Goal: Task Accomplishment & Management: Complete application form

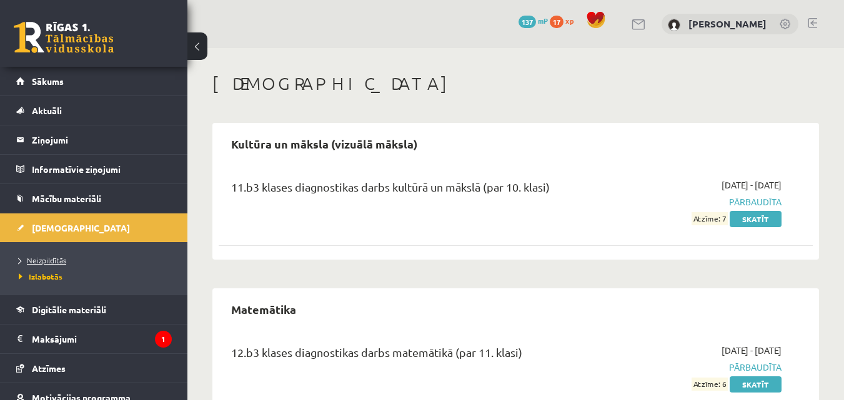
click at [49, 257] on span "Neizpildītās" at bounding box center [42, 260] width 47 height 10
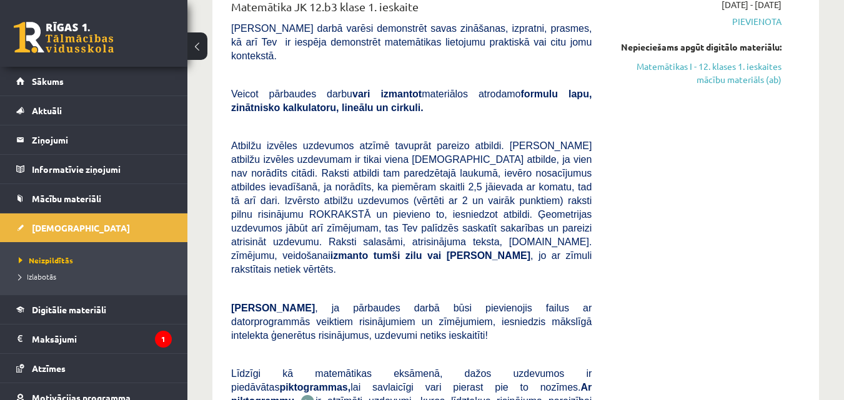
scroll to position [187, 0]
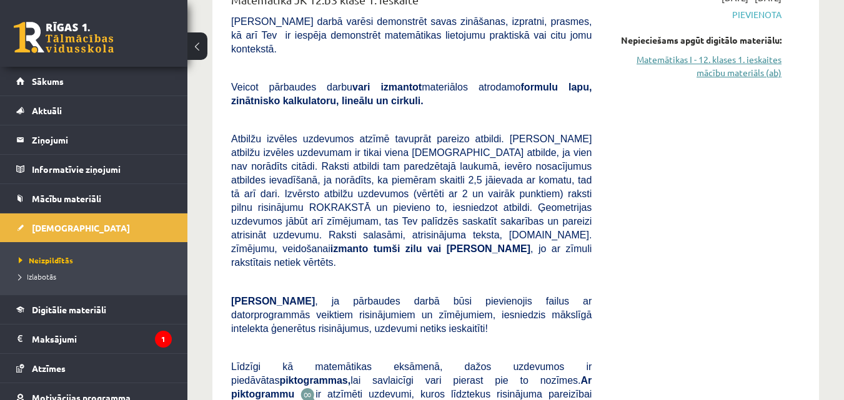
click at [752, 68] on link "Matemātikas I - 12. klases 1. ieskaites mācību materiāls (ab)" at bounding box center [695, 66] width 171 height 26
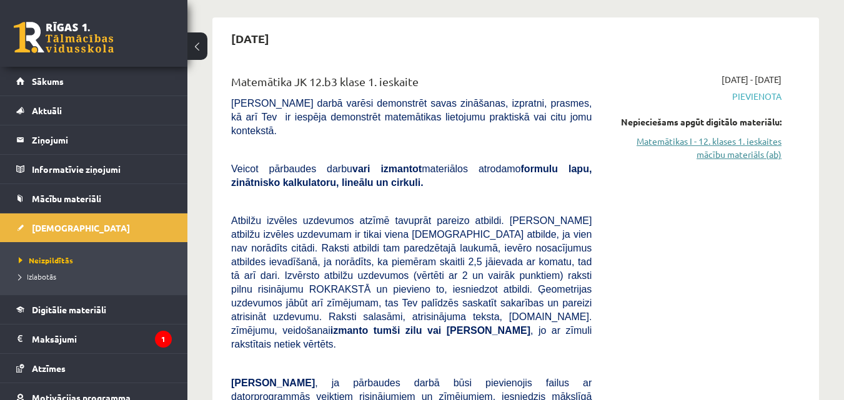
scroll to position [125, 0]
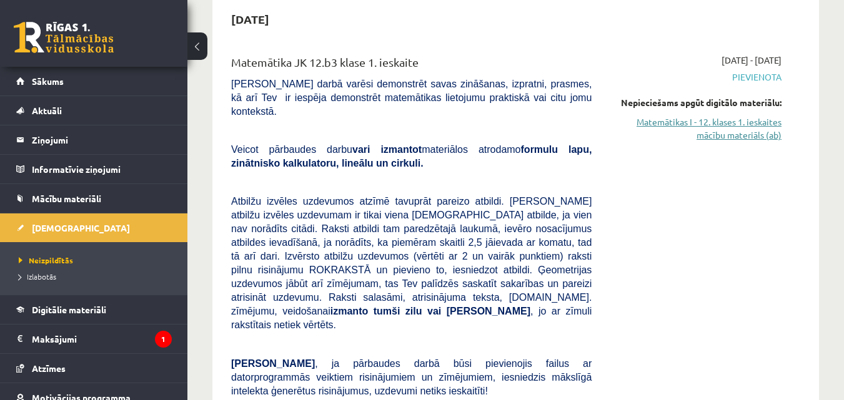
click at [756, 130] on link "Matemātikas I - 12. klases 1. ieskaites mācību materiāls (ab)" at bounding box center [695, 129] width 171 height 26
click at [715, 119] on link "Matemātikas I - 12. klases 1. ieskaites mācību materiāls (ab)" at bounding box center [695, 129] width 171 height 26
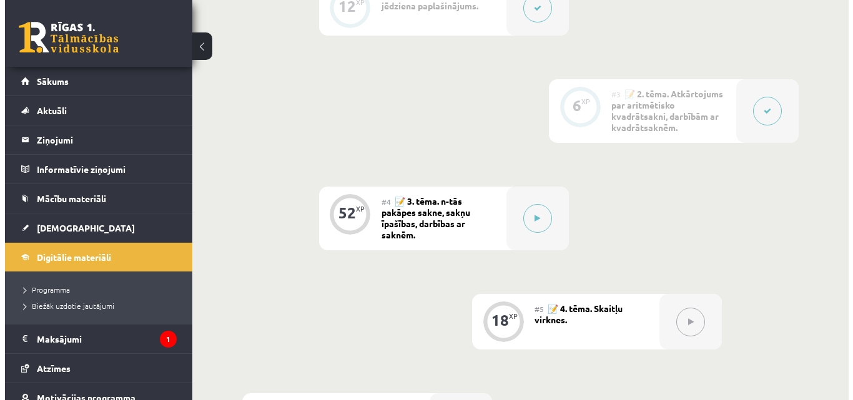
scroll to position [562, 0]
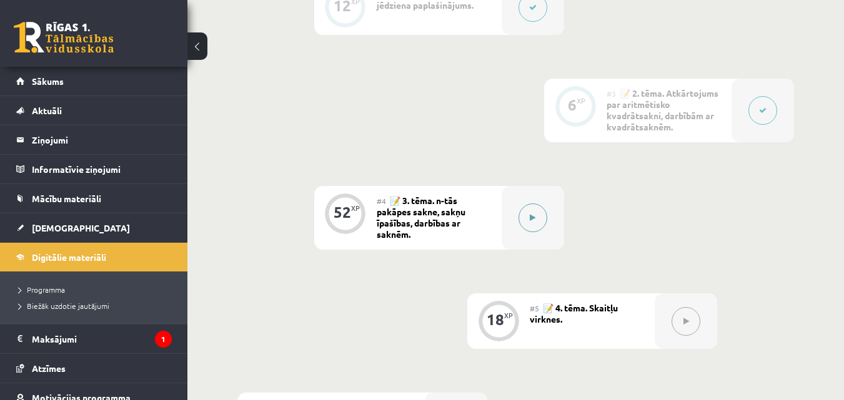
click at [538, 214] on button at bounding box center [532, 218] width 29 height 29
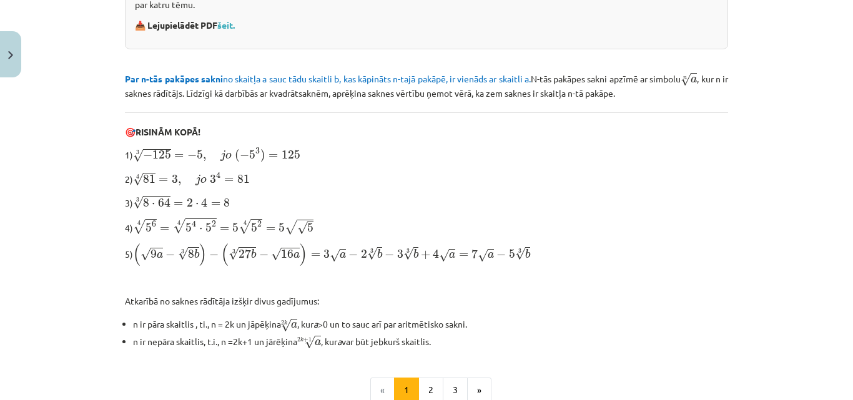
scroll to position [250, 0]
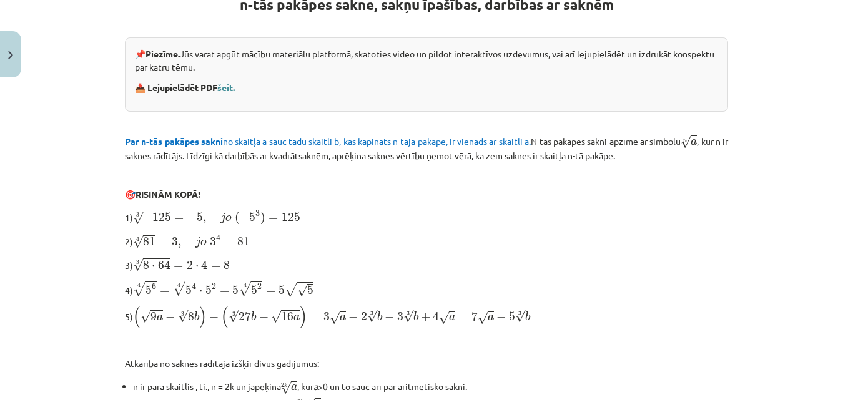
click at [229, 86] on link "šeit." at bounding box center [225, 87] width 17 height 11
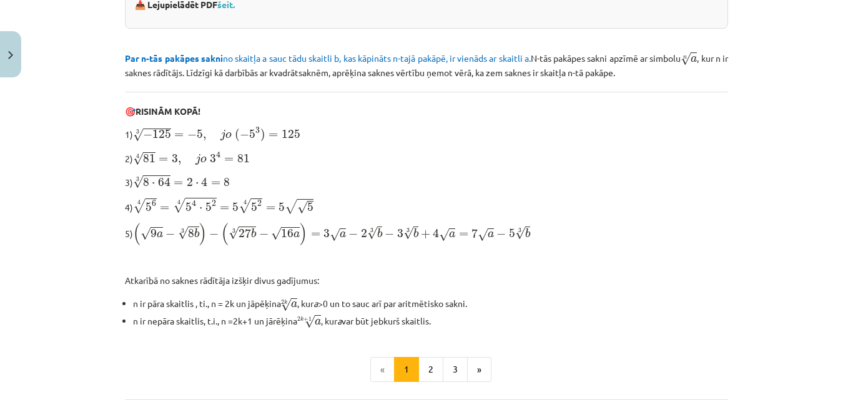
scroll to position [330, 0]
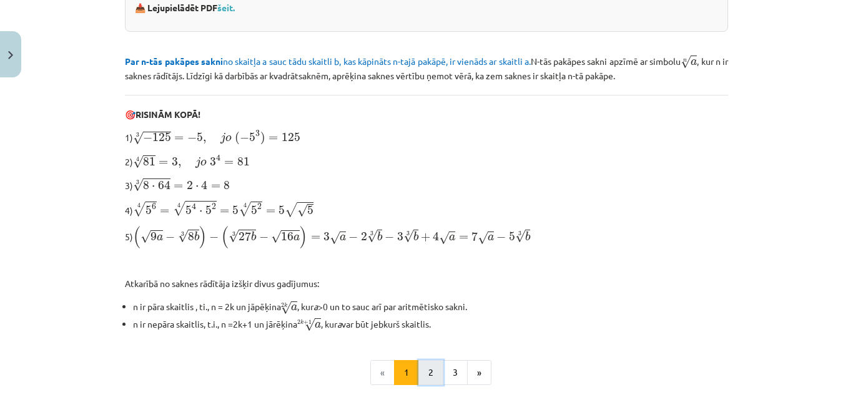
click at [426, 368] on button "2" at bounding box center [431, 372] width 25 height 25
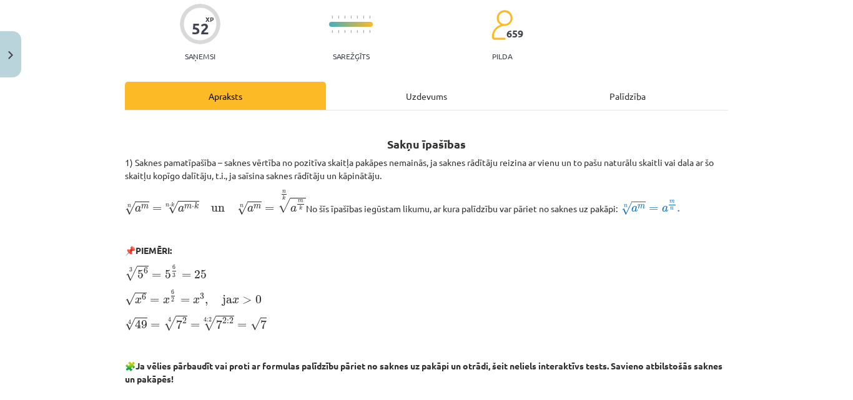
scroll to position [161, 0]
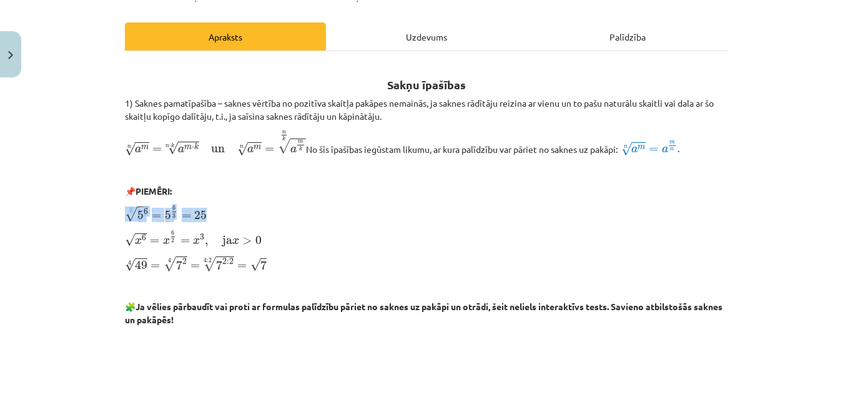
drag, startPoint x: 118, startPoint y: 216, endPoint x: 207, endPoint y: 214, distance: 89.4
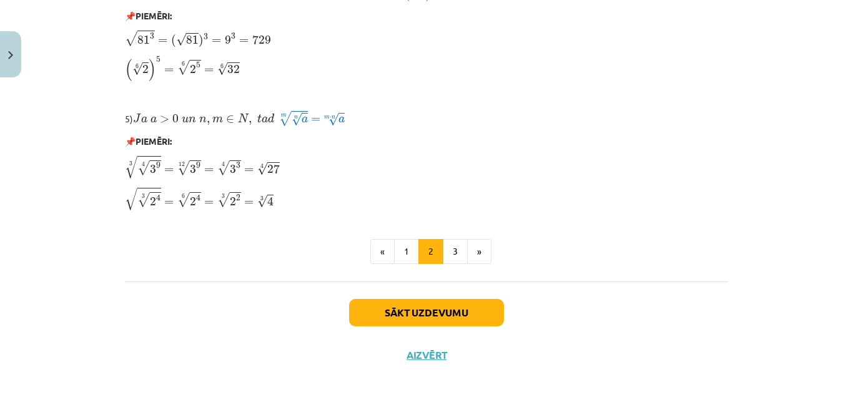
scroll to position [1118, 0]
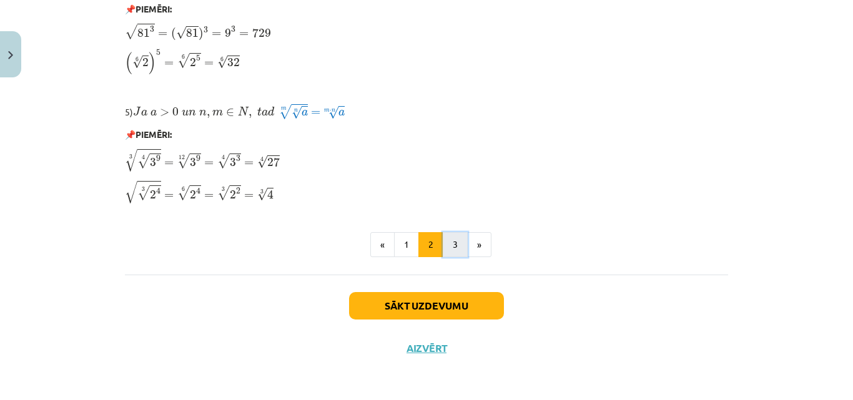
click at [448, 243] on button "3" at bounding box center [455, 244] width 25 height 25
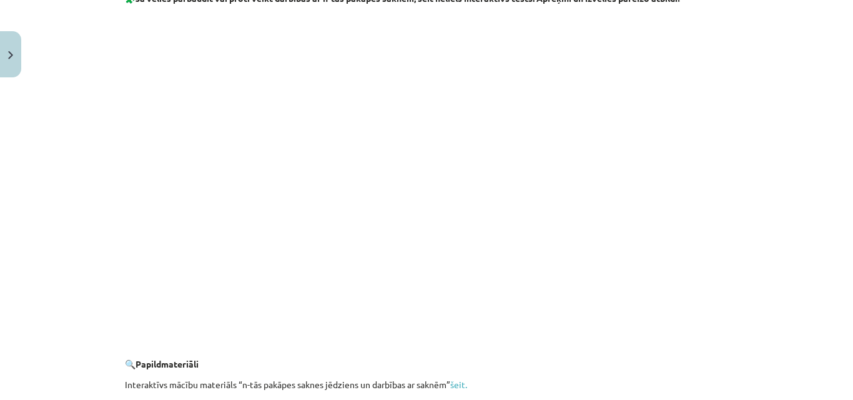
scroll to position [2324, 0]
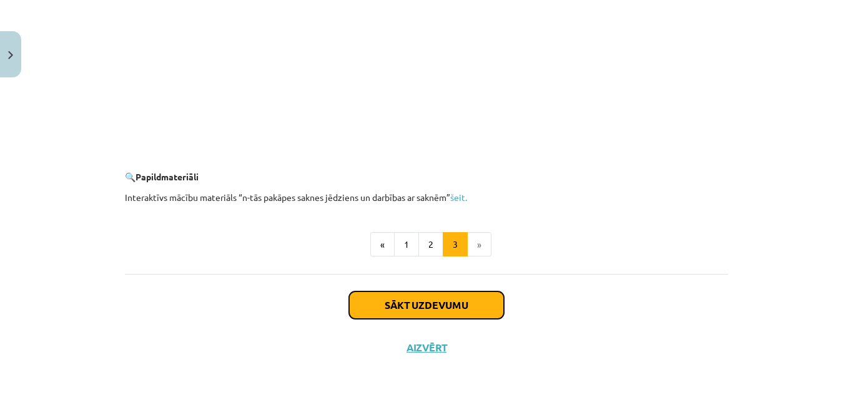
click at [419, 312] on button "Sākt uzdevumu" at bounding box center [426, 305] width 155 height 27
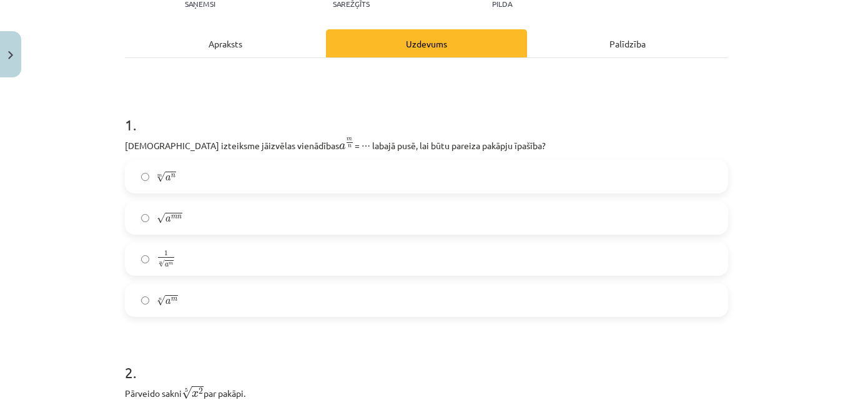
scroll to position [156, 0]
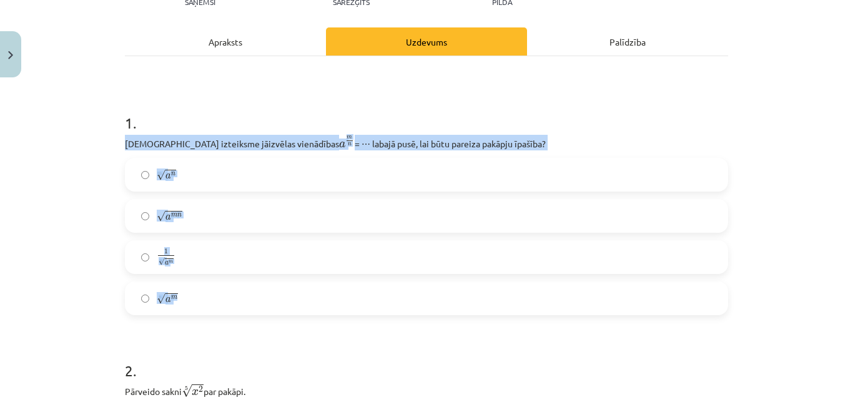
drag, startPoint x: 117, startPoint y: 142, endPoint x: 334, endPoint y: 305, distance: 271.2
copy div "Kura izteiksme jāizvēlas vienādības a m n a m n = ⋯ labajā pusē, lai būtu parei…"
click at [261, 211] on label "√ a m n a m n" at bounding box center [426, 216] width 601 height 31
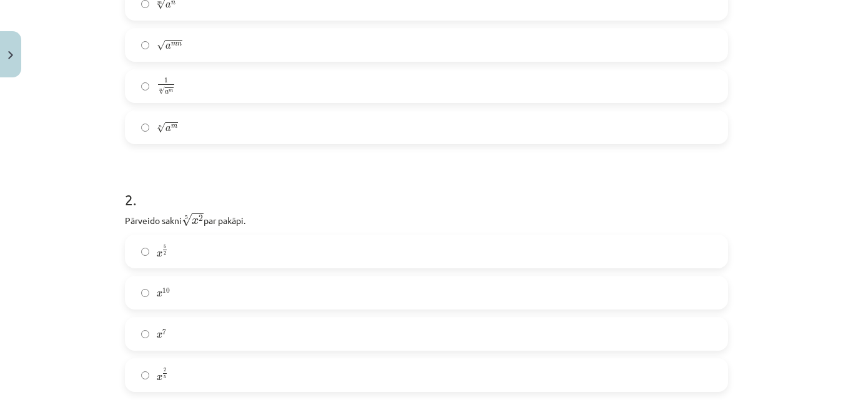
scroll to position [406, 0]
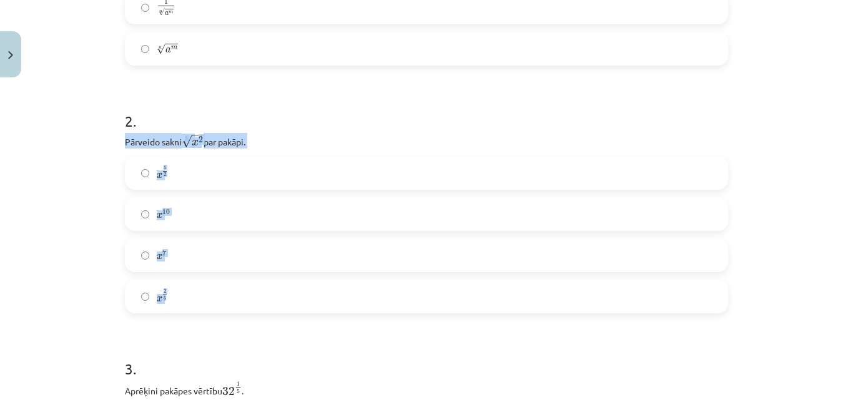
drag, startPoint x: 111, startPoint y: 137, endPoint x: 235, endPoint y: 280, distance: 190.0
click at [250, 309] on div "Mācību tēma: Matemātikas i - 12. klases 1. ieskaites mācību materiāls (ab) #4 📝…" at bounding box center [426, 200] width 853 height 400
click at [268, 179] on label "x 5 2 x 5 2" at bounding box center [426, 172] width 601 height 31
click at [225, 262] on label "x 7 x 7" at bounding box center [426, 255] width 601 height 31
click at [140, 302] on label "x 2 5 x 2 5" at bounding box center [426, 296] width 601 height 31
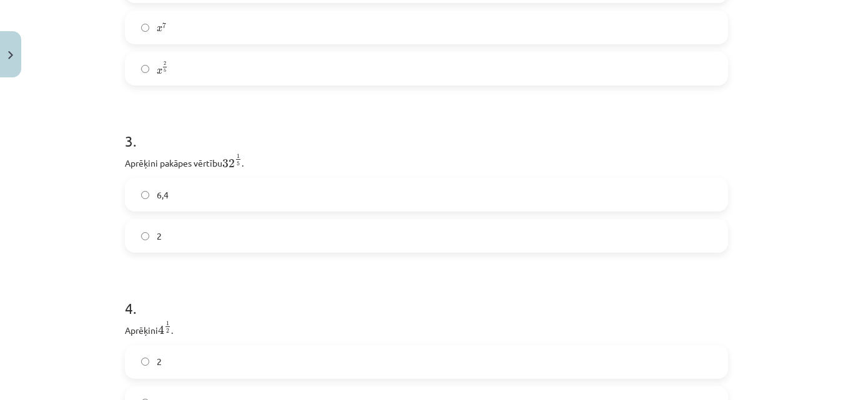
scroll to position [656, 0]
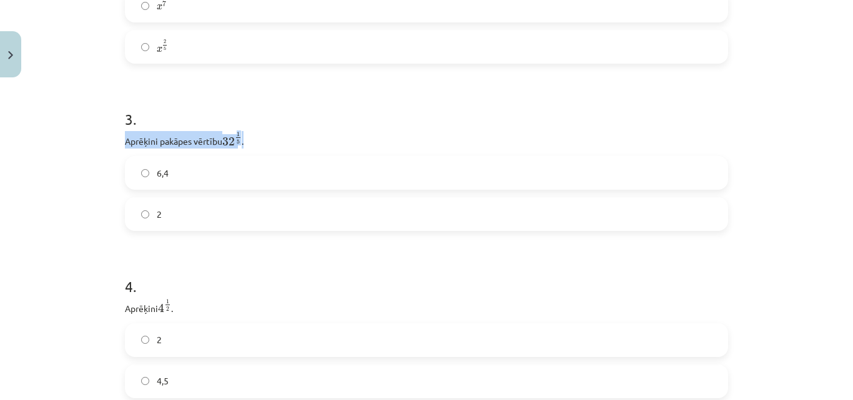
drag, startPoint x: 194, startPoint y: 126, endPoint x: 282, endPoint y: 144, distance: 89.4
click at [288, 147] on div "Mācību tēma: Matemātikas i - 12. klases 1. ieskaites mācību materiāls (ab) #4 📝…" at bounding box center [426, 200] width 853 height 400
copy p "Aprēķini pakāpes vērtību 32 1 5 32 1 5 ."
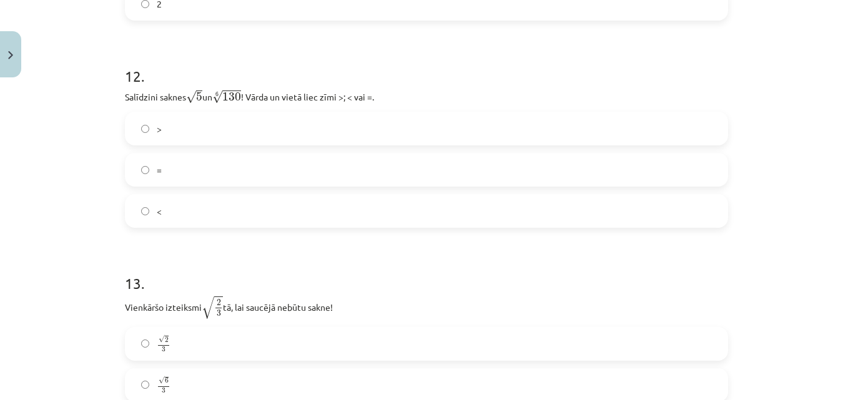
scroll to position [2849, 0]
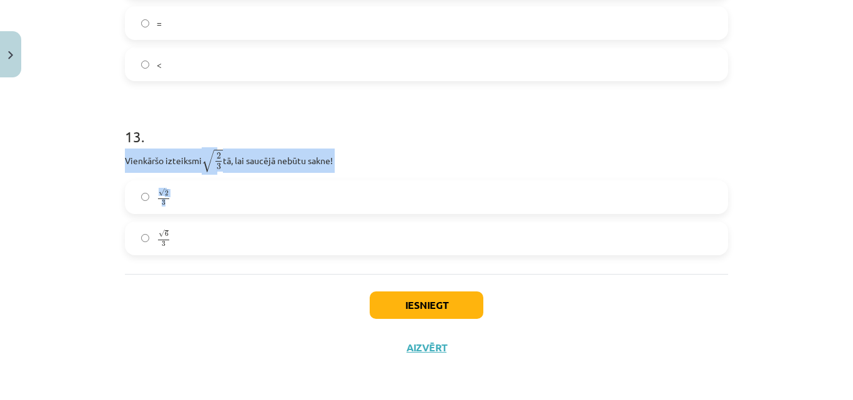
drag, startPoint x: 114, startPoint y: 158, endPoint x: 341, endPoint y: 176, distance: 227.4
copy div "Vienkāršo izteiksmi √ 2 3 2 3 tā, lai saucējā nebūtu sakne! √ 2 3"
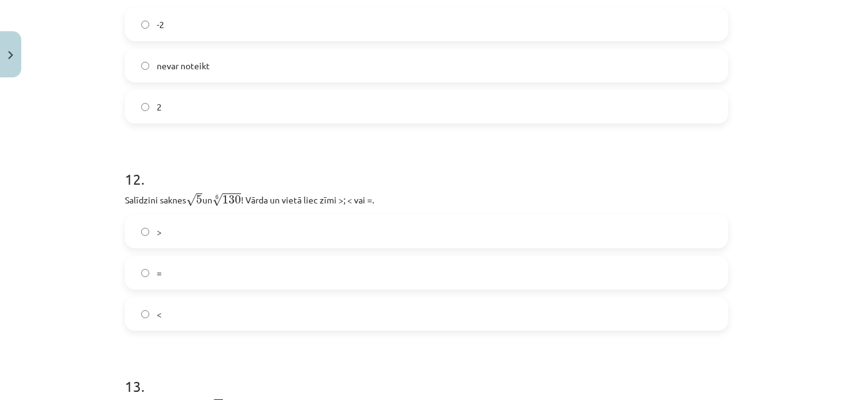
drag, startPoint x: 288, startPoint y: 142, endPoint x: 281, endPoint y: 141, distance: 7.0
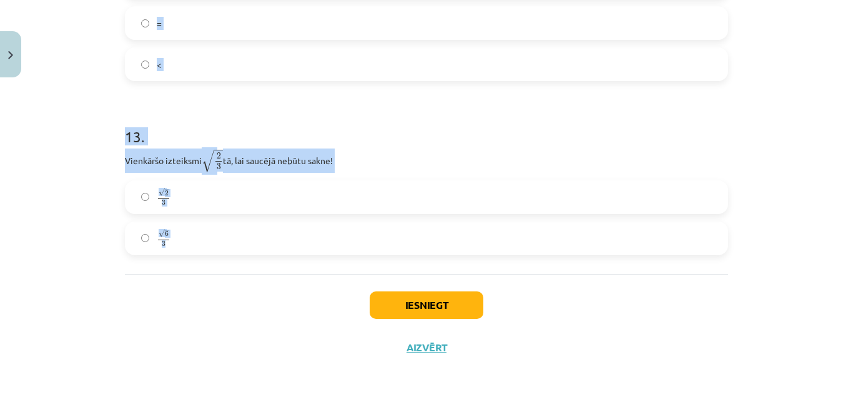
drag, startPoint x: 107, startPoint y: 177, endPoint x: 320, endPoint y: 237, distance: 221.5
click at [320, 237] on div "Mācību tēma: Matemātikas i - 12. klases 1. ieskaites mācību materiāls (ab) #4 📝…" at bounding box center [426, 200] width 853 height 400
copy form "Aprēķini 4 1 2 4 1 2 . 2 4,5 5 . Aprēķini 4 3 2 4 3 2 . 8 2 5,4 6 . Pārveido pa…"
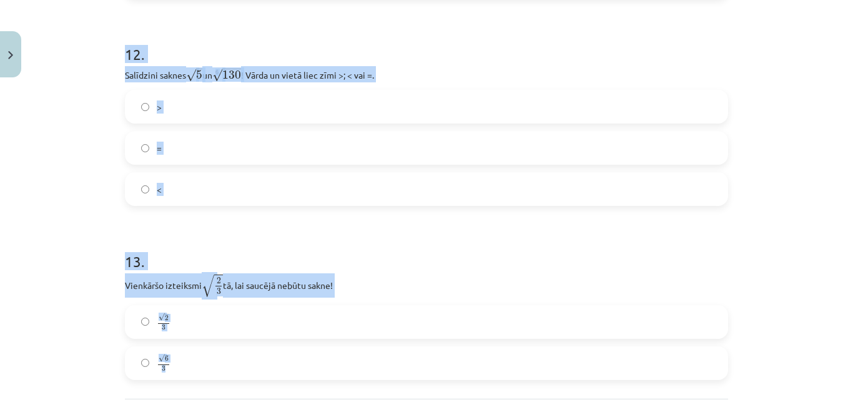
click at [342, 136] on label "=" at bounding box center [426, 147] width 601 height 31
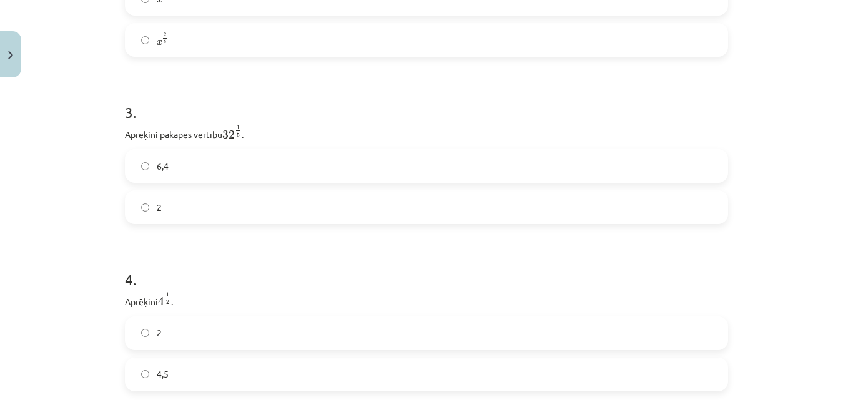
scroll to position [850, 0]
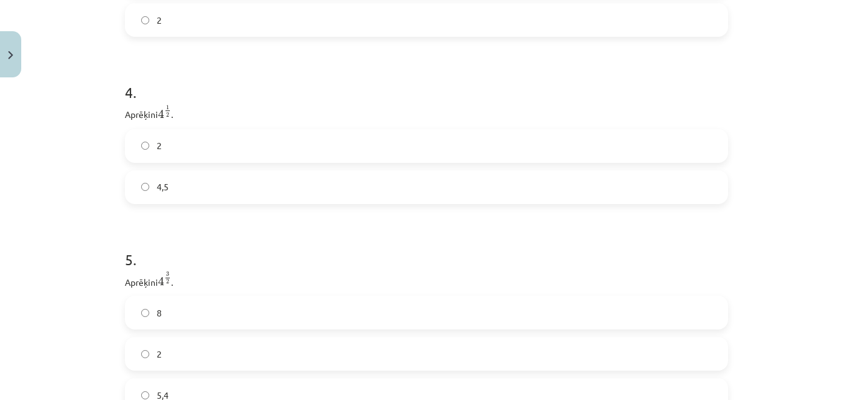
click at [149, 151] on label "2" at bounding box center [426, 146] width 601 height 31
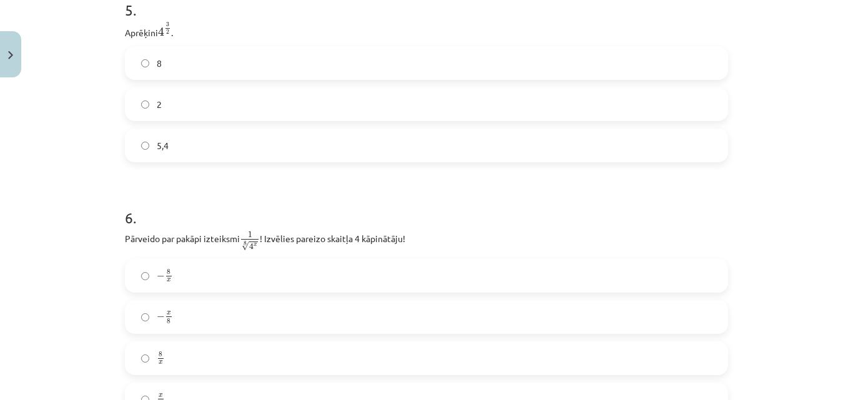
scroll to position [1225, 0]
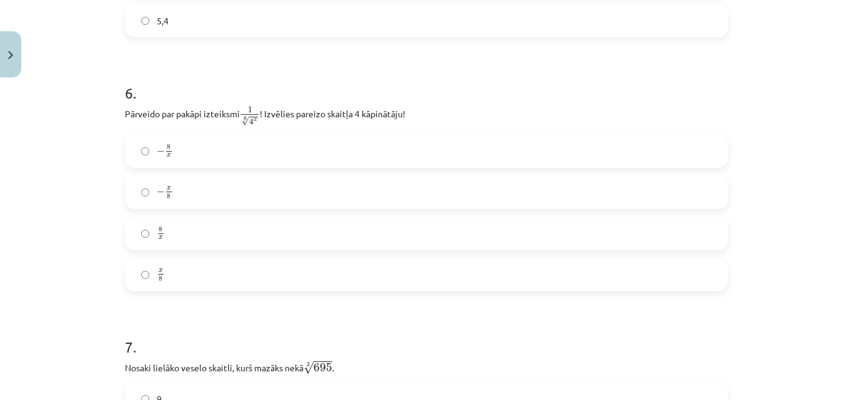
click at [145, 231] on label "8 x 8 x" at bounding box center [426, 233] width 601 height 31
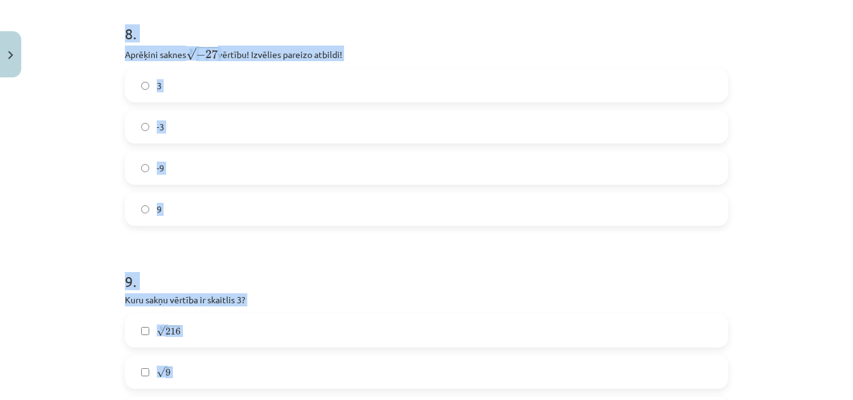
scroll to position [1784, 0]
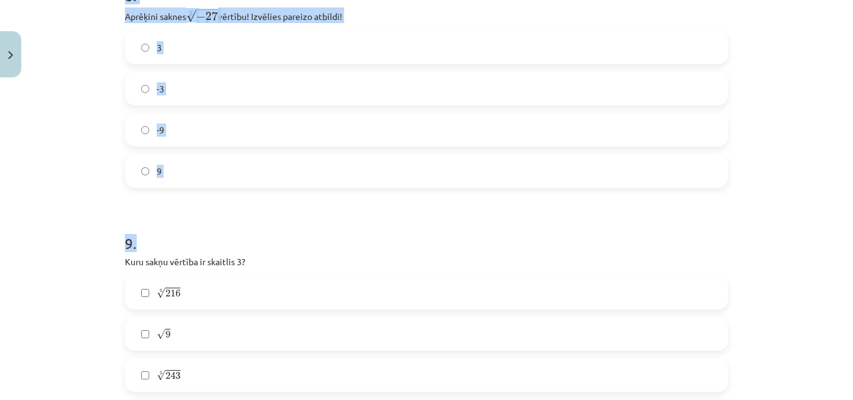
drag, startPoint x: 87, startPoint y: 139, endPoint x: 329, endPoint y: 189, distance: 247.5
click at [329, 189] on div "Mācību tēma: Matemātikas i - 12. klases 1. ieskaites mācību materiāls (ab) #4 📝…" at bounding box center [426, 200] width 853 height 400
copy form "7 . Nosaki lielāko veselo skaitli, kurš mazāks nekā 3 √ 695 695 3 . 9 8 7 8 . A…"
click at [305, 187] on label "9" at bounding box center [426, 171] width 601 height 31
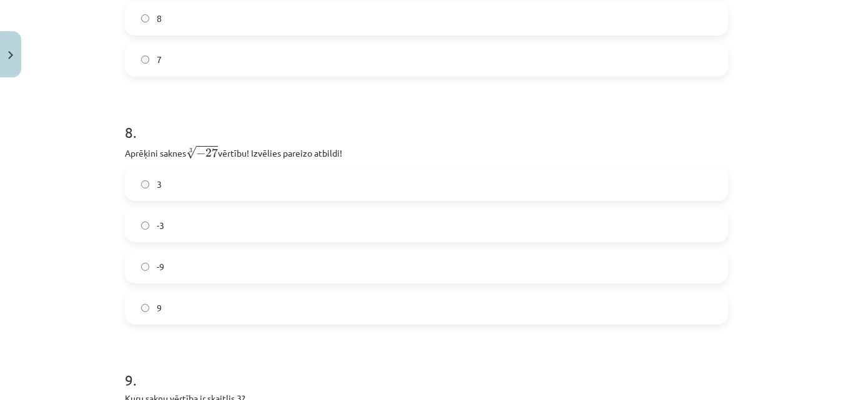
scroll to position [1534, 0]
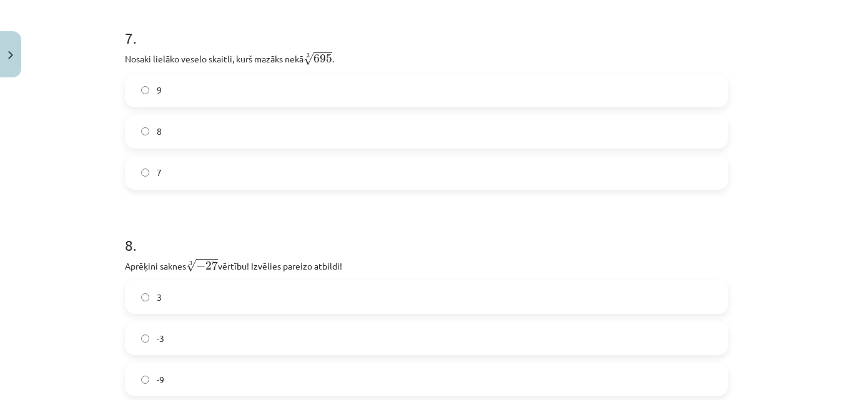
click at [141, 127] on label "8" at bounding box center [426, 131] width 601 height 31
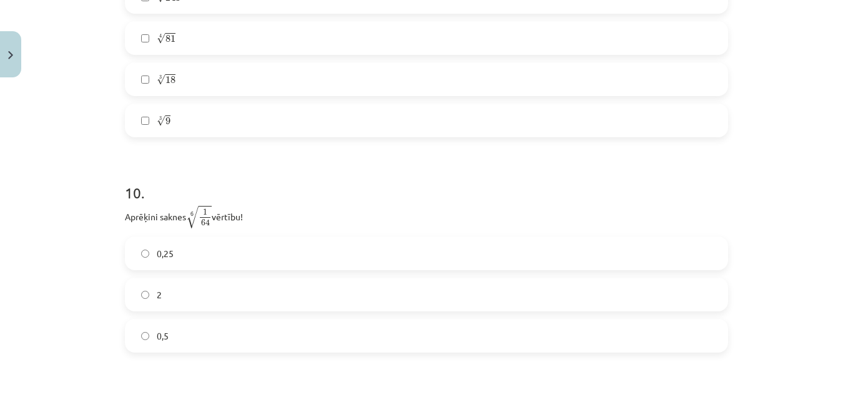
scroll to position [2221, 0]
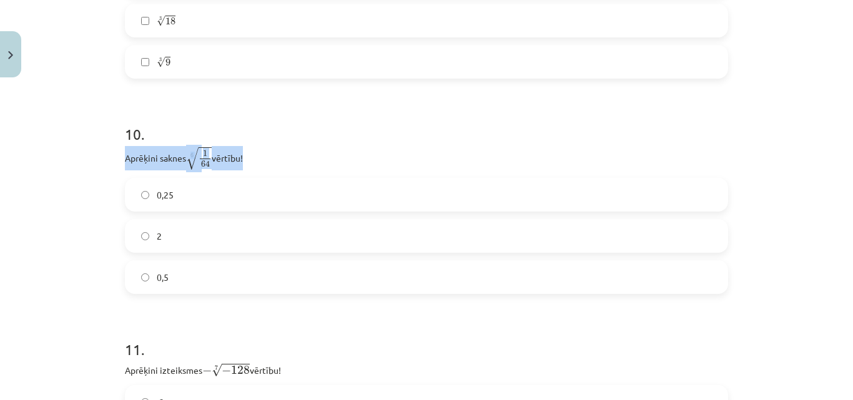
drag, startPoint x: 111, startPoint y: 168, endPoint x: 106, endPoint y: 228, distance: 60.2
click at [112, 181] on div "Mācību tēma: Matemātikas i - 12. klases 1. ieskaites mācību materiāls (ab) #4 📝…" at bounding box center [426, 200] width 853 height 400
click at [522, 256] on div "0,25 2 0,5" at bounding box center [426, 236] width 603 height 116
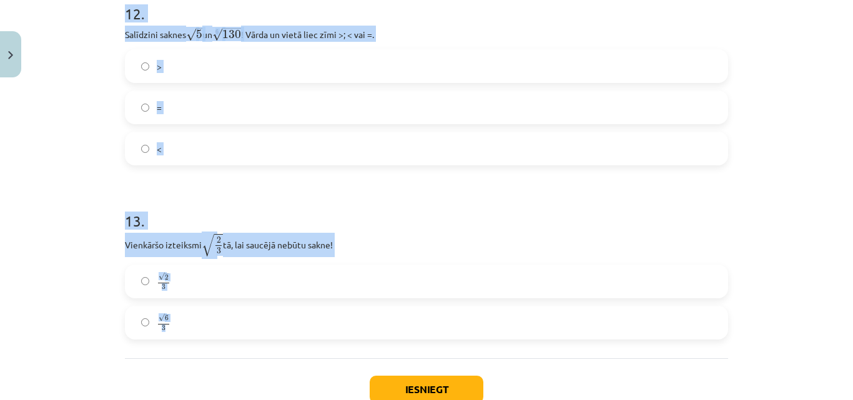
scroll to position [2769, 0]
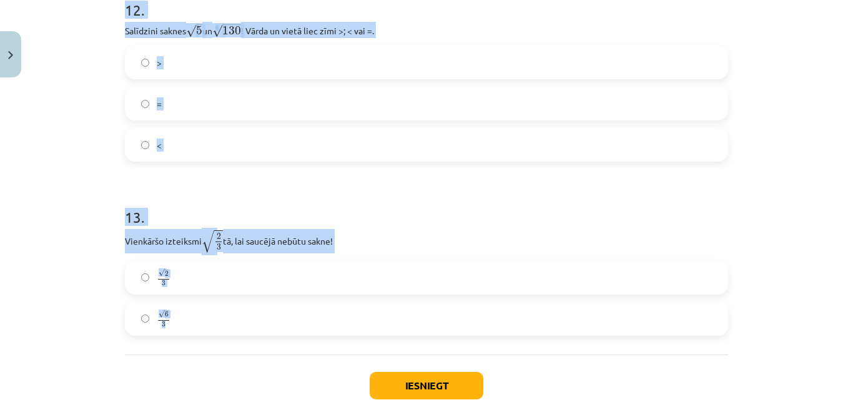
drag, startPoint x: 103, startPoint y: 164, endPoint x: 285, endPoint y: 295, distance: 225.0
click at [314, 322] on div "Mācību tēma: Matemātikas i - 12. klases 1. ieskaites mācību materiāls (ab) #4 📝…" at bounding box center [426, 200] width 853 height 400
copy form "Aprēķini saknes 6 √ 1 64 1 64 6 vērtību! 0,25 2 0,5 11 . Aprēķini izteiksmes − …"
click at [240, 187] on h1 "13 ." at bounding box center [426, 206] width 603 height 39
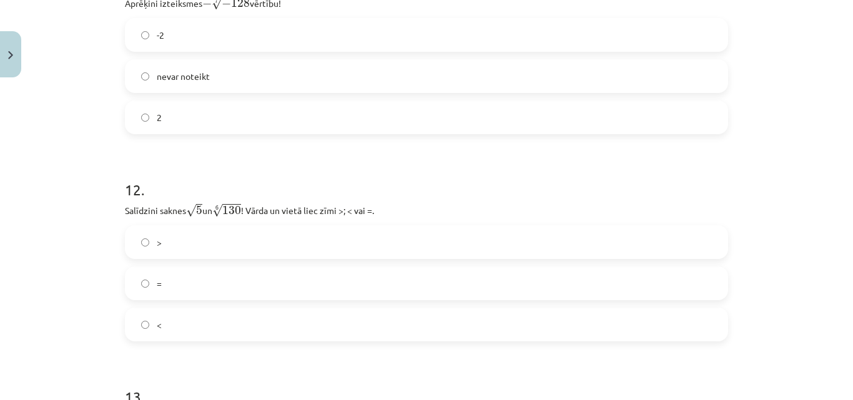
scroll to position [2706, 0]
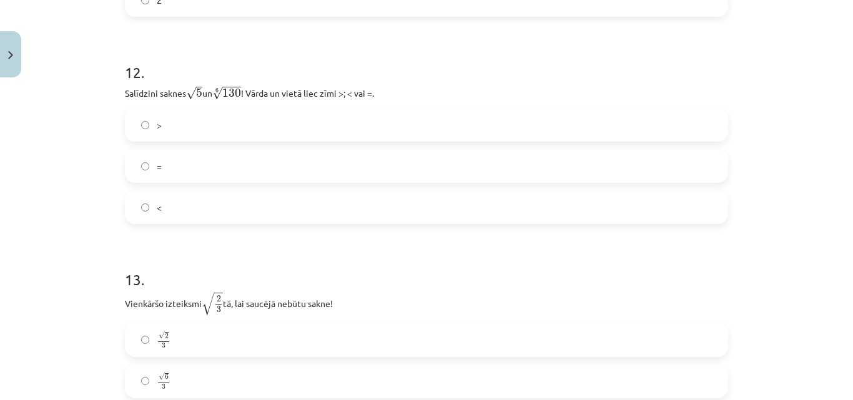
click at [146, 124] on label ">" at bounding box center [426, 124] width 601 height 31
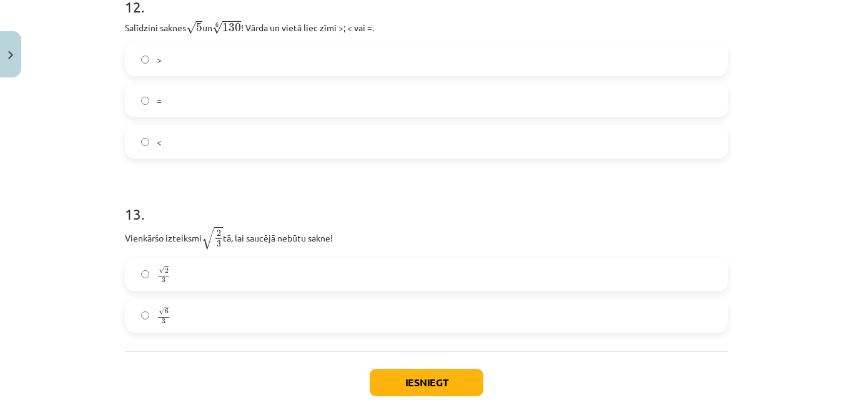
scroll to position [2849, 0]
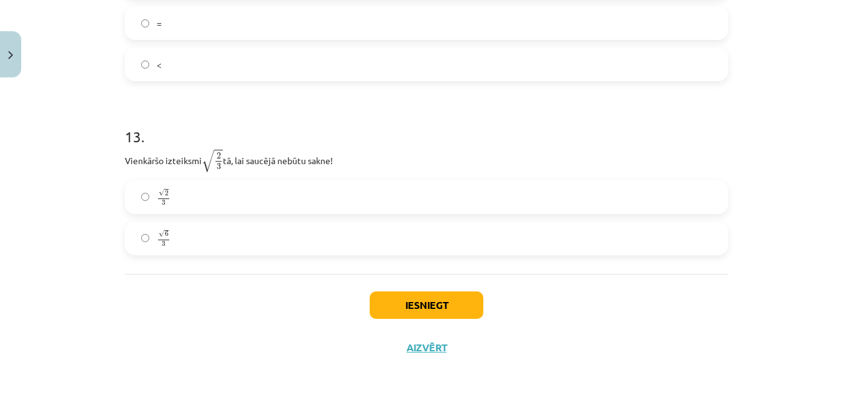
click at [134, 196] on label "√ 2 3 2 3" at bounding box center [426, 197] width 601 height 31
click at [417, 305] on button "Iesniegt" at bounding box center [427, 305] width 114 height 27
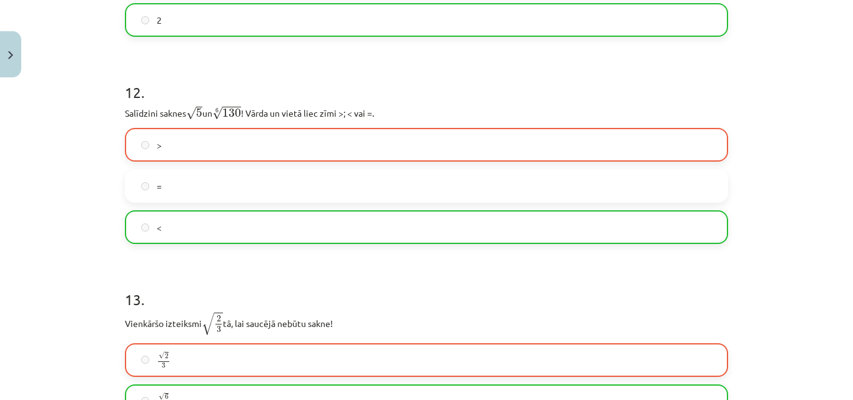
scroll to position [2889, 0]
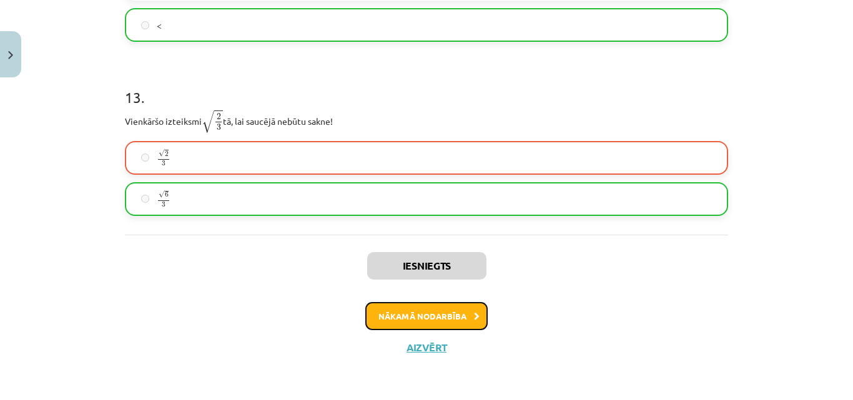
click at [427, 321] on button "Nākamā nodarbība" at bounding box center [426, 316] width 122 height 29
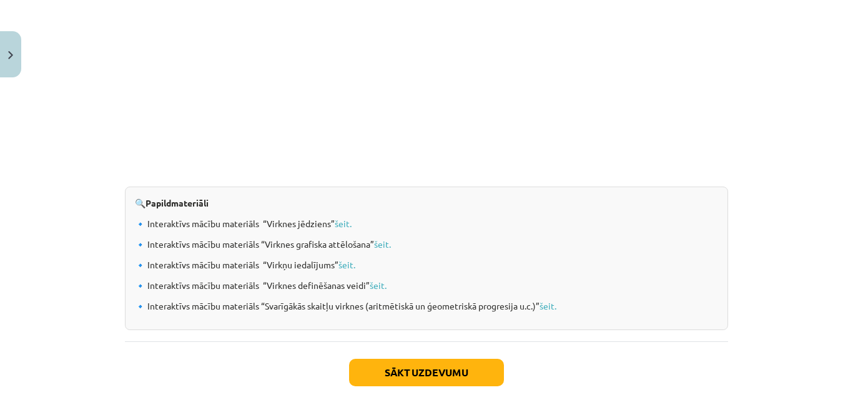
scroll to position [1351, 0]
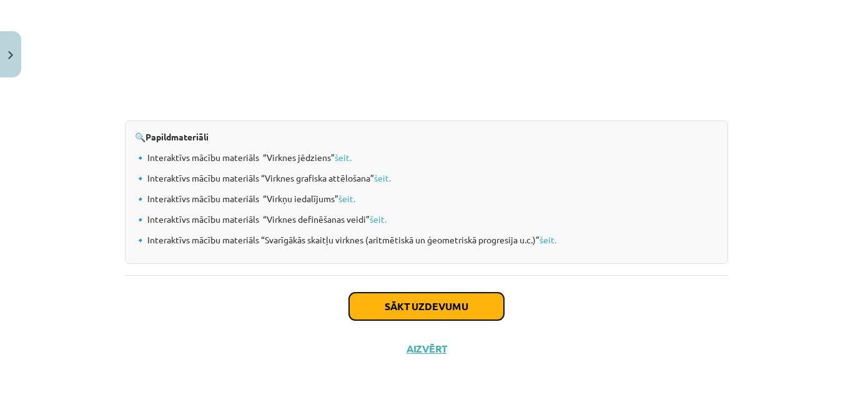
click at [444, 307] on button "Sākt uzdevumu" at bounding box center [426, 306] width 155 height 27
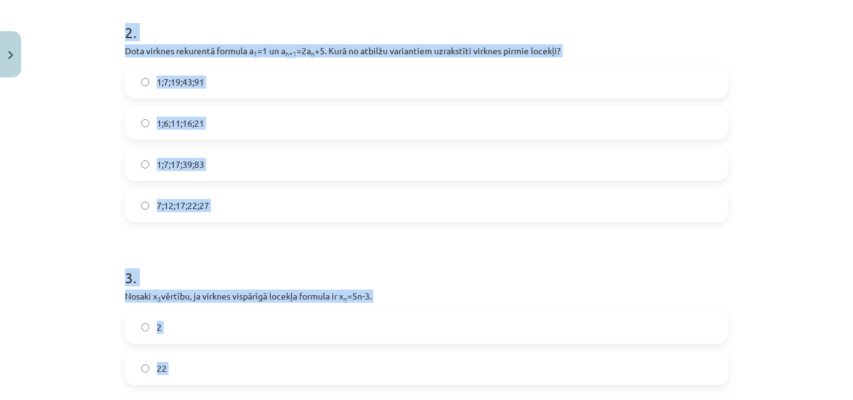
scroll to position [494, 0]
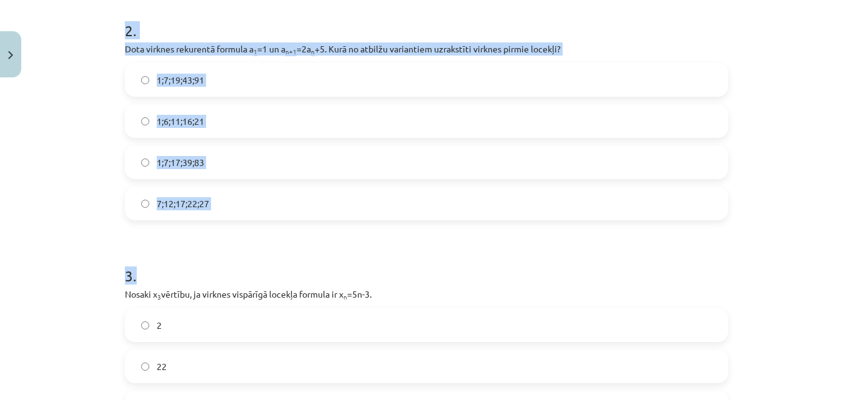
drag, startPoint x: 116, startPoint y: 140, endPoint x: 378, endPoint y: 234, distance: 278.8
click at [219, 199] on label "7;12;17;22;27" at bounding box center [426, 203] width 601 height 31
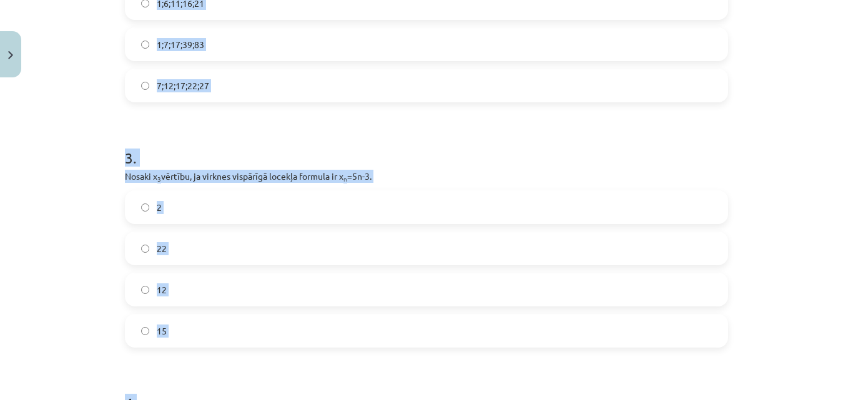
scroll to position [630, 0]
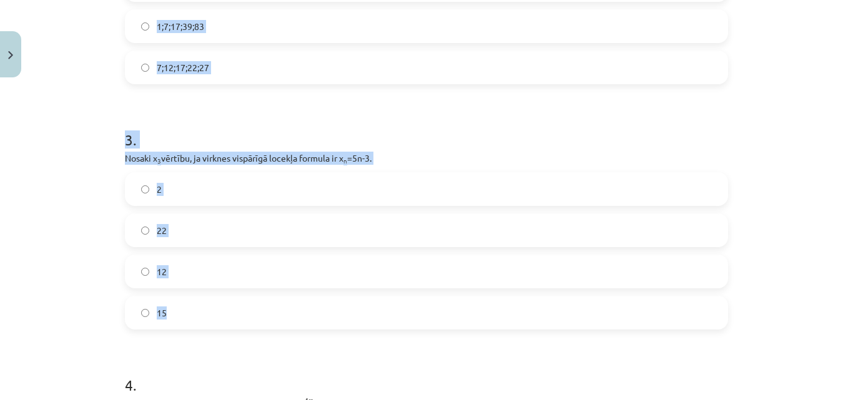
drag, startPoint x: 102, startPoint y: 106, endPoint x: 325, endPoint y: 320, distance: 308.8
click at [325, 320] on div "Mācību tēma: Matemātikas i - 12. klases 1. ieskaites mācību materiāls (ab) #5 📝…" at bounding box center [426, 200] width 853 height 400
copy form "Skaitļu virkne -7; -4; -1; 2; 5; ... ir Augoša Konstanta Dilstoša Ne augoša, ne…"
click at [359, 96] on form "1 . Skaitļu virkne -7; -4; -1; 2; 5; ... ir Augoša Konstanta Dilstoša Ne augoša…" at bounding box center [426, 344] width 603 height 1453
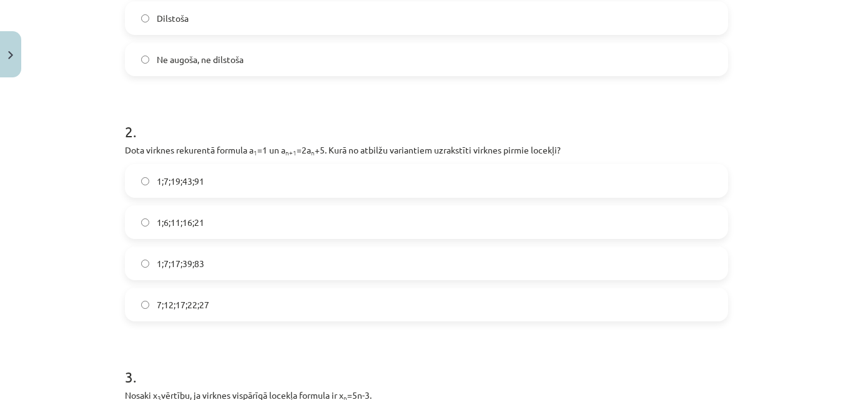
scroll to position [505, 0]
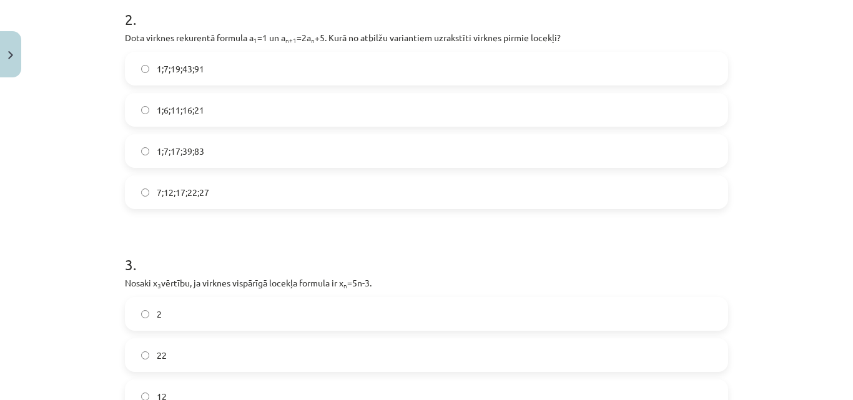
drag, startPoint x: 152, startPoint y: 101, endPoint x: 0, endPoint y: 357, distance: 297.7
click at [129, 126] on div "1;6;11;16;21" at bounding box center [426, 110] width 603 height 34
click at [149, 79] on label "1;7;19;43;91" at bounding box center [426, 68] width 601 height 31
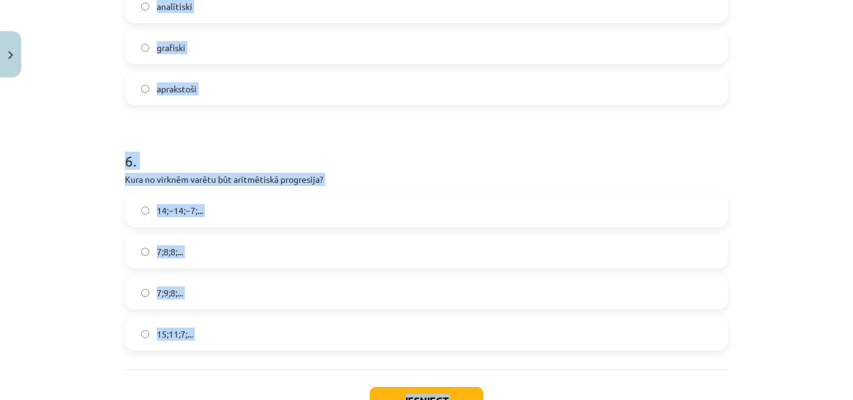
scroll to position [1431, 0]
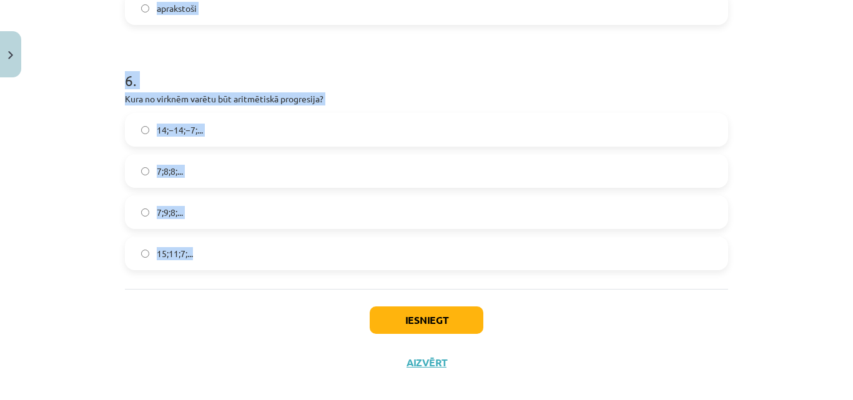
drag, startPoint x: 113, startPoint y: 157, endPoint x: 372, endPoint y: 270, distance: 282.8
copy form "Dota virknes vispārīgā locekļa formula y n = 4 n 5 y n = 4 n 5 . Aprēķināt 𝑦 3 …"
click at [277, 219] on label "7;9;8;..." at bounding box center [426, 212] width 601 height 31
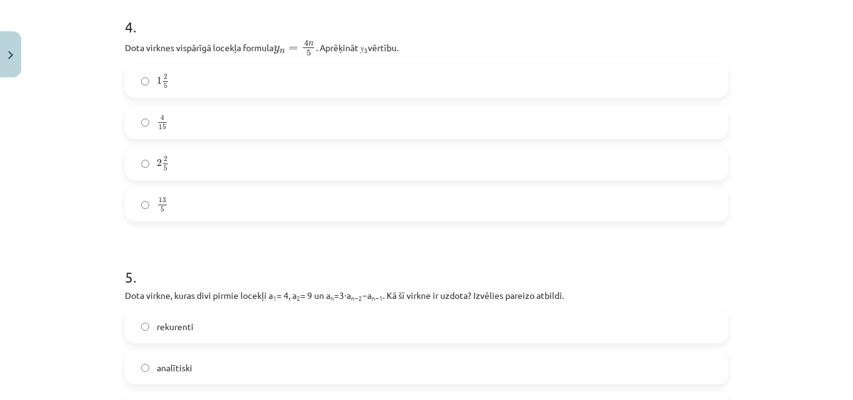
scroll to position [1119, 0]
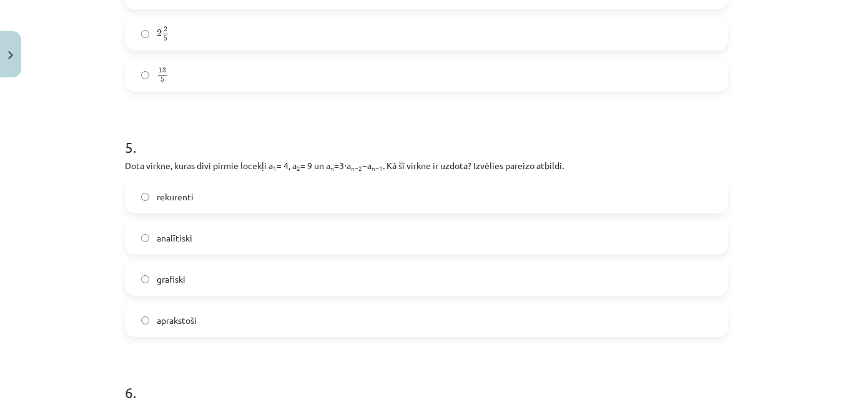
click at [157, 195] on span "rekurenti" at bounding box center [175, 197] width 37 height 13
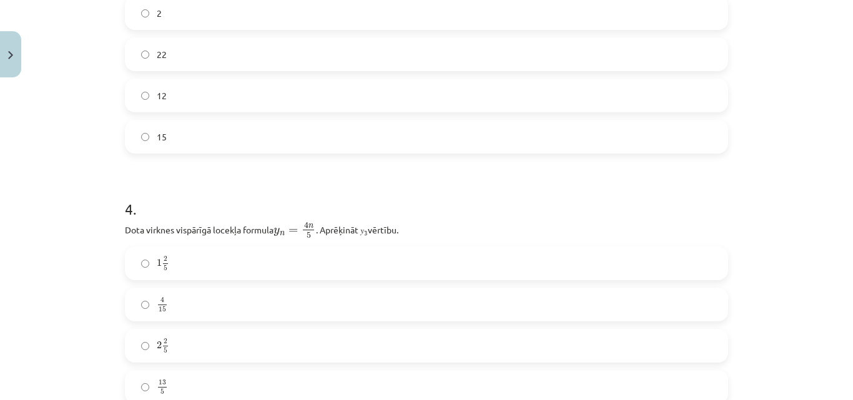
scroll to position [884, 0]
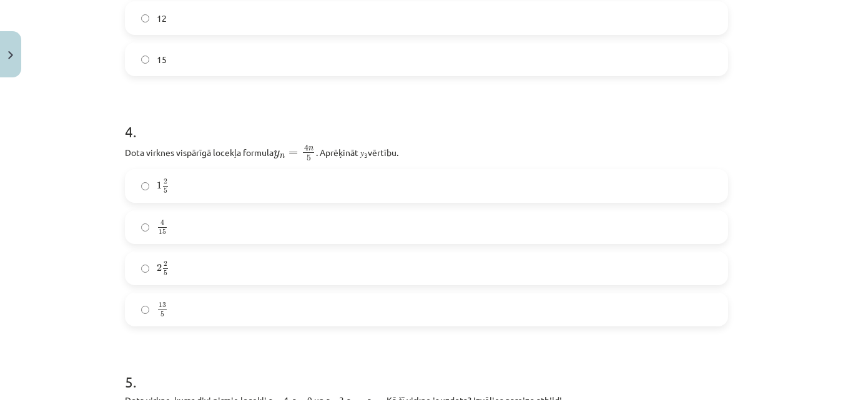
click at [135, 310] on label "13 5 13 5" at bounding box center [426, 309] width 601 height 31
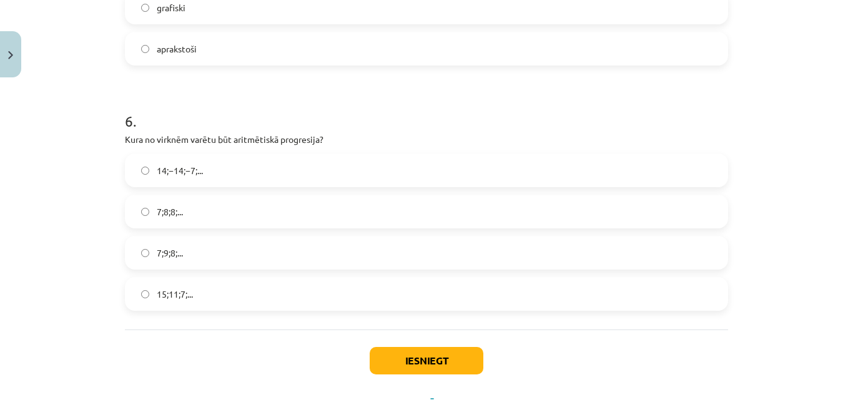
scroll to position [1446, 0]
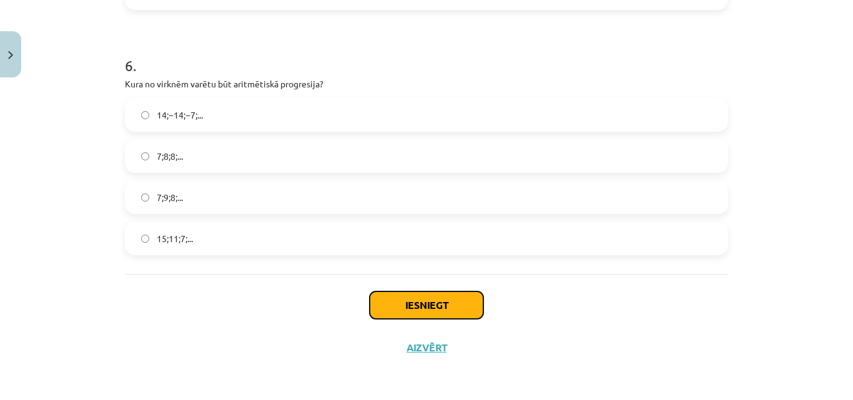
click at [415, 310] on button "Iesniegt" at bounding box center [427, 305] width 114 height 27
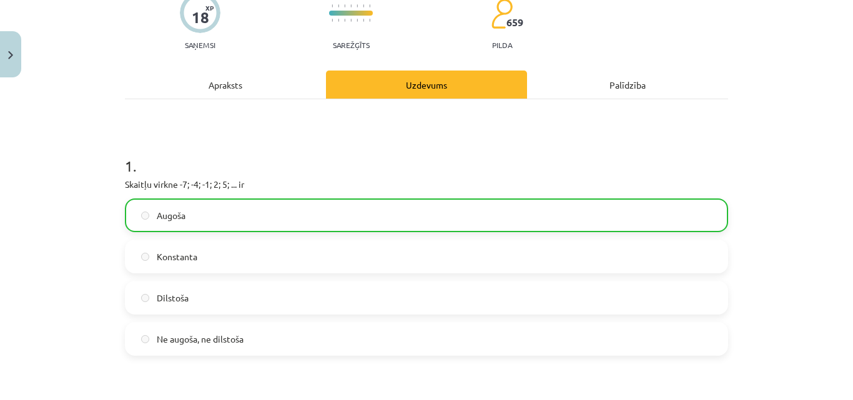
scroll to position [0, 0]
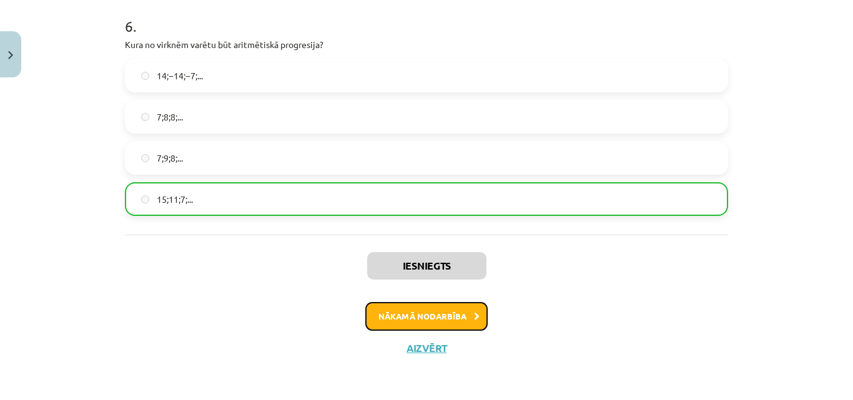
click at [425, 317] on button "Nākamā nodarbība" at bounding box center [426, 316] width 122 height 29
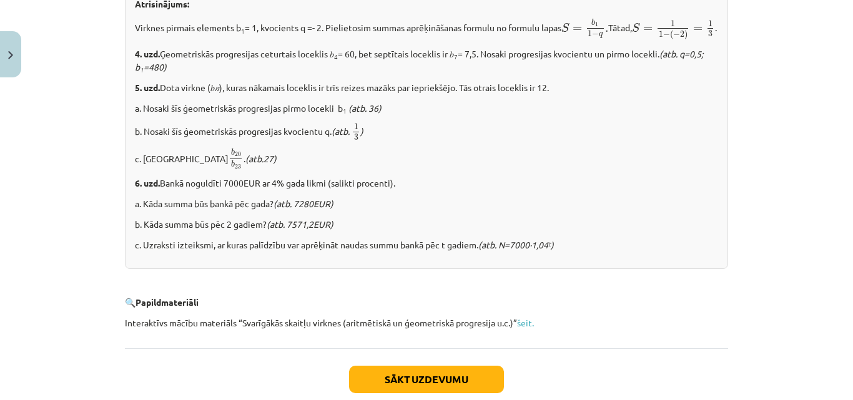
scroll to position [1625, 0]
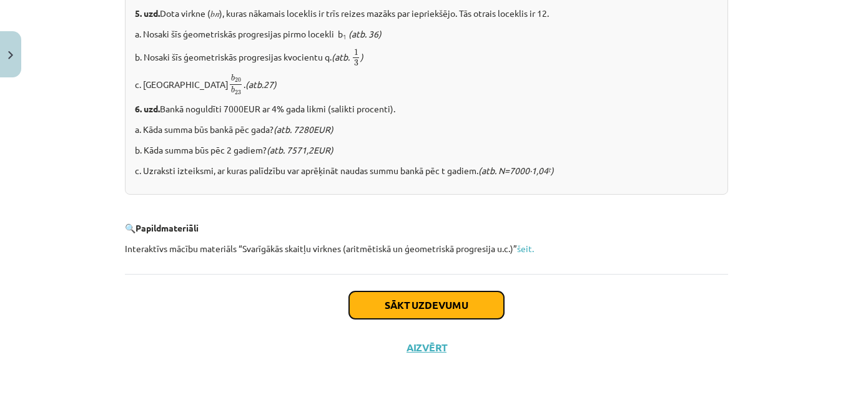
click at [435, 304] on button "Sākt uzdevumu" at bounding box center [426, 305] width 155 height 27
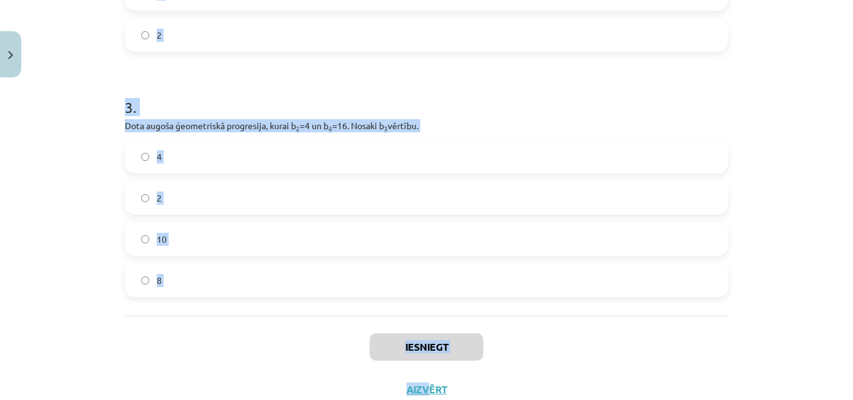
scroll to position [600, 0]
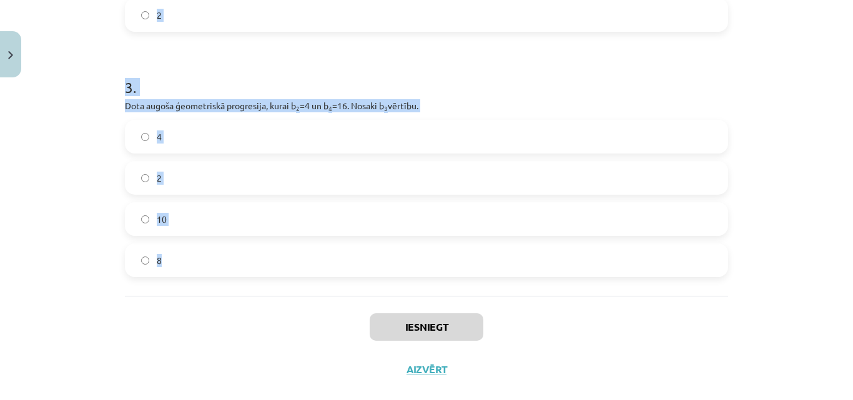
drag, startPoint x: 106, startPoint y: 296, endPoint x: 435, endPoint y: 270, distance: 330.8
click at [435, 270] on div "Mācību tēma: Matemātikas i - 12. klases 1. ieskaites mācību materiāls (ab) #6 📝…" at bounding box center [426, 200] width 853 height 400
copy form "Aprēķini ģeometriskās progresijas nākamo locekli, ja b 1 = 7 un q=5. 35 12 2 . …"
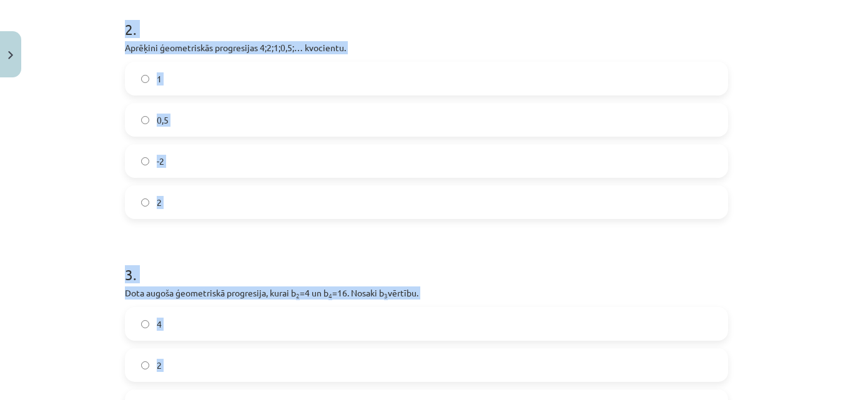
click at [349, 173] on label "-2" at bounding box center [426, 161] width 601 height 31
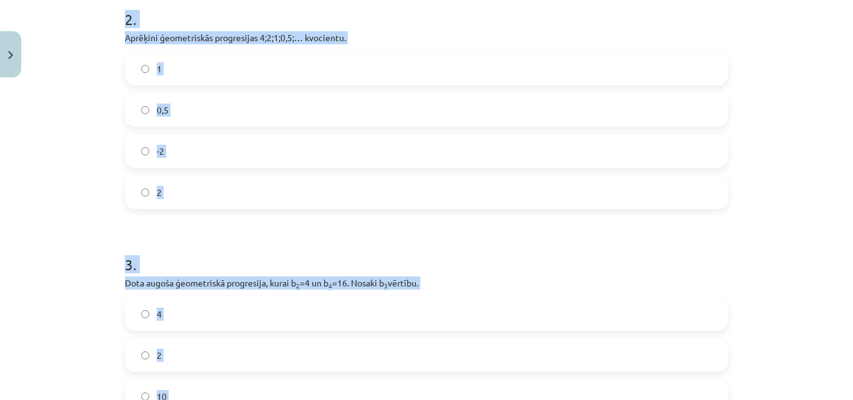
scroll to position [538, 0]
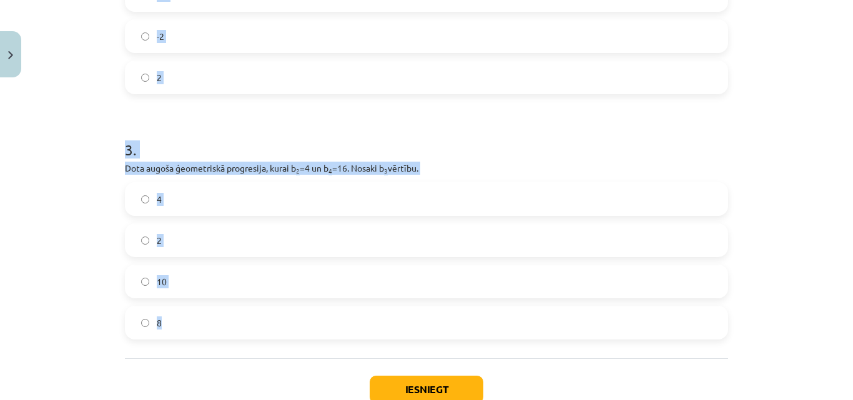
click at [27, 176] on div "Mācību tēma: Matemātikas i - 12. klases 1. ieskaites mācību materiāls (ab) #6 📝…" at bounding box center [426, 200] width 853 height 400
click at [90, 210] on div "Mācību tēma: Matemātikas i - 12. klases 1. ieskaites mācību materiāls (ab) #6 📝…" at bounding box center [426, 200] width 853 height 400
click at [89, 207] on div "Mācību tēma: Matemātikas i - 12. klases 1. ieskaites mācību materiāls (ab) #6 📝…" at bounding box center [426, 200] width 853 height 400
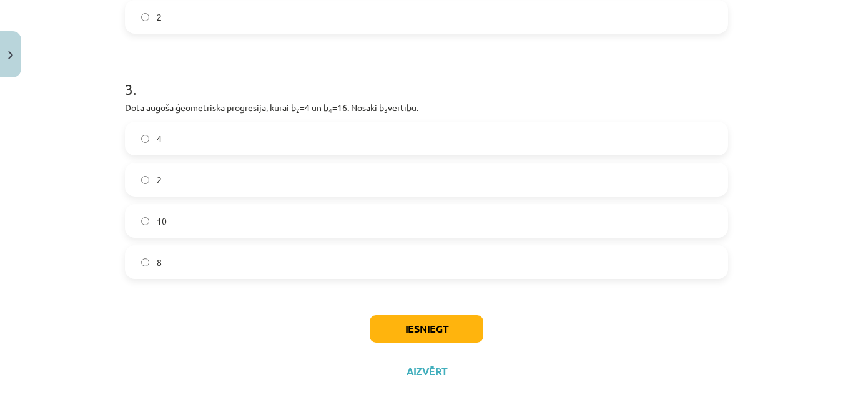
scroll to position [600, 0]
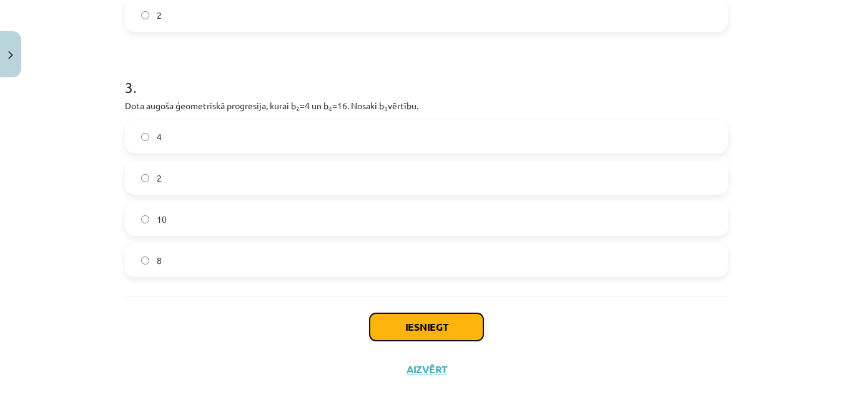
click at [394, 323] on button "Iesniegt" at bounding box center [427, 327] width 114 height 27
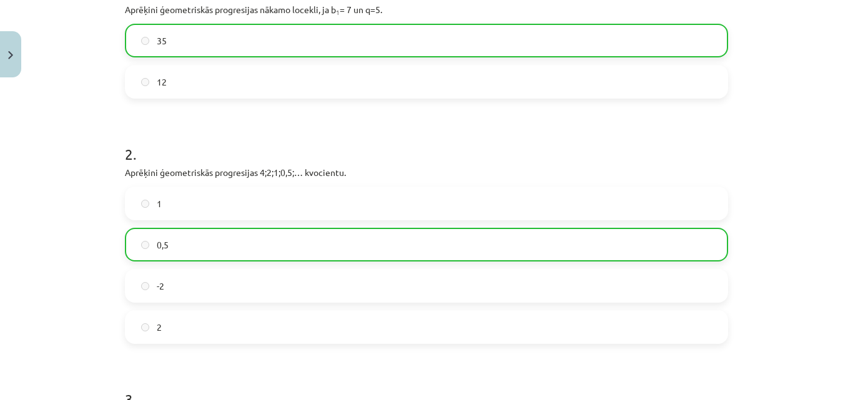
scroll to position [662, 0]
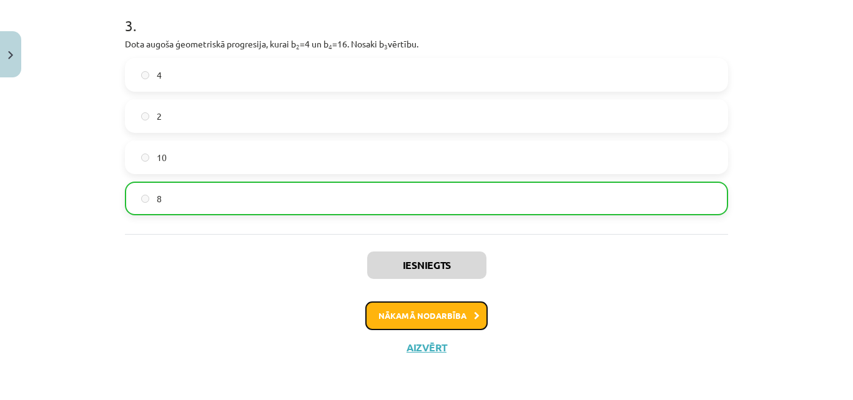
click at [415, 321] on button "Nākamā nodarbība" at bounding box center [426, 316] width 122 height 29
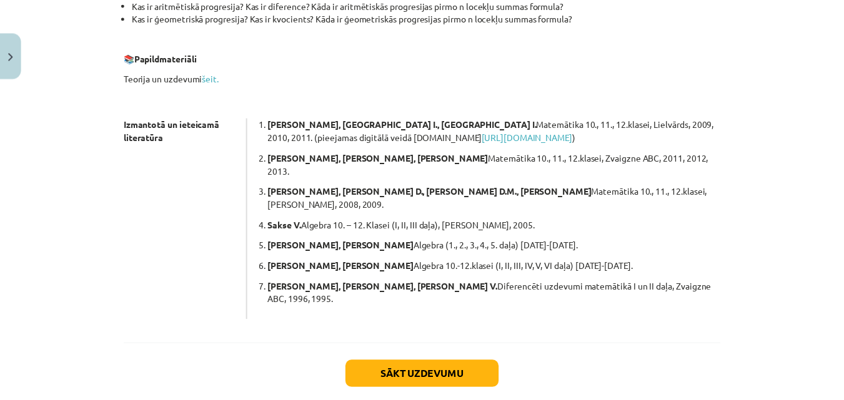
scroll to position [390, 0]
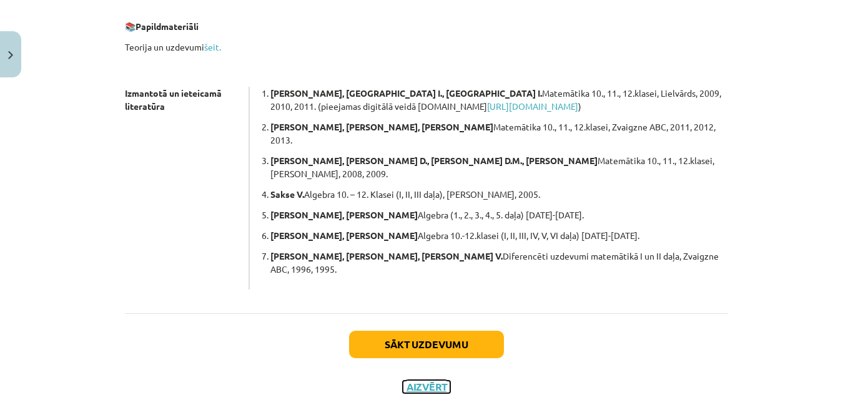
click at [432, 381] on button "Aizvērt" at bounding box center [426, 387] width 47 height 12
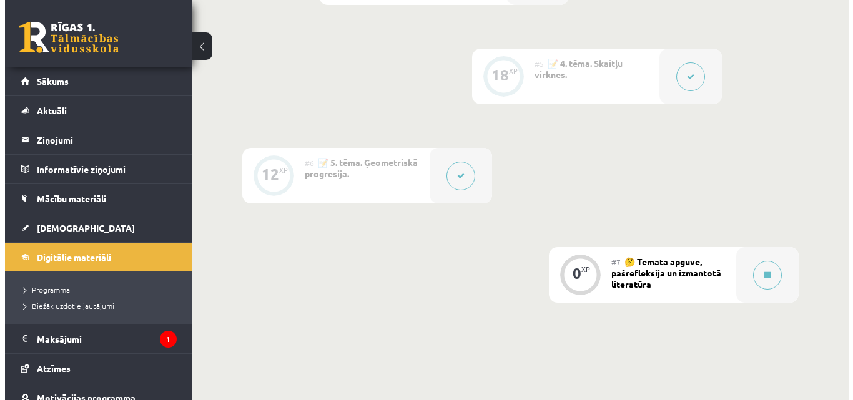
scroll to position [812, 0]
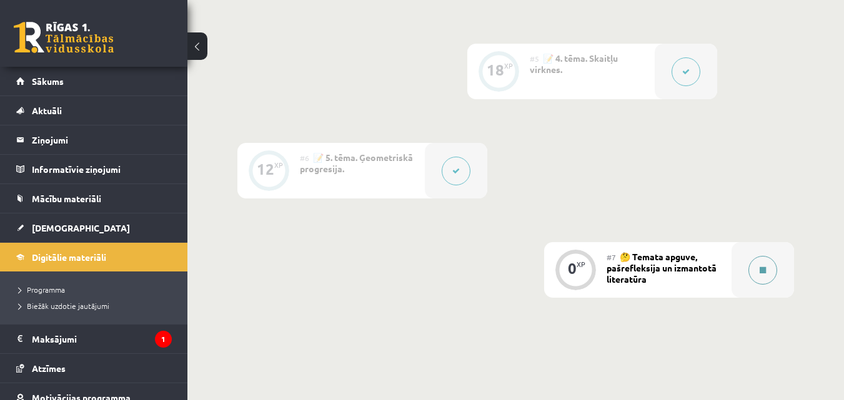
click at [763, 278] on button at bounding box center [762, 270] width 29 height 29
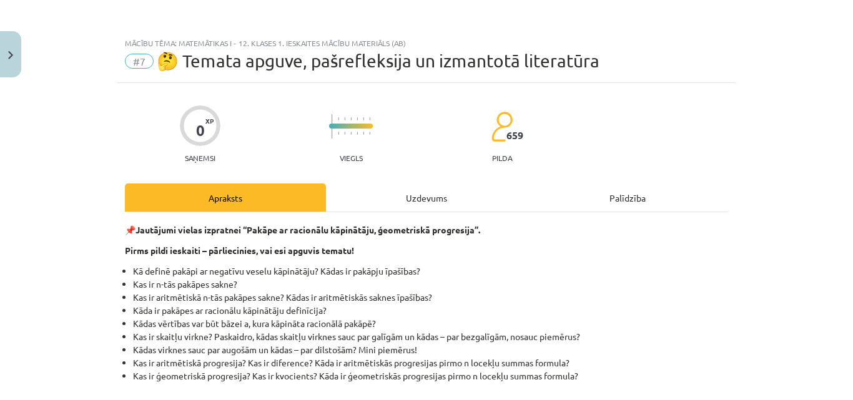
click at [409, 192] on div "Uzdevums" at bounding box center [426, 198] width 201 height 28
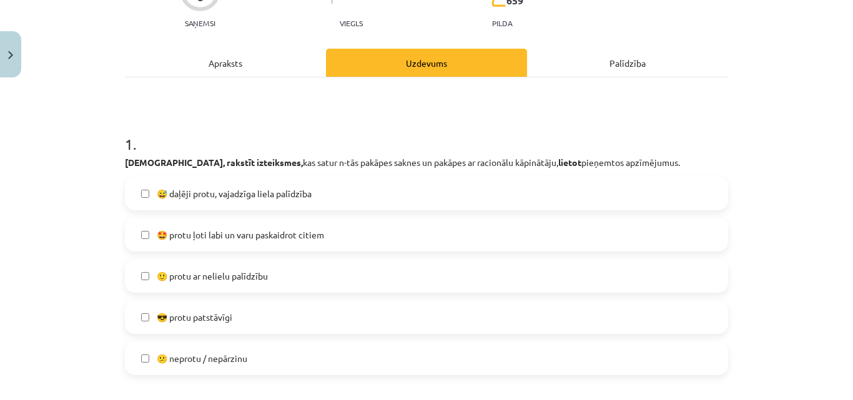
scroll to position [219, 0]
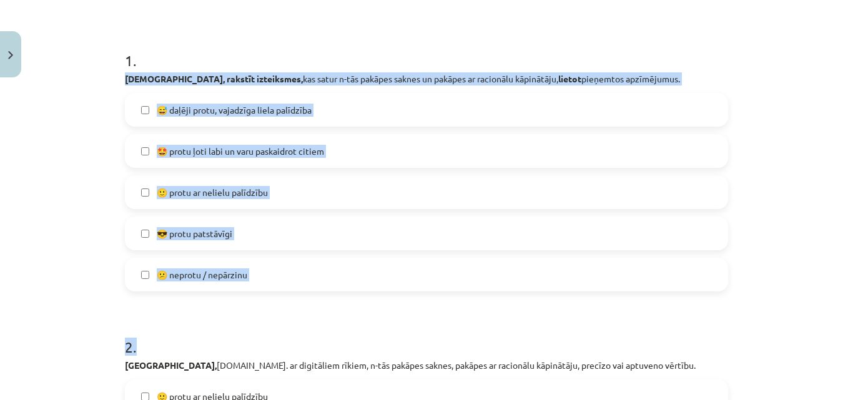
drag, startPoint x: 112, startPoint y: 77, endPoint x: 584, endPoint y: 260, distance: 506.5
click at [600, 300] on div "Mācību tēma: Matemātikas i - 12. klases 1. ieskaites mācību materiāls (ab) #7 🤔…" at bounding box center [426, 200] width 853 height 400
copy form "Lasīt, rakstīt izteiksmes, kas satur n-tās pakāpes saknes un pakāpes ar racionā…"
click at [76, 111] on div "Mācību tēma: Matemātikas i - 12. klases 1. ieskaites mācību materiāls (ab) #7 🤔…" at bounding box center [426, 200] width 853 height 400
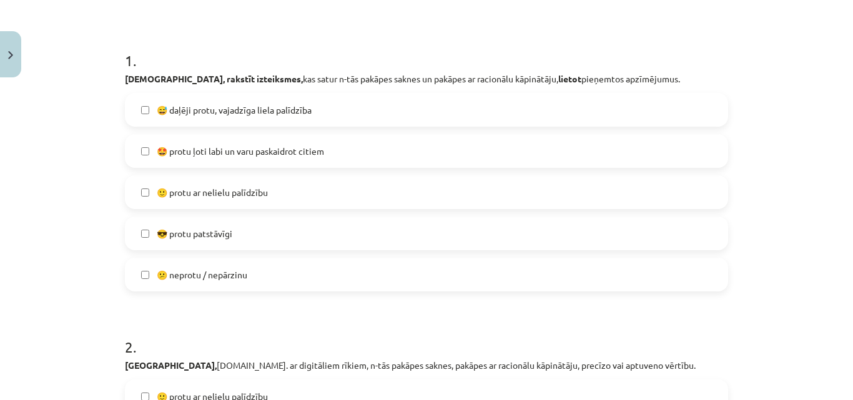
click at [146, 231] on label "😎 protu patstāvīgi" at bounding box center [426, 233] width 601 height 31
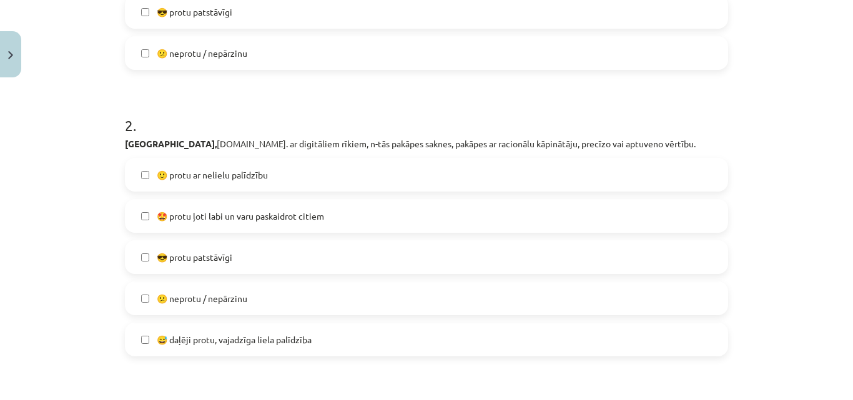
scroll to position [469, 0]
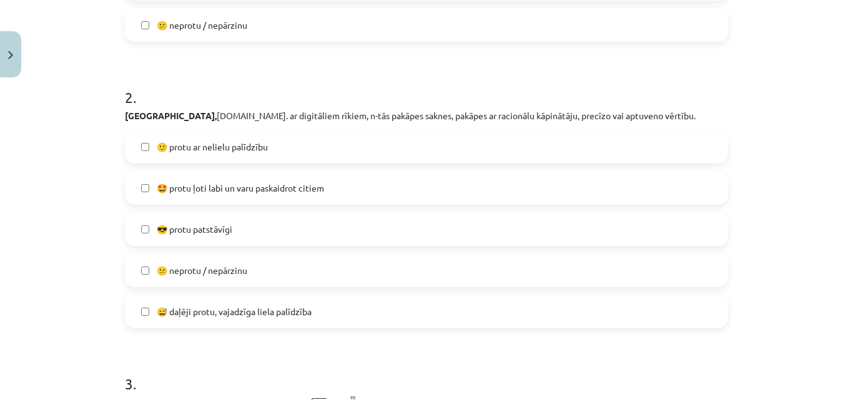
click at [145, 231] on label "😎 protu patstāvīgi" at bounding box center [426, 229] width 601 height 31
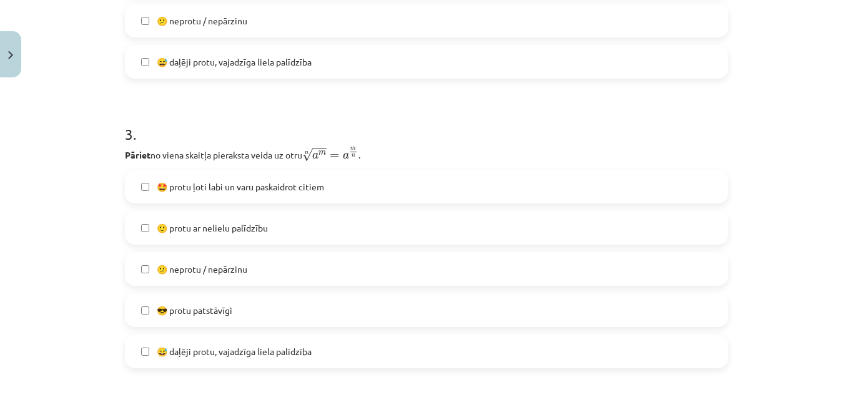
scroll to position [781, 0]
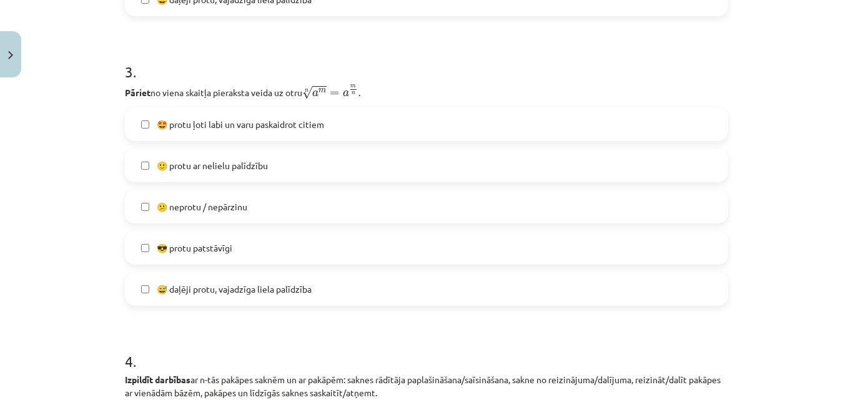
click at [201, 167] on span "🙂 protu ar nelielu palīdzību" at bounding box center [212, 165] width 111 height 13
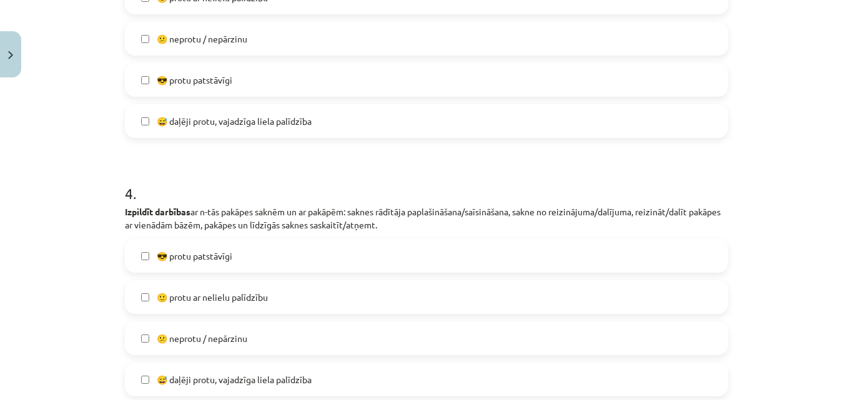
scroll to position [1031, 0]
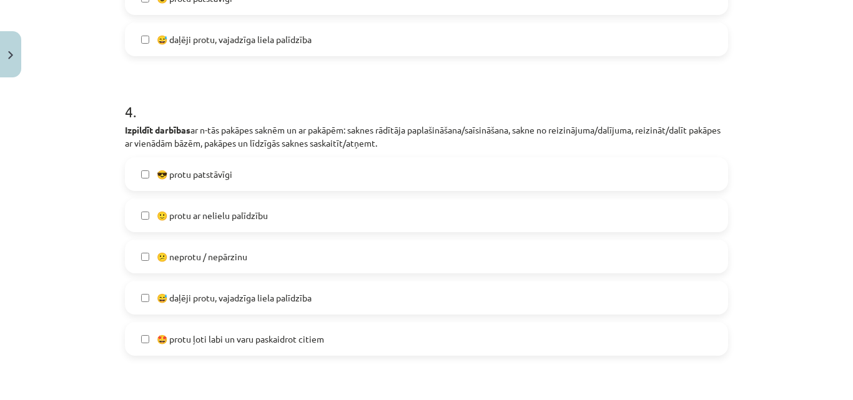
click at [147, 219] on label "🙂 protu ar nelielu palīdzību" at bounding box center [426, 215] width 601 height 31
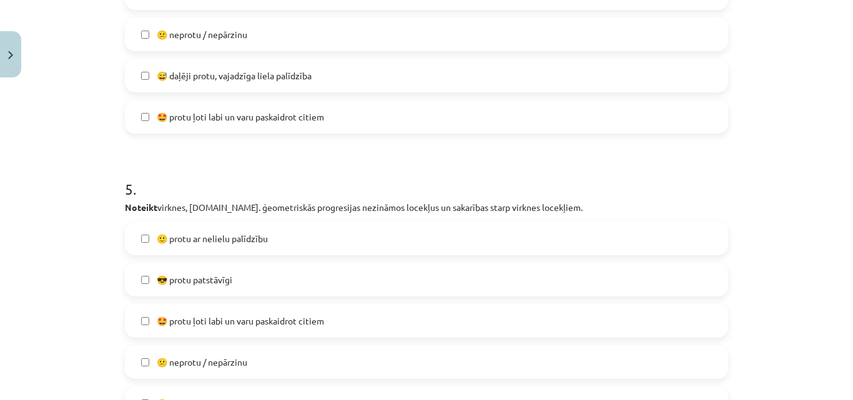
scroll to position [1281, 0]
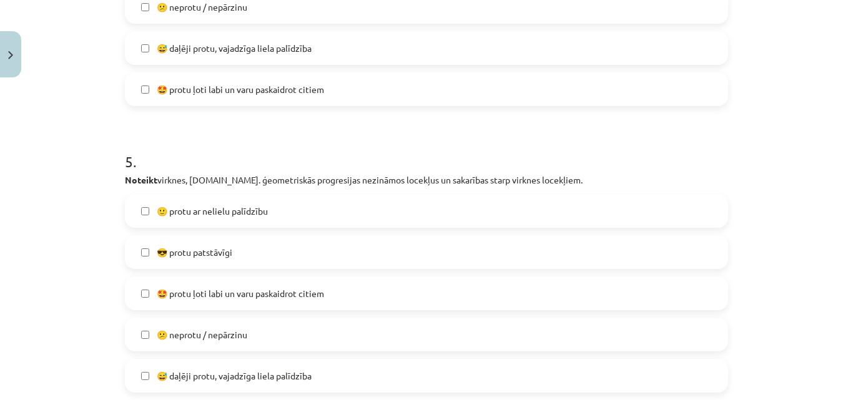
click at [147, 252] on label "😎 protu patstāvīgi" at bounding box center [426, 252] width 601 height 31
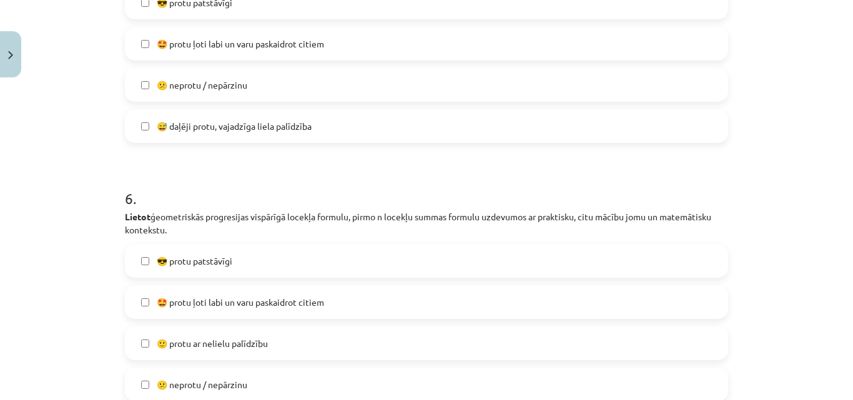
scroll to position [1718, 0]
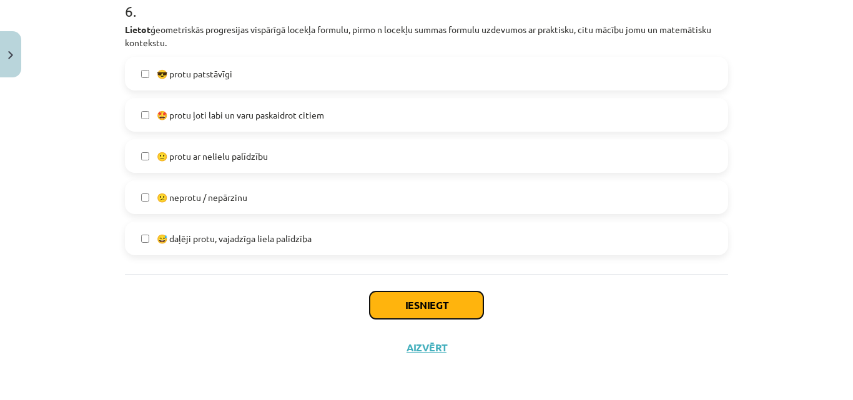
click at [373, 305] on button "Iesniegt" at bounding box center [427, 305] width 114 height 27
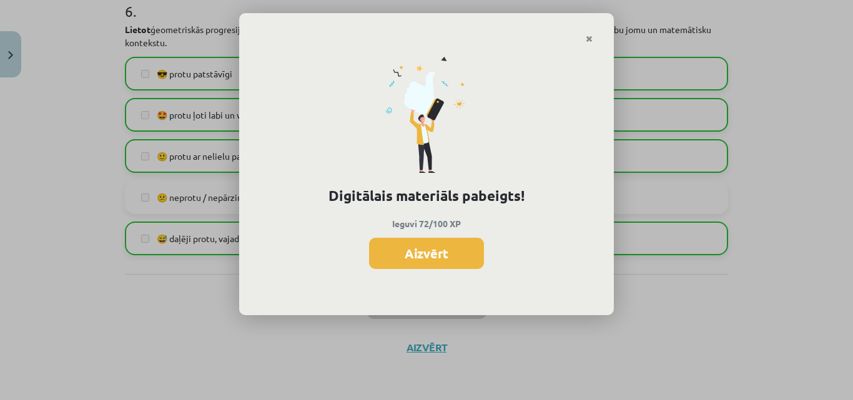
scroll to position [811, 0]
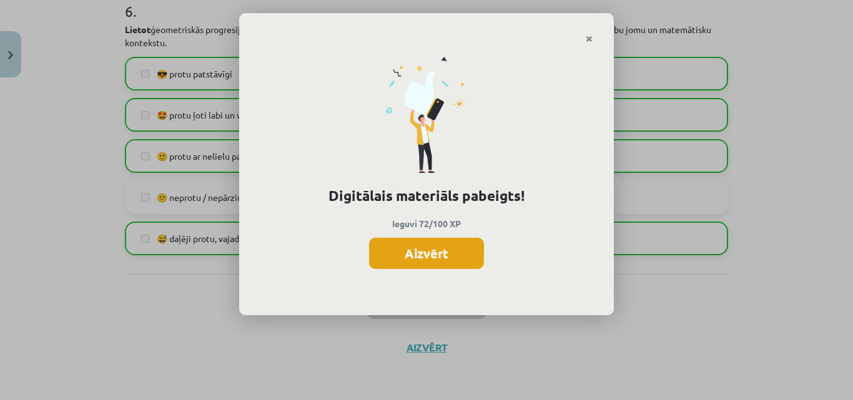
click at [451, 261] on button "Aizvērt" at bounding box center [426, 253] width 115 height 31
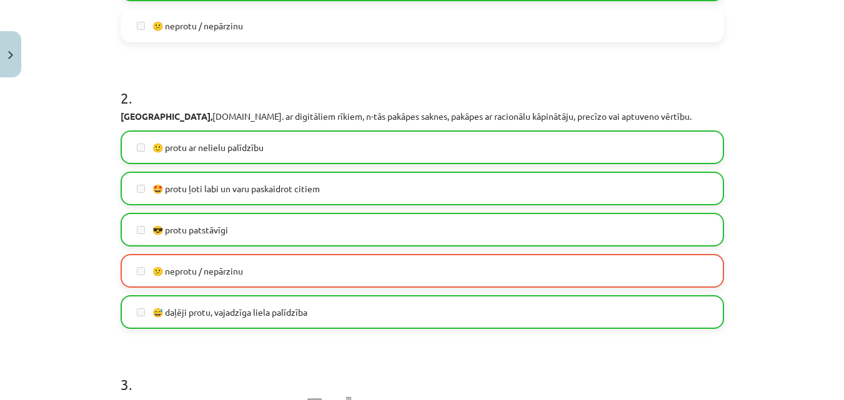
scroll to position [469, 0]
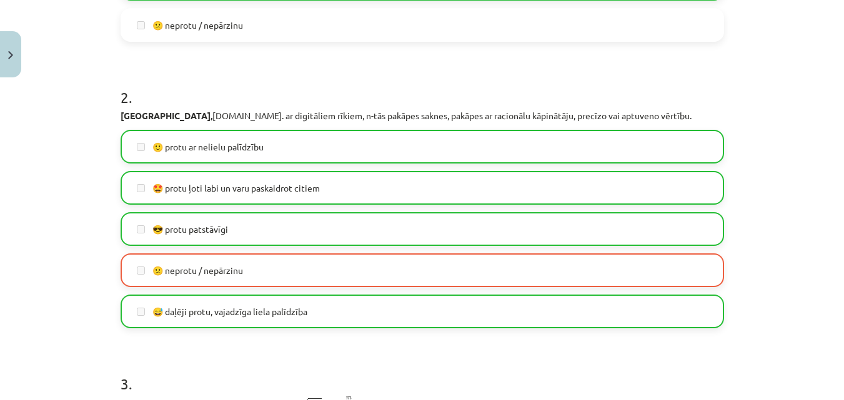
click at [429, 277] on label "😕 neprotu / nepārzinu" at bounding box center [422, 270] width 601 height 31
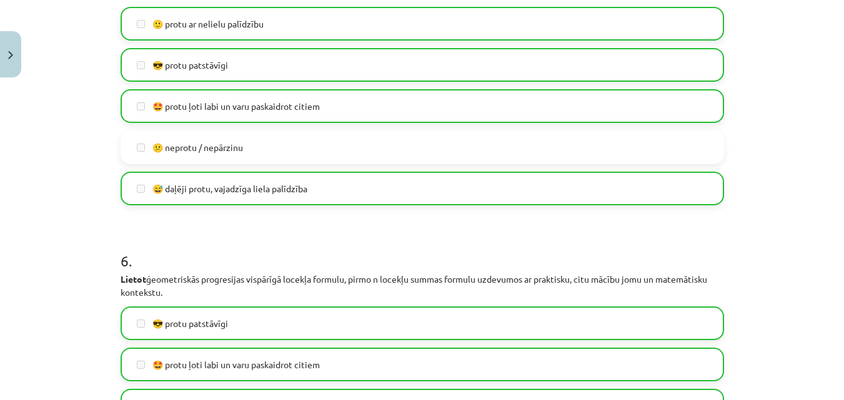
scroll to position [1718, 0]
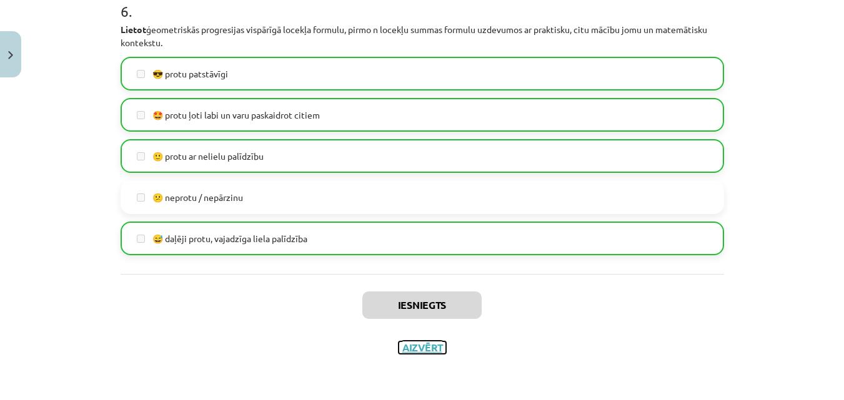
click at [427, 345] on button "Aizvērt" at bounding box center [422, 348] width 47 height 12
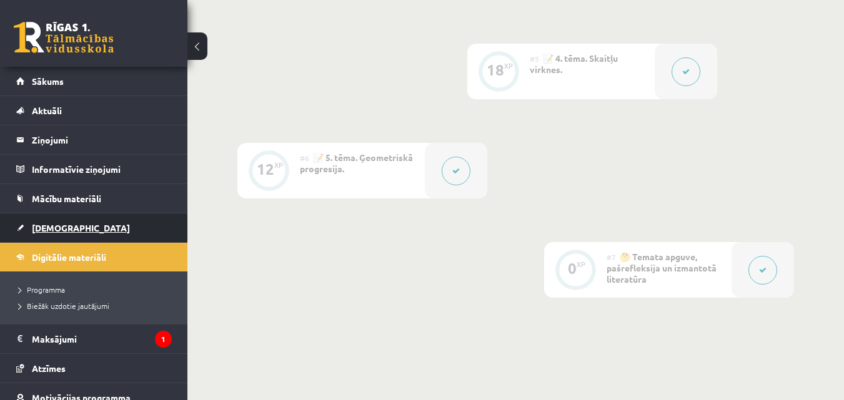
click at [63, 229] on span "[DEMOGRAPHIC_DATA]" at bounding box center [81, 227] width 98 height 11
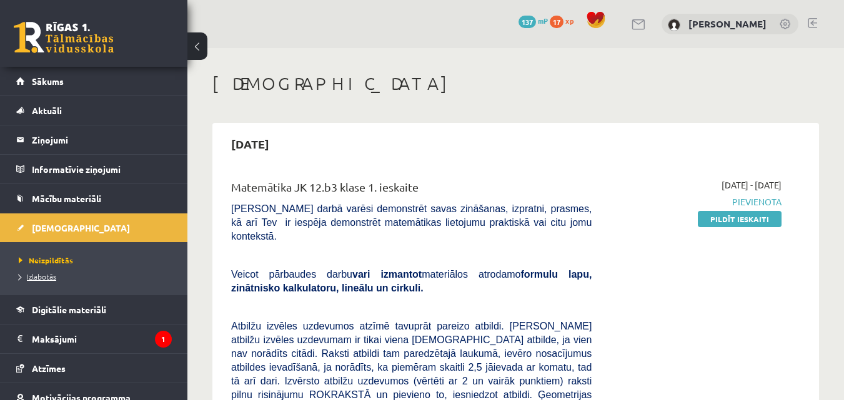
click at [53, 282] on link "Izlabotās" at bounding box center [97, 276] width 156 height 11
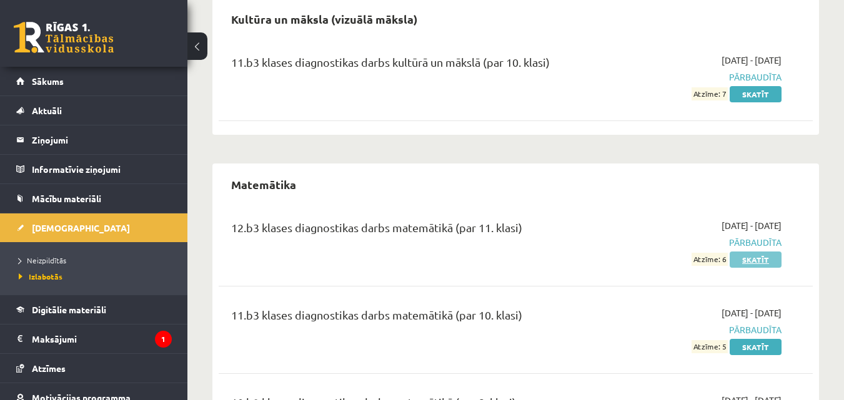
scroll to position [225, 0]
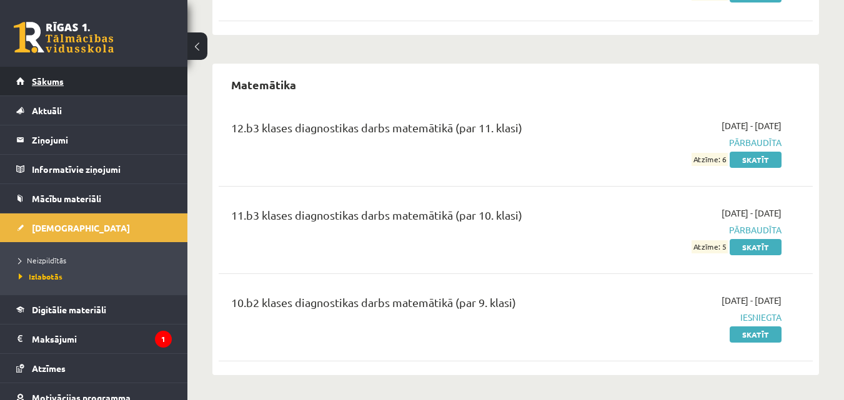
click at [79, 82] on link "Sākums" at bounding box center [94, 81] width 156 height 29
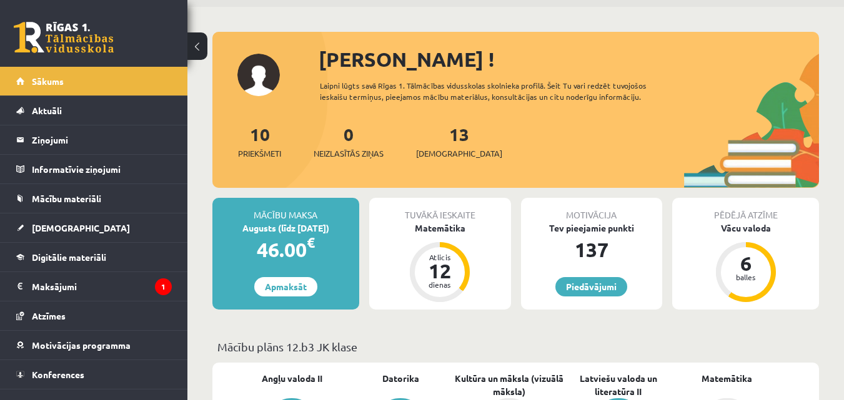
scroll to position [62, 0]
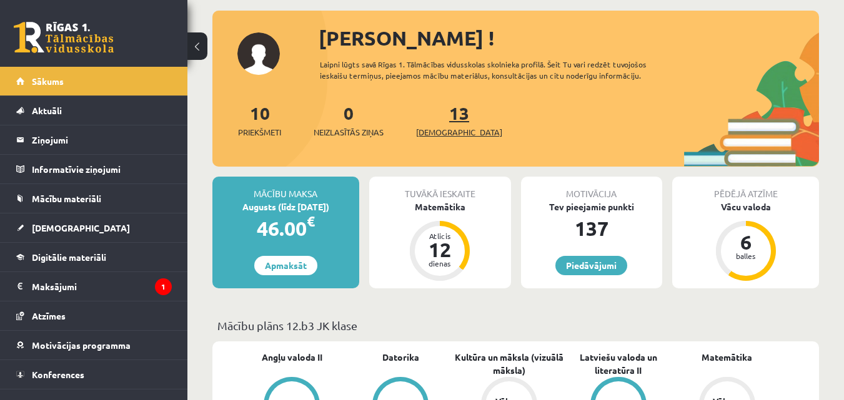
click at [446, 118] on link "13 Ieskaites" at bounding box center [459, 120] width 86 height 37
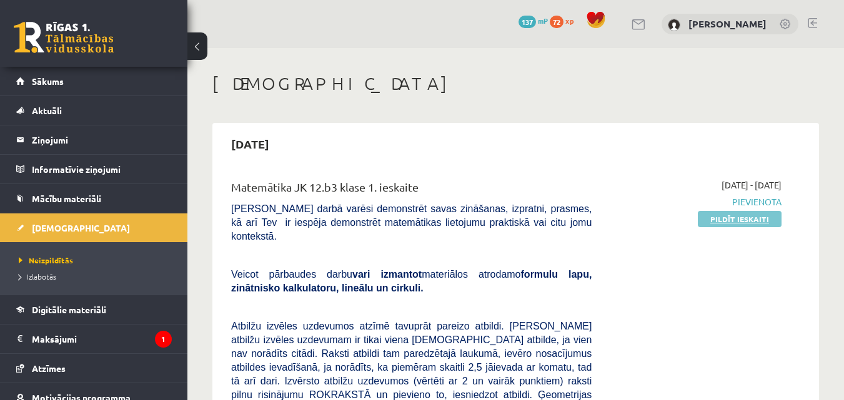
click at [738, 222] on link "Pildīt ieskaiti" at bounding box center [740, 219] width 84 height 16
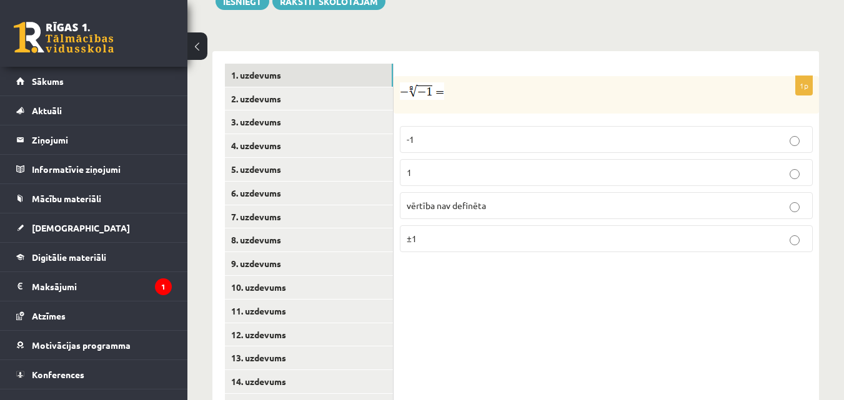
scroll to position [497, 0]
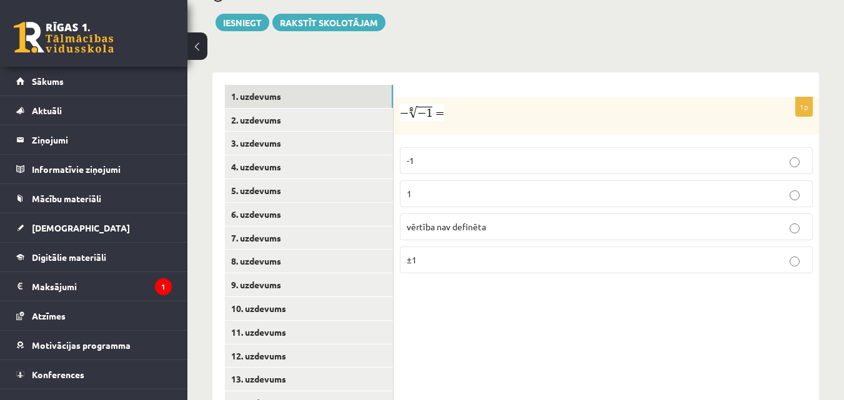
click at [426, 187] on p "1" at bounding box center [606, 193] width 399 height 13
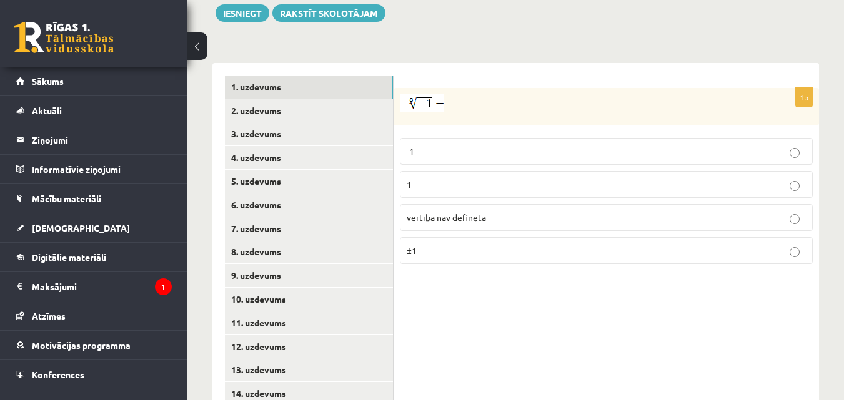
scroll to position [560, 0]
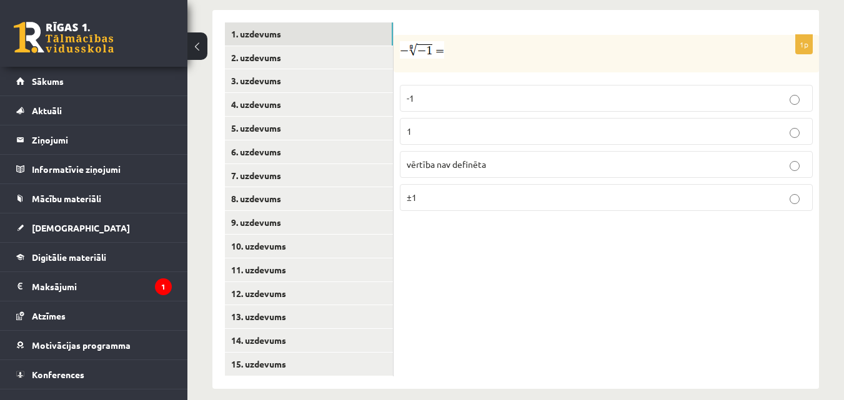
drag, startPoint x: 300, startPoint y: 53, endPoint x: 563, endPoint y: 291, distance: 354.2
click at [563, 291] on div "1p -1 1 vērtība nav definēta ±1" at bounding box center [606, 199] width 425 height 379
drag, startPoint x: 233, startPoint y: 81, endPoint x: 240, endPoint y: 90, distance: 11.6
click at [276, 46] on link "2. uzdevums" at bounding box center [309, 57] width 168 height 23
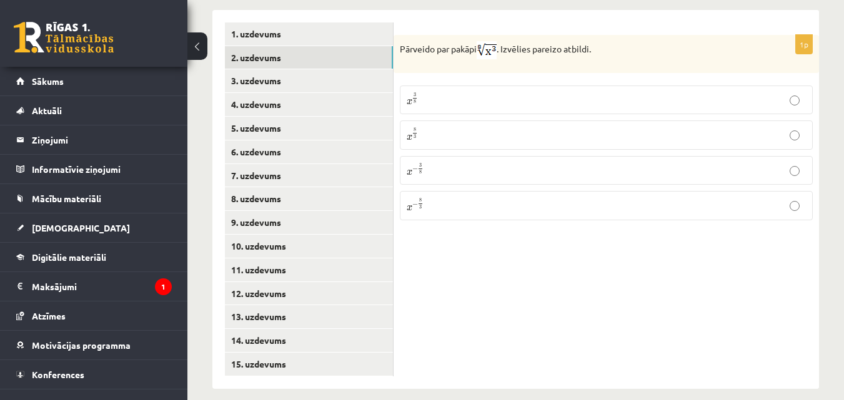
click at [447, 201] on p "x − 8 3 x − 8 3" at bounding box center [606, 206] width 399 height 16
click at [244, 69] on link "3. uzdevums" at bounding box center [309, 80] width 168 height 23
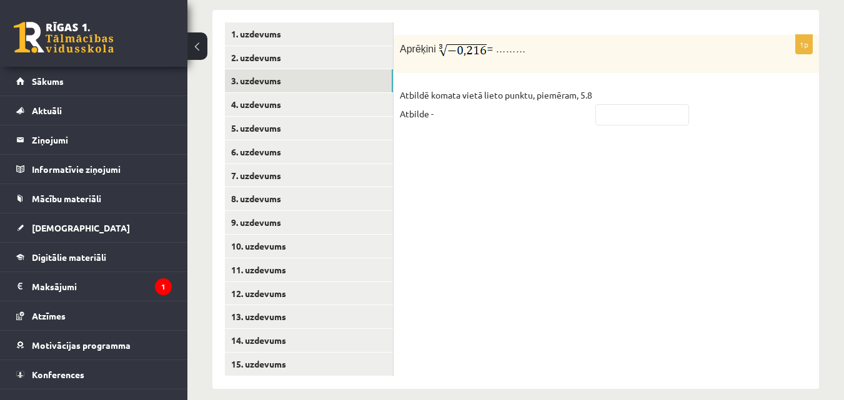
click at [446, 96] on p "Atbildē komata vietā lieto punktu, piemēram, 5.8 Atbilde -" at bounding box center [496, 104] width 192 height 37
click at [442, 102] on p "Atbildē komata vietā lieto punktu, piemēram, 5.8 Atbilde -" at bounding box center [496, 104] width 192 height 37
click at [442, 101] on p "Atbildē komata vietā lieto punktu, piemēram, 5.8 Atbilde -" at bounding box center [496, 104] width 192 height 37
click at [441, 94] on p "Atbildē komata vietā lieto punktu, piemēram, 5.8 Atbilde -" at bounding box center [496, 104] width 192 height 37
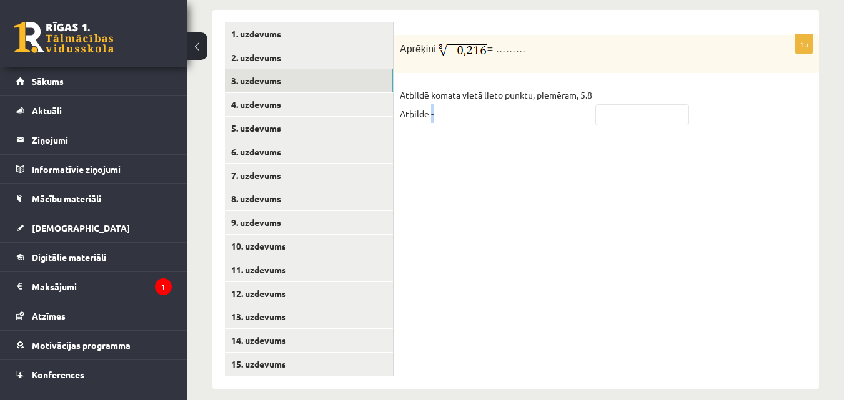
click at [441, 94] on p "Atbildē komata vietā lieto punktu, piemēram, 5.8 Atbilde -" at bounding box center [496, 104] width 192 height 37
click at [466, 96] on p "Atbildē komata vietā lieto punktu, piemēram, 5.8 Atbilde -" at bounding box center [496, 104] width 192 height 37
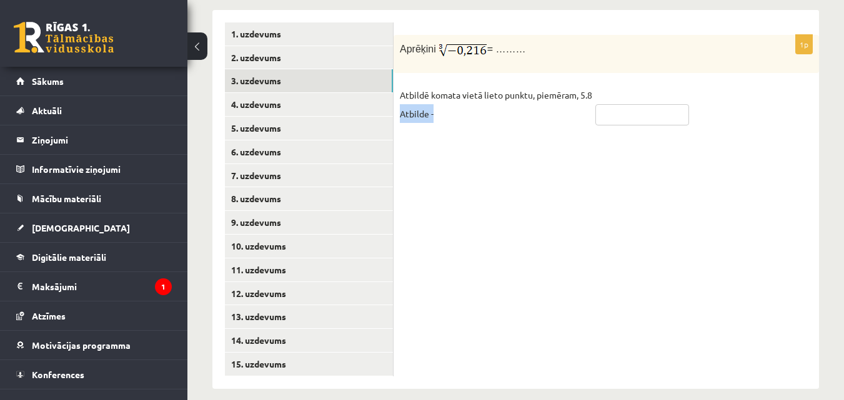
click at [640, 104] on input "text" at bounding box center [642, 114] width 94 height 21
type input "***"
click at [248, 95] on link "4. uzdevums" at bounding box center [309, 104] width 168 height 23
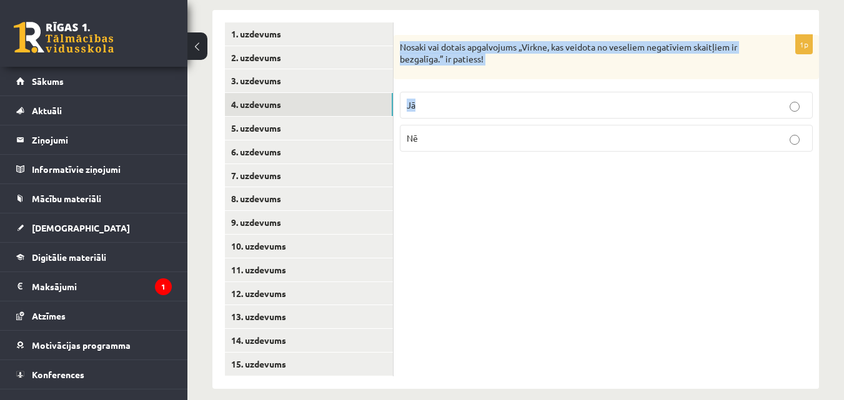
drag, startPoint x: 401, startPoint y: 30, endPoint x: 732, endPoint y: 76, distance: 333.7
click at [732, 76] on div "1p Nosaki vai dotais apgalvojums „Virkne, kas veidota no veseliem negatīviem sk…" at bounding box center [606, 98] width 425 height 127
copy div "Nosaki vai dotais apgalvojums „Virkne, kas veidota no veseliem negatīviem skait…"
click at [437, 132] on p "Nē" at bounding box center [606, 138] width 399 height 13
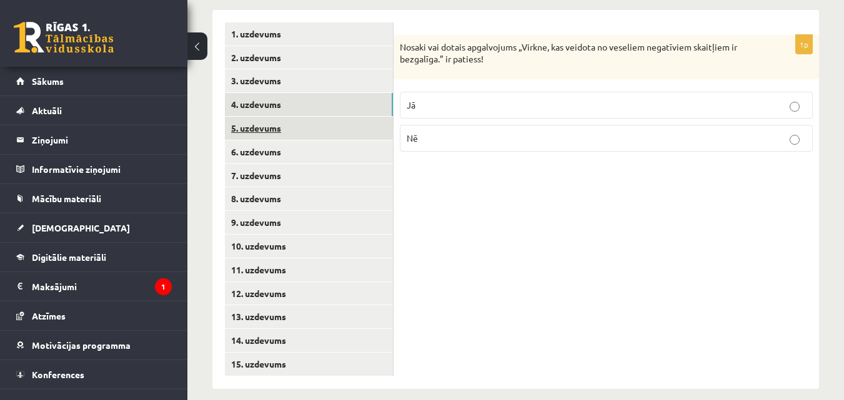
click at [255, 117] on link "5. uzdevums" at bounding box center [309, 128] width 168 height 23
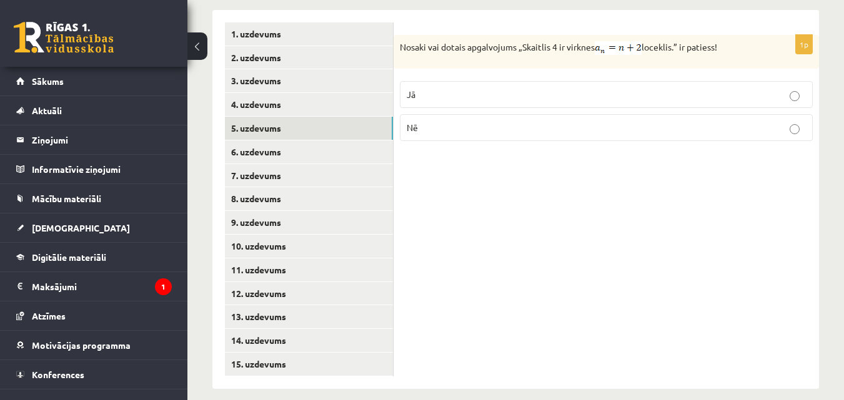
drag, startPoint x: 399, startPoint y: 32, endPoint x: 729, endPoint y: 36, distance: 330.5
click at [729, 36] on div "Nosaki vai dotais apgalvojums „Skaitlis 4 ir virknes loceklis.” ir patiess!" at bounding box center [606, 52] width 425 height 34
copy p "Nosaki vai dotais apgalvojums „Skaitlis 4 ir virknes loceklis.” ir patiess!"
click at [426, 88] on p "Jā" at bounding box center [606, 94] width 399 height 13
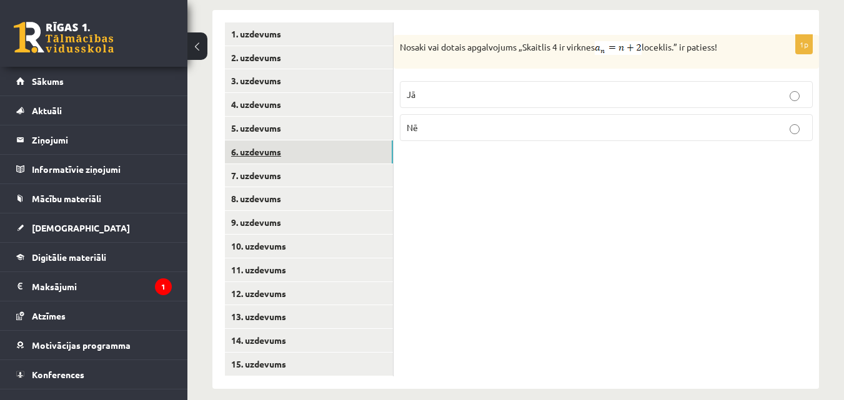
click at [255, 141] on link "6. uzdevums" at bounding box center [309, 152] width 168 height 23
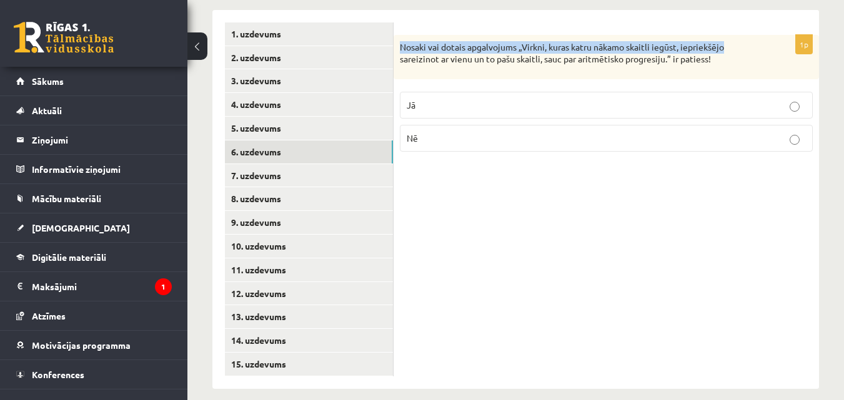
drag, startPoint x: 402, startPoint y: 32, endPoint x: 728, endPoint y: 39, distance: 326.8
click at [728, 41] on p "Nosaki vai dotais apgalvojums „Virkni, kuras katru nākamo skaitli iegūst, iepri…" at bounding box center [575, 53] width 350 height 24
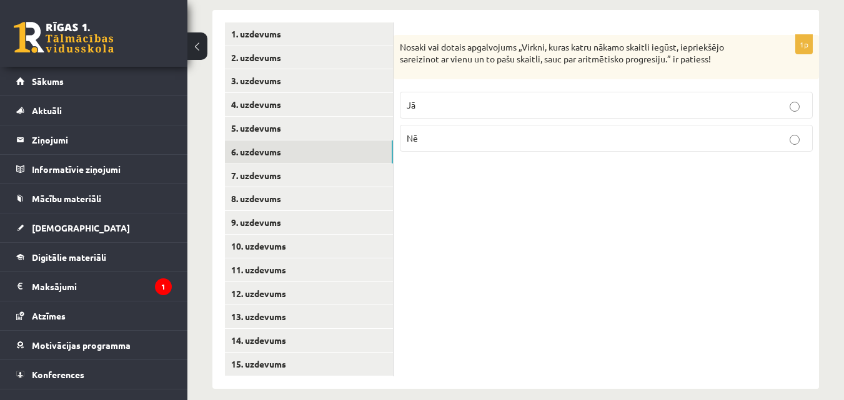
click at [715, 46] on p "Nosaki vai dotais apgalvojums „Virkni, kuras katru nākamo skaitli iegūst, iepri…" at bounding box center [575, 53] width 350 height 24
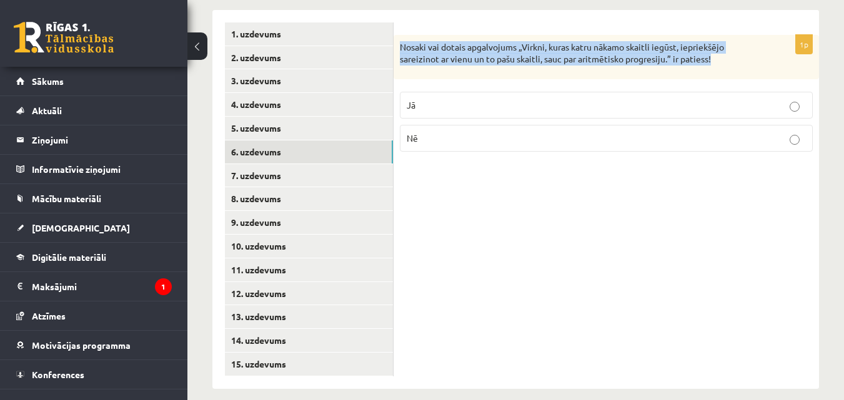
click at [715, 46] on p "Nosaki vai dotais apgalvojums „Virkni, kuras katru nākamo skaitli iegūst, iepri…" at bounding box center [575, 53] width 350 height 24
copy div "Nosaki vai dotais apgalvojums „Virkni, kuras katru nākamo skaitli iegūst, iepri…"
click at [420, 132] on p "Nē" at bounding box center [606, 138] width 399 height 13
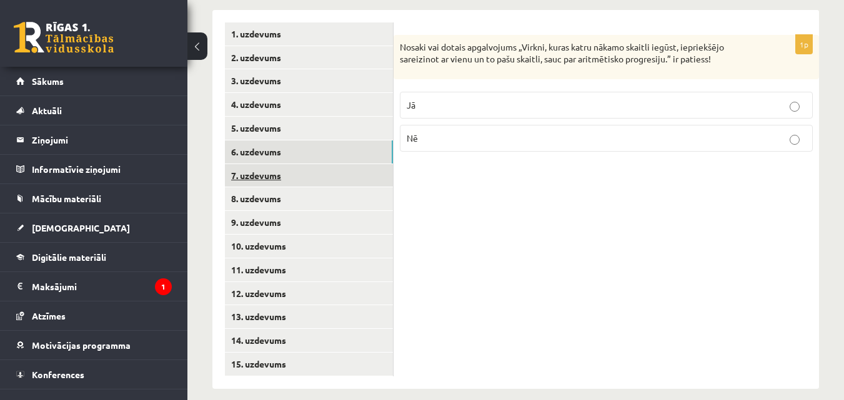
click at [249, 166] on link "7. uzdevums" at bounding box center [309, 175] width 168 height 23
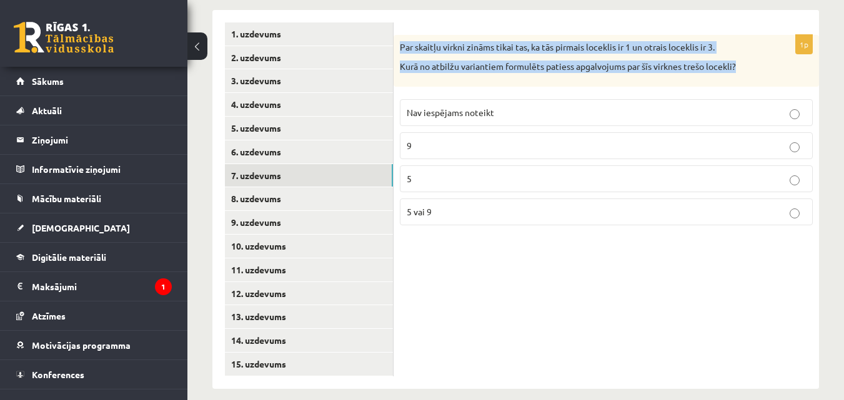
drag, startPoint x: 400, startPoint y: 36, endPoint x: 750, endPoint y: 60, distance: 350.7
click at [750, 60] on div "Par skaitļu virkni zināms tikai tas, ka tās pirmais loceklis ir 1 un otrais loc…" at bounding box center [606, 61] width 425 height 52
copy div "Par skaitļu virkni zināms tikai tas, ka tās pirmais loceklis ir 1 un otrais loc…"
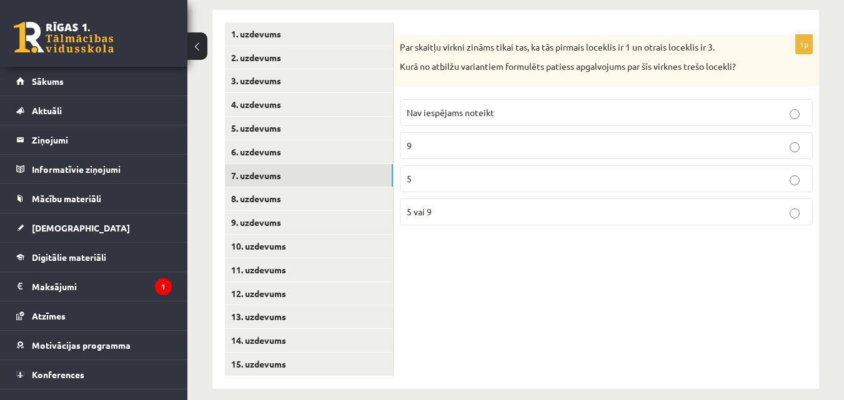
click at [471, 107] on span "Nav iespējams noteikt" at bounding box center [450, 112] width 87 height 11
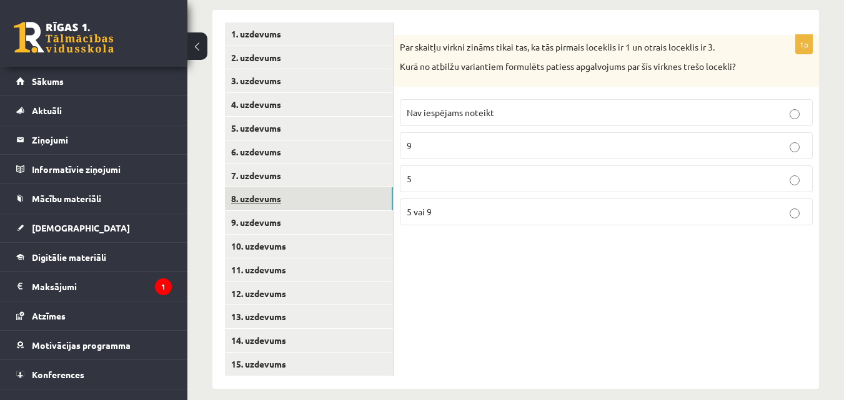
click at [264, 187] on link "8. uzdevums" at bounding box center [309, 198] width 168 height 23
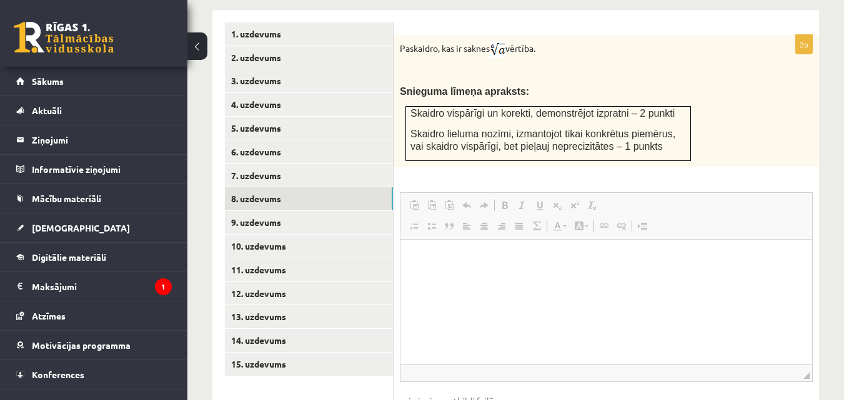
scroll to position [0, 0]
drag, startPoint x: 405, startPoint y: 35, endPoint x: 557, endPoint y: 36, distance: 151.8
click at [557, 41] on p "Paskaidro, kas ir saknes vērtība." at bounding box center [575, 49] width 350 height 17
copy p "askaidro, kas ir saknes vērtība."
drag, startPoint x: 505, startPoint y: 284, endPoint x: 425, endPoint y: 260, distance: 84.0
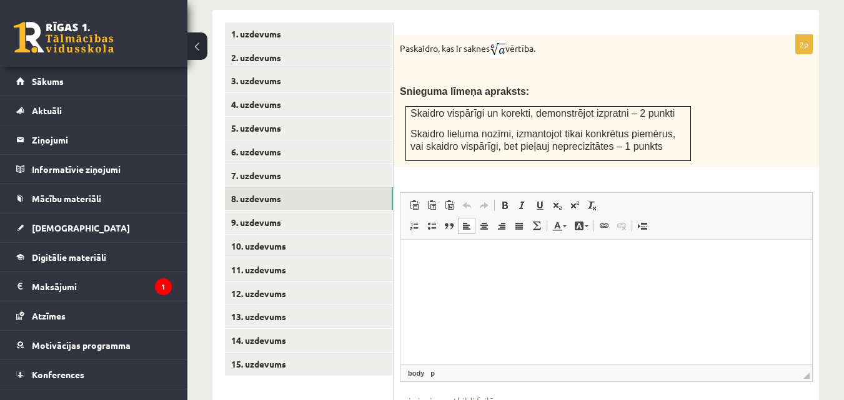
click at [425, 260] on p "Bagātinātā teksta redaktors, wiswyg-editor-user-answer-47024861599880" at bounding box center [606, 258] width 387 height 13
click at [444, 255] on span "Ielīmēt" at bounding box center [455, 253] width 35 height 18
click at [525, 277] on html at bounding box center [606, 258] width 412 height 38
click at [622, 256] on p "**********" at bounding box center [606, 258] width 387 height 13
click at [517, 258] on p "**********" at bounding box center [606, 258] width 387 height 13
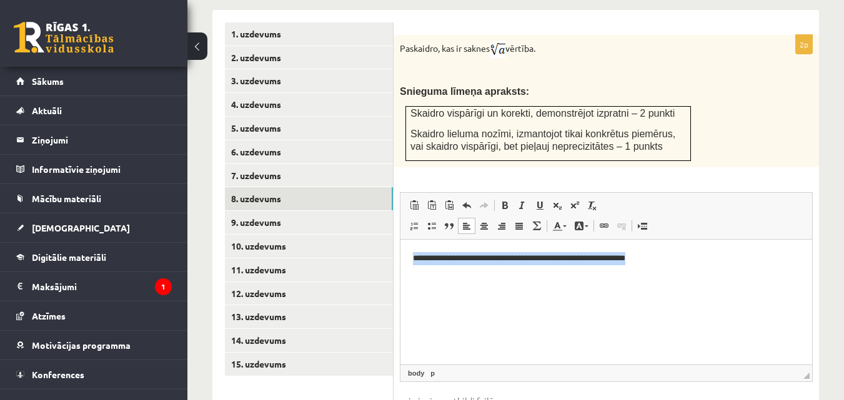
drag, startPoint x: 407, startPoint y: 254, endPoint x: 690, endPoint y: 260, distance: 283.0
click at [690, 260] on html "**********" at bounding box center [606, 258] width 412 height 38
click at [508, 201] on span at bounding box center [505, 206] width 10 height 10
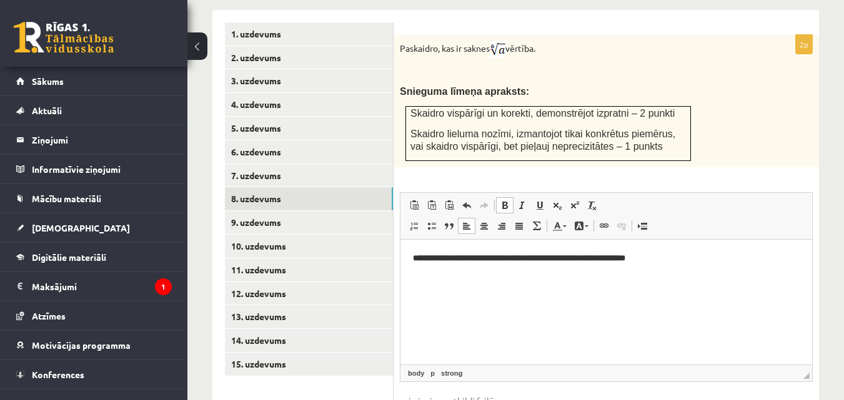
click at [516, 277] on html "**********" at bounding box center [606, 258] width 412 height 38
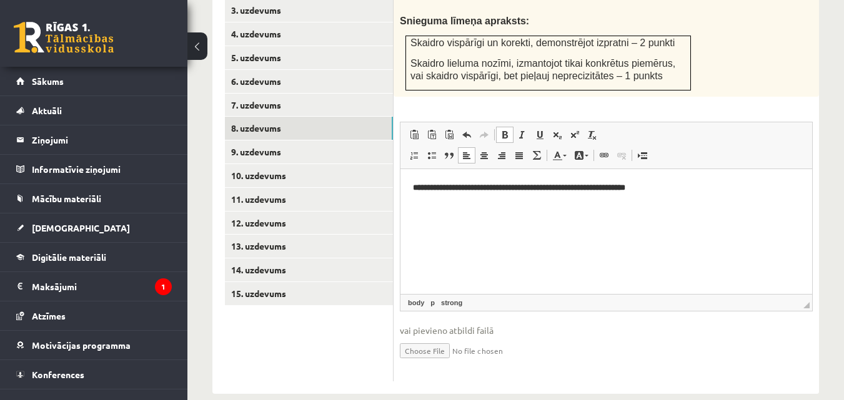
scroll to position [636, 0]
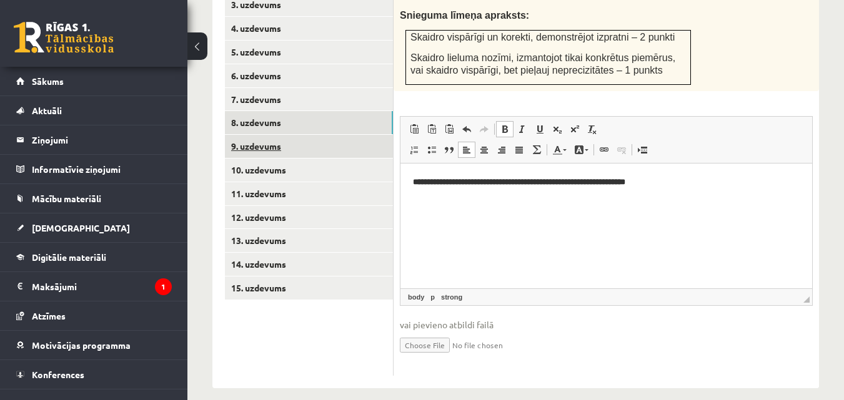
click at [259, 135] on link "9. uzdevums" at bounding box center [309, 146] width 168 height 23
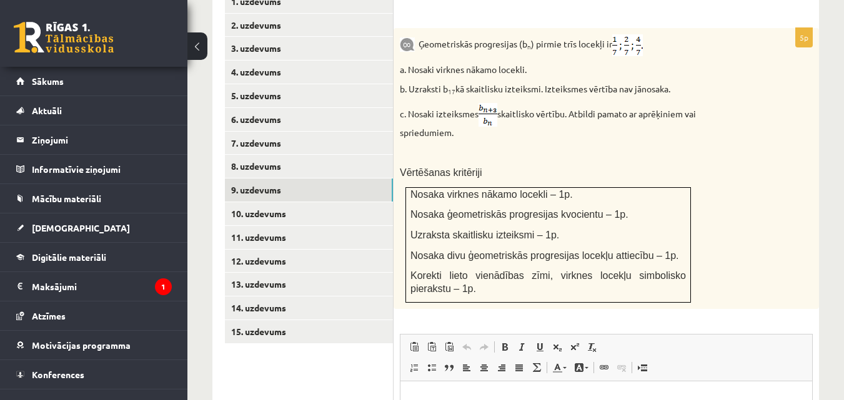
scroll to position [573, 0]
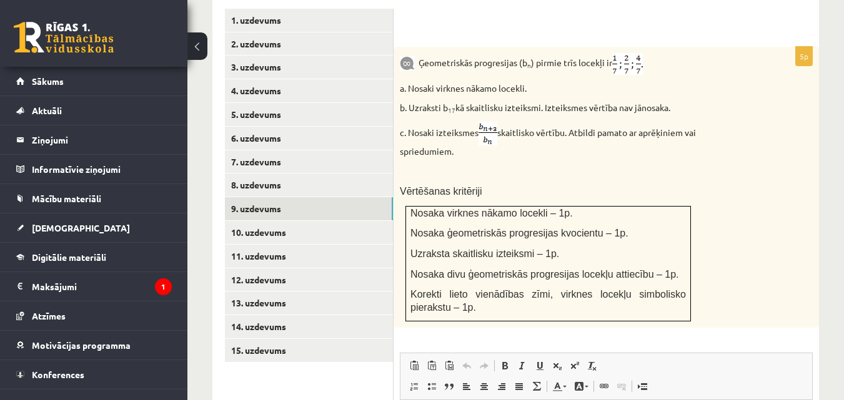
click at [435, 105] on div "Ģeometriskās progresijas (b n ) pirmie trīs locekļi ir a. Nosaki virknes nākamo…" at bounding box center [606, 188] width 425 height 282
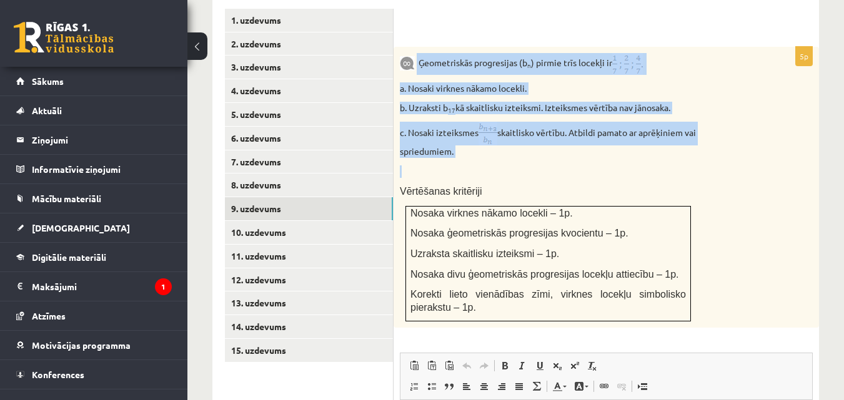
drag, startPoint x: 417, startPoint y: 49, endPoint x: 729, endPoint y: 145, distance: 326.8
click at [729, 145] on div "Ģeometriskās progresijas (b n ) pirmie trīs locekļi ir a. Nosaki virknes nākamo…" at bounding box center [606, 188] width 425 height 282
copy div "Ģeometriskās progresijas (b n ) pirmie trīs locekļi ir a. Nosaki virknes nākamo…"
click at [769, 156] on div "Ģeometriskās progresijas (b n ) pirmie trīs locekļi ir a. Nosaki virknes nākamo…" at bounding box center [606, 188] width 425 height 282
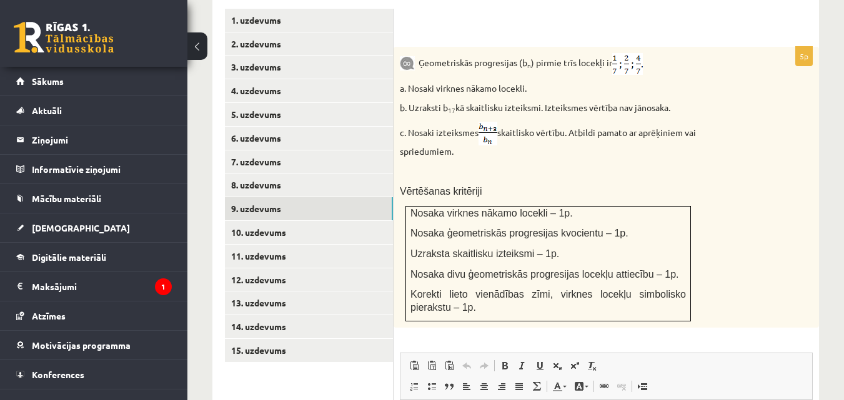
scroll to position [698, 0]
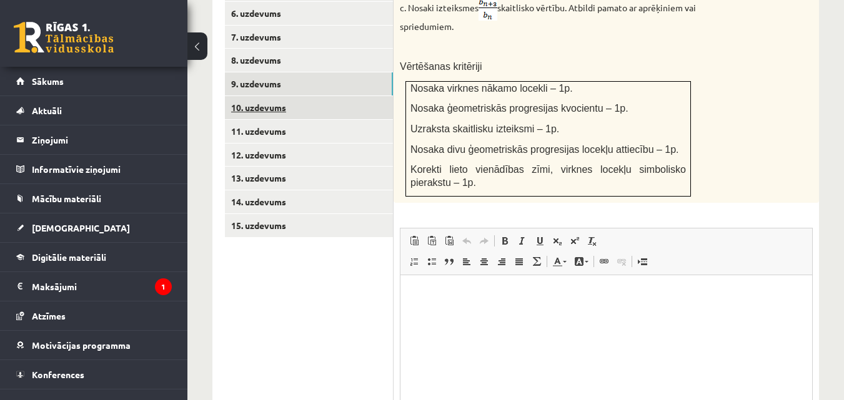
click at [241, 99] on link "10. uzdevums" at bounding box center [309, 107] width 168 height 23
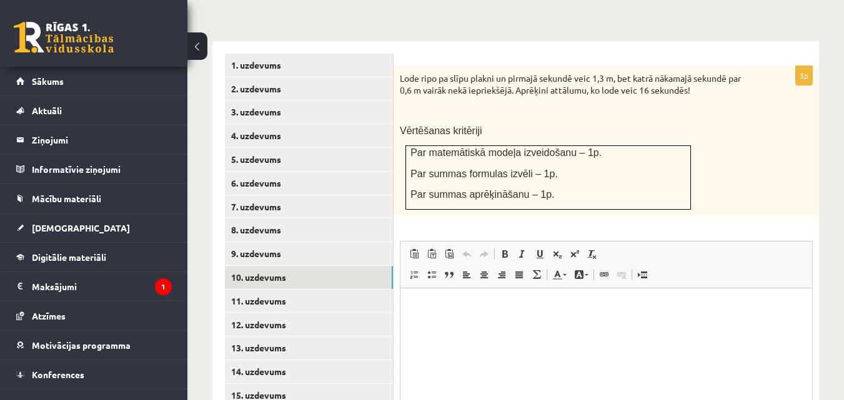
scroll to position [0, 0]
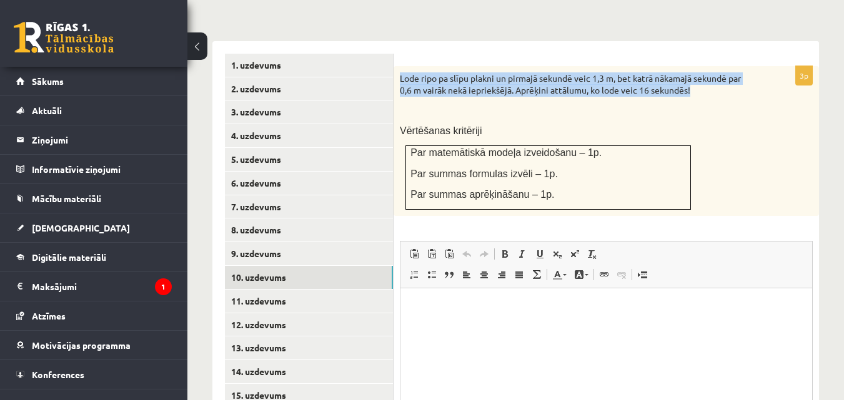
drag, startPoint x: 395, startPoint y: 64, endPoint x: 751, endPoint y: 81, distance: 357.1
click at [751, 81] on div "Lode ripo pa slīpu plakni un pirmajā sekundē veic 1,3 m, bet katrā nākamajā sek…" at bounding box center [606, 141] width 425 height 150
copy p "Lode ripo pa slīpu plakni un pirmajā sekundē veic 1,3 m, bet katrā nākamajā sek…"
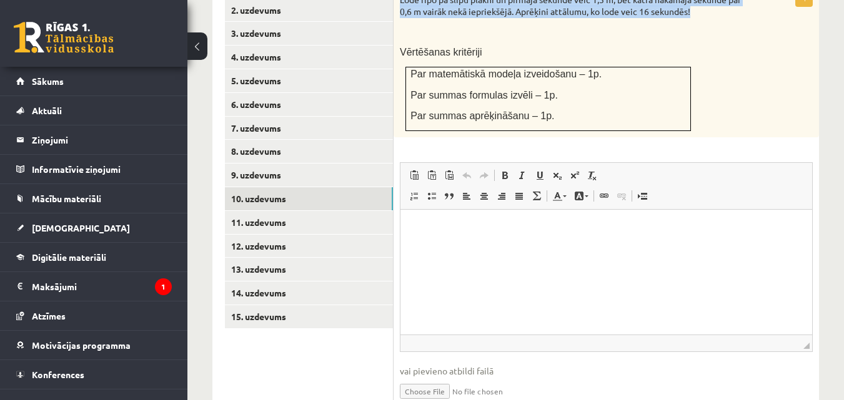
scroll to position [653, 0]
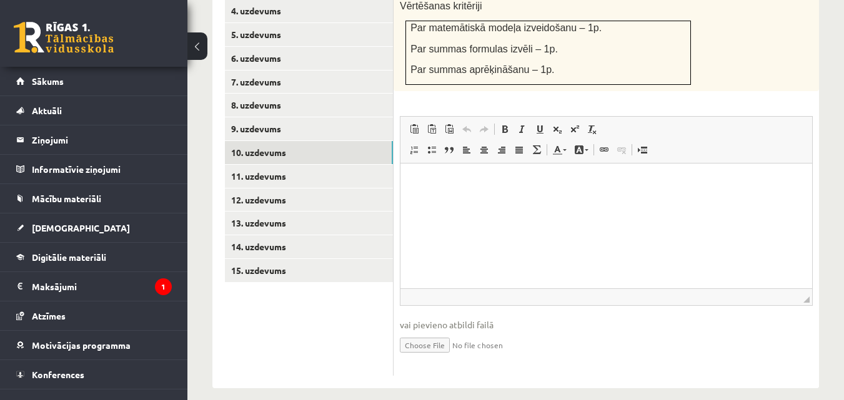
click at [448, 202] on html at bounding box center [606, 183] width 412 height 38
drag, startPoint x: 440, startPoint y: 180, endPoint x: 440, endPoint y: 187, distance: 6.9
click at [467, 174] on span "Ielīmēt" at bounding box center [474, 177] width 35 height 18
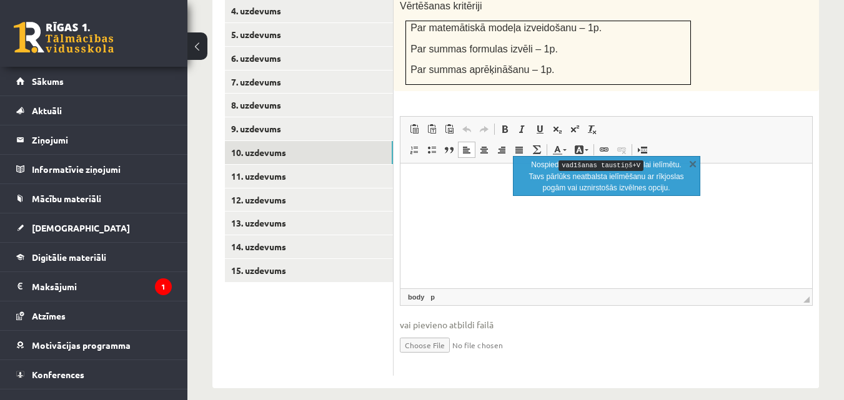
click at [470, 198] on html at bounding box center [606, 183] width 412 height 38
click at [693, 162] on link "X" at bounding box center [693, 163] width 12 height 12
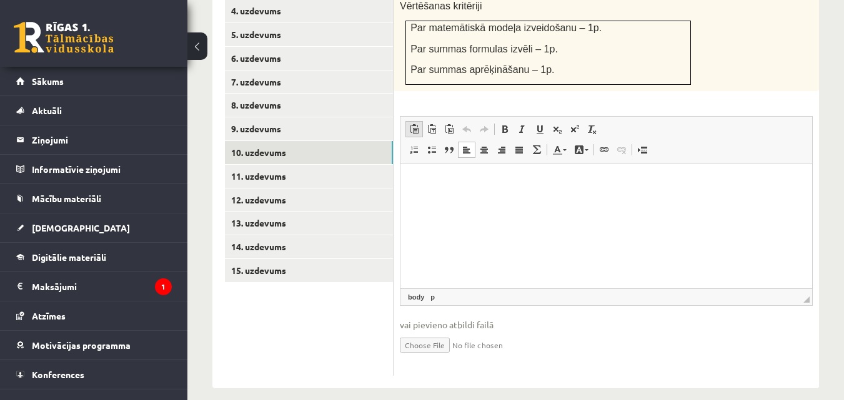
click at [413, 124] on span at bounding box center [414, 129] width 10 height 10
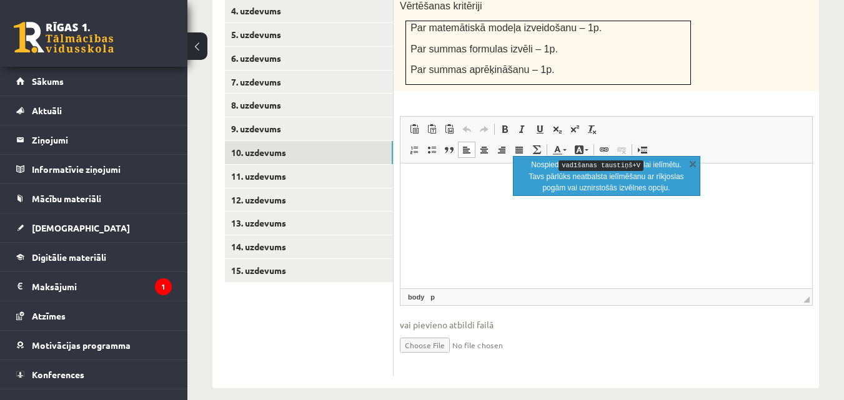
click at [425, 184] on p "Bagātinātā teksta redaktors, wiswyg-editor-user-answer-47024971713740" at bounding box center [606, 182] width 387 height 13
click at [426, 189] on html at bounding box center [606, 183] width 412 height 38
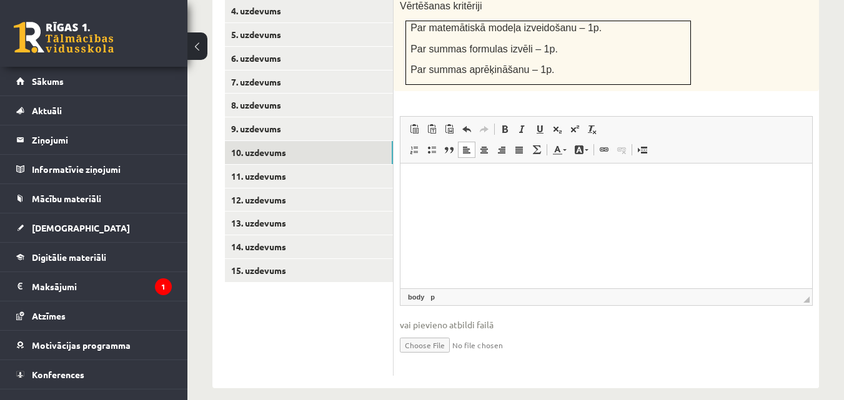
click at [538, 202] on html at bounding box center [606, 183] width 412 height 38
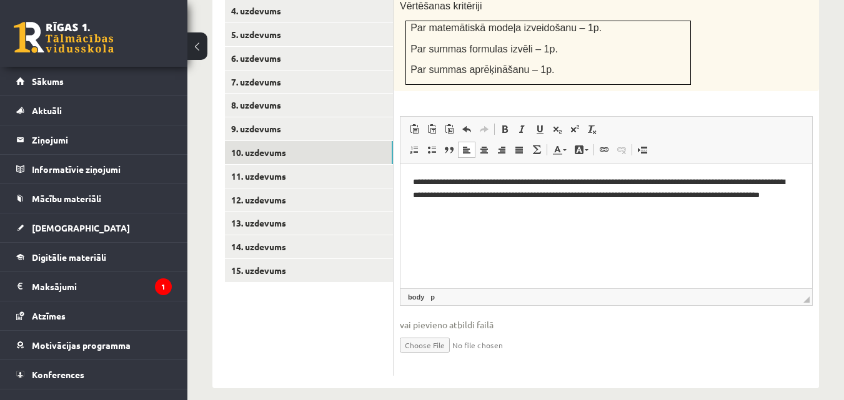
click at [447, 207] on p "**********" at bounding box center [606, 195] width 387 height 39
click at [459, 211] on p "**********" at bounding box center [606, 195] width 387 height 39
click at [515, 182] on p "**********" at bounding box center [606, 195] width 387 height 39
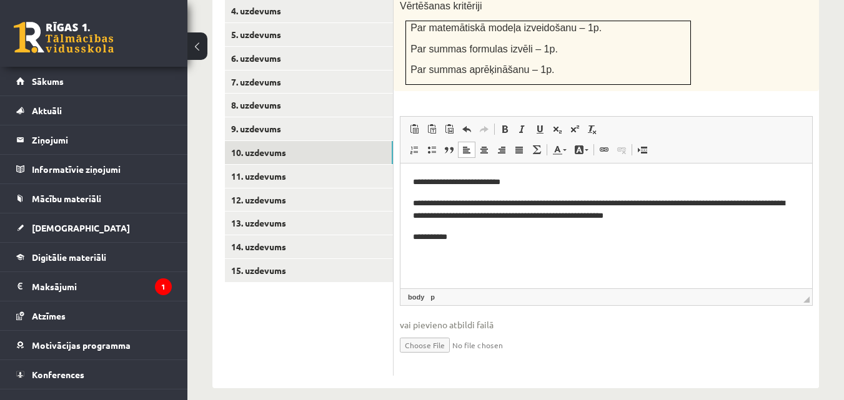
click at [483, 202] on p "**********" at bounding box center [606, 210] width 387 height 26
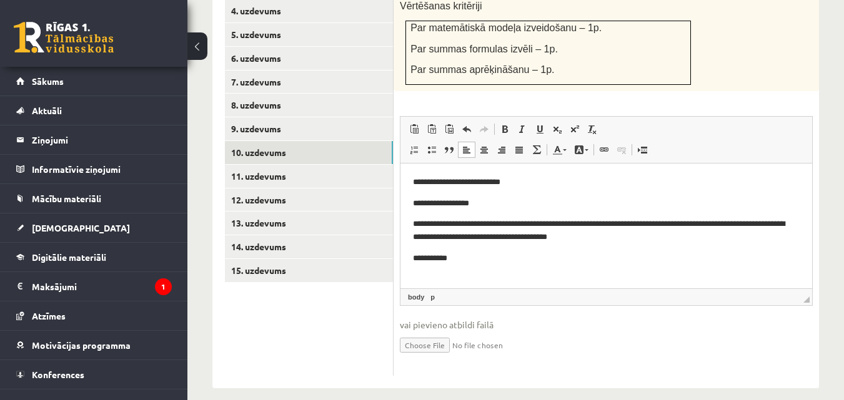
click at [692, 224] on p "**********" at bounding box center [606, 231] width 387 height 26
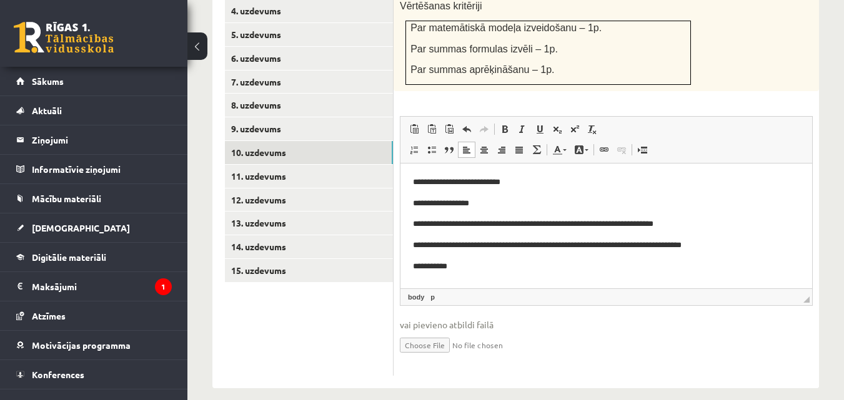
click at [525, 222] on p "**********" at bounding box center [606, 224] width 387 height 13
click at [595, 224] on p "**********" at bounding box center [606, 224] width 387 height 13
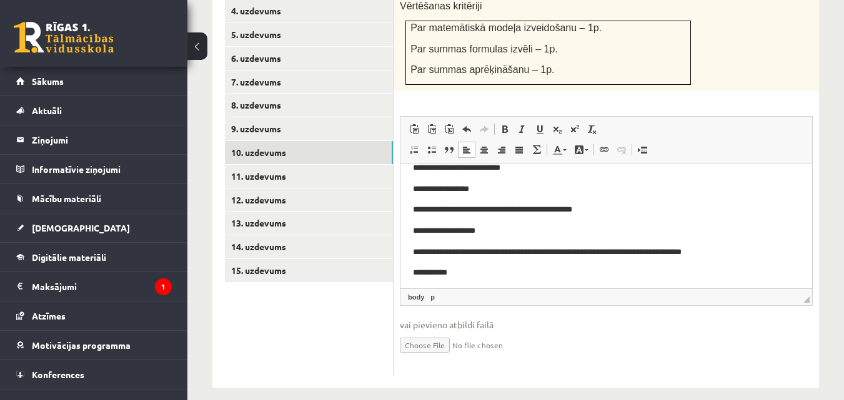
scroll to position [19, 0]
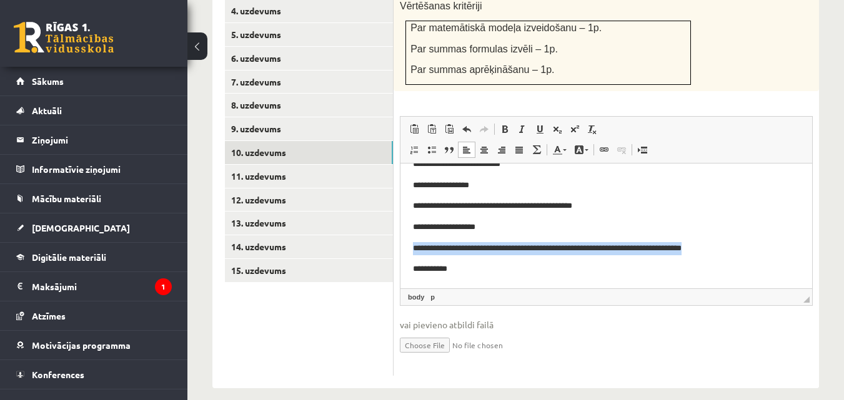
drag, startPoint x: 409, startPoint y: 245, endPoint x: 742, endPoint y: 253, distance: 333.1
click at [742, 253] on html "**********" at bounding box center [606, 217] width 412 height 143
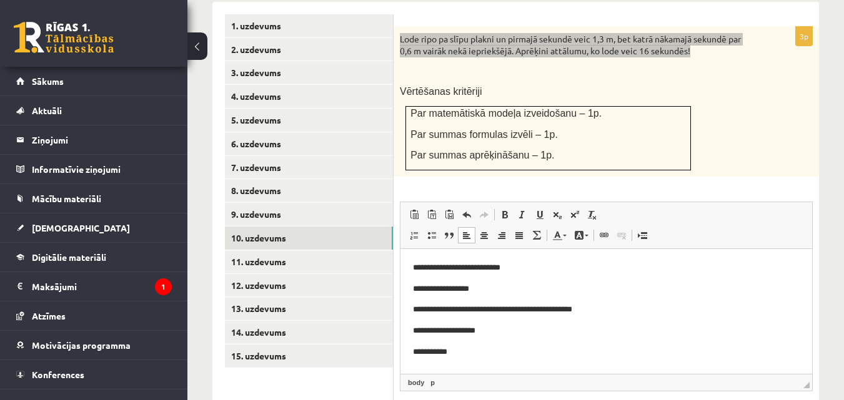
scroll to position [653, 0]
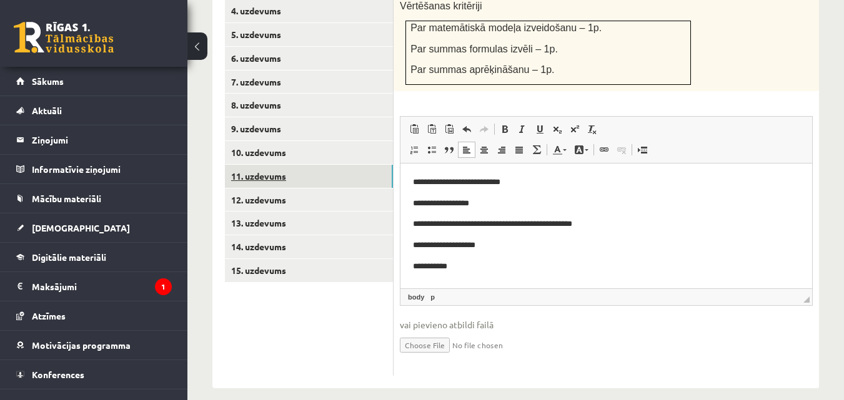
click at [274, 166] on link "11. uzdevums" at bounding box center [309, 176] width 168 height 23
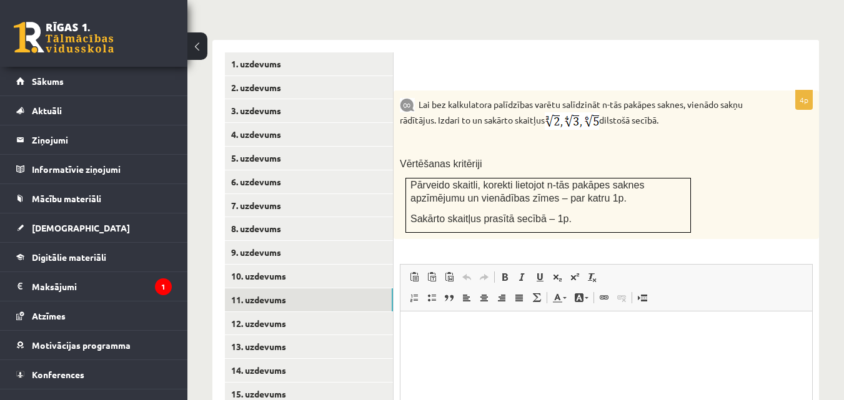
scroll to position [528, 0]
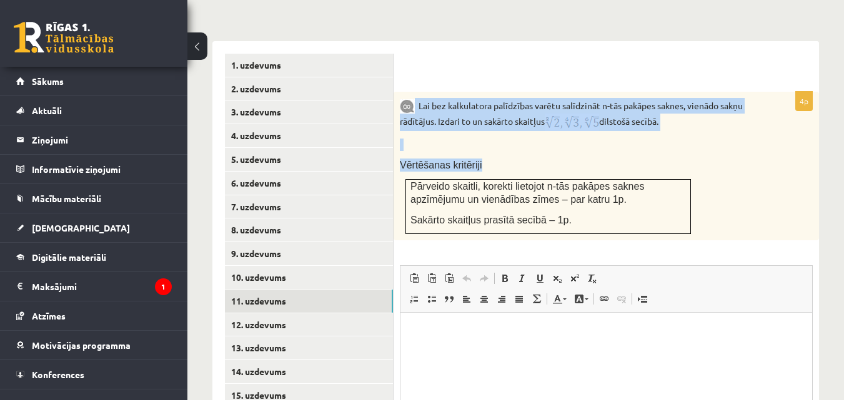
drag, startPoint x: 415, startPoint y: 91, endPoint x: 679, endPoint y: 137, distance: 267.7
click at [679, 137] on div "Lai bez kalkulatora palīdzības varētu salīdzināt n-tās pakāpes saknes, vienādo …" at bounding box center [606, 166] width 425 height 149
click at [518, 139] on p at bounding box center [575, 145] width 350 height 12
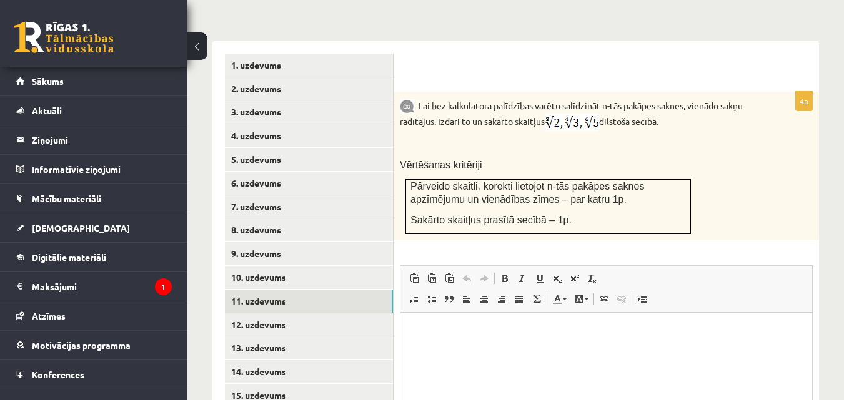
drag, startPoint x: 417, startPoint y: 92, endPoint x: 690, endPoint y: 104, distance: 273.8
click at [690, 104] on p "Lai bez kalkulatora palīdzības varētu salīdzināt n-tās pakāpes saknes, vienādo …" at bounding box center [575, 114] width 350 height 33
copy p "Lai bez kalkulatora palīdzības varētu salīdzināt n-tās pakāpes saknes, vienādo …"
click at [555, 124] on div "Lai bez kalkulatora palīdzības varētu salīdzināt n-tās pakāpes saknes, vienādo …" at bounding box center [606, 166] width 425 height 149
click at [561, 114] on img at bounding box center [572, 122] width 54 height 17
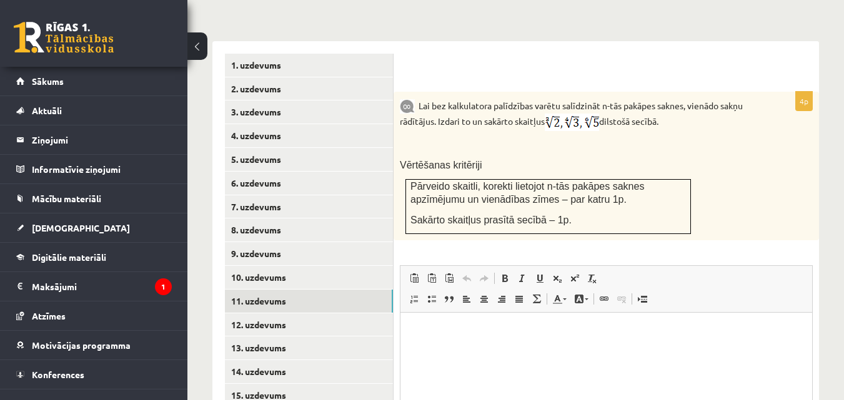
click at [561, 114] on img at bounding box center [572, 122] width 54 height 17
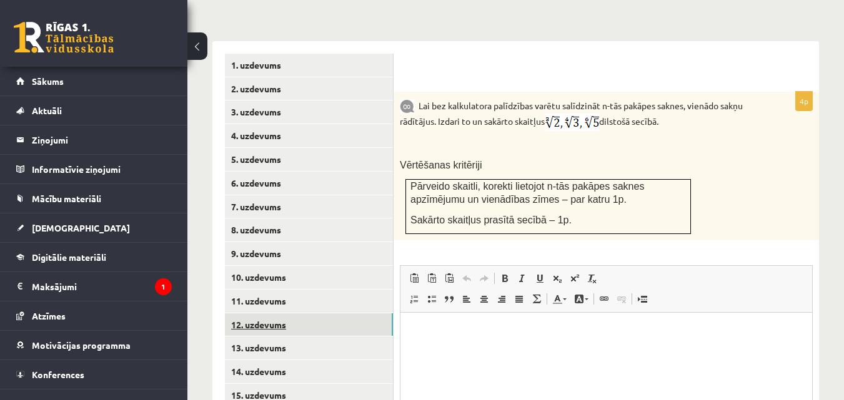
click at [268, 316] on link "12. uzdevums" at bounding box center [309, 325] width 168 height 23
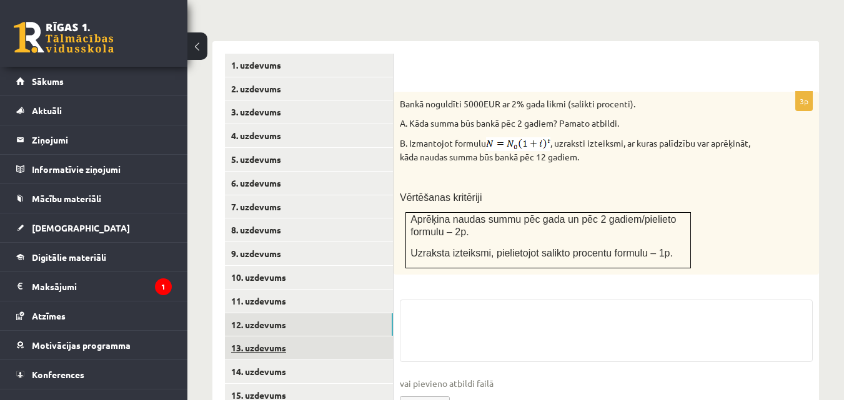
click at [272, 339] on link "13. uzdevums" at bounding box center [309, 348] width 168 height 23
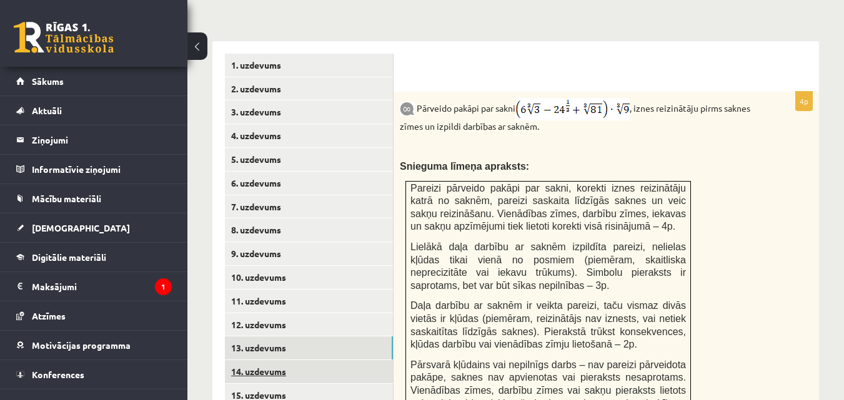
click at [274, 360] on link "14. uzdevums" at bounding box center [309, 371] width 168 height 23
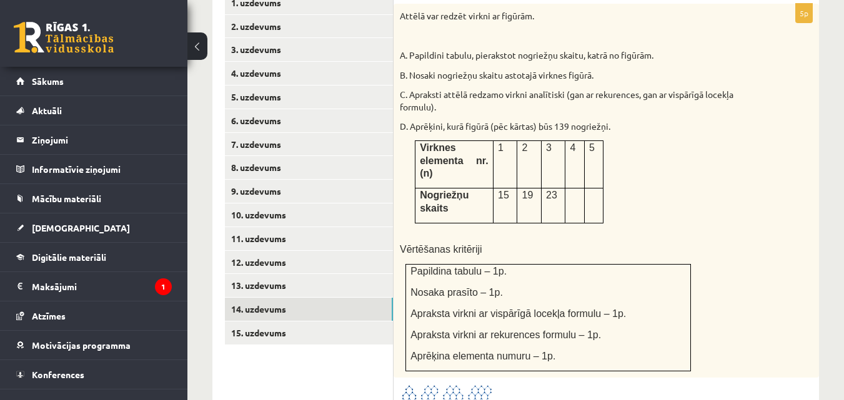
scroll to position [0, 0]
click at [575, 189] on p at bounding box center [574, 195] width 9 height 12
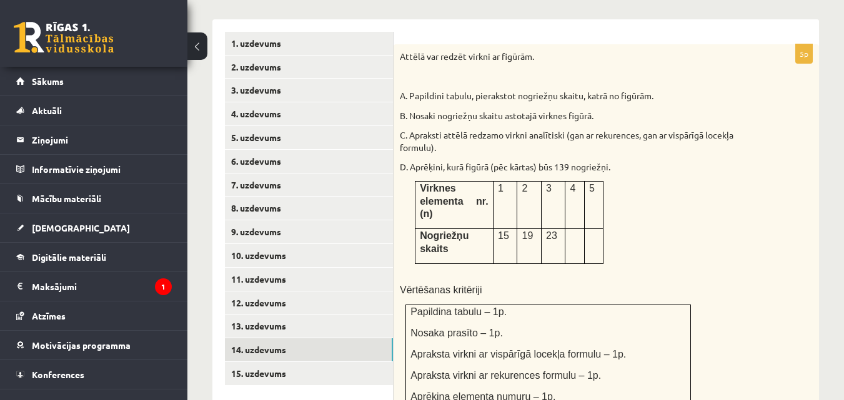
scroll to position [528, 0]
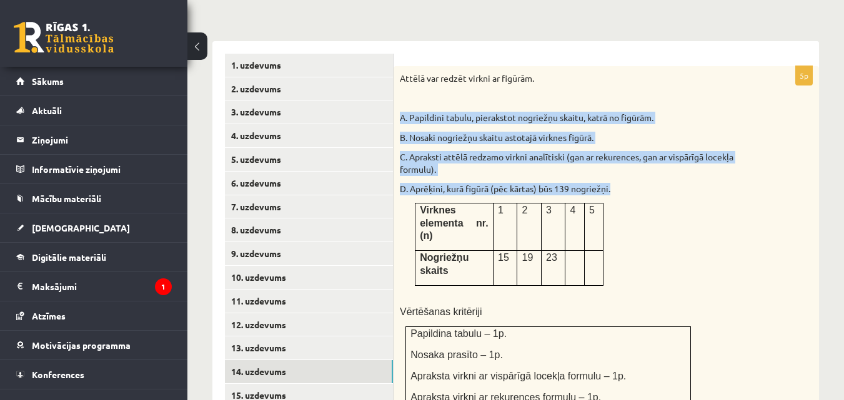
drag, startPoint x: 397, startPoint y: 101, endPoint x: 643, endPoint y: 217, distance: 272.4
click at [643, 217] on div "Attēlā var redzēt virkni ar figūrām. A. Papildini tabulu, pierakstot nogriežņu …" at bounding box center [606, 253] width 425 height 374
copy div "A. Papildini tabulu, pierakstot nogriežņu skaitu, katrā no figūrām. B. Nosaki n…"
click at [715, 210] on div "Attēlā var redzēt virkni ar figūrām. A. Papildini tabulu, pierakstot nogriežņu …" at bounding box center [606, 253] width 425 height 374
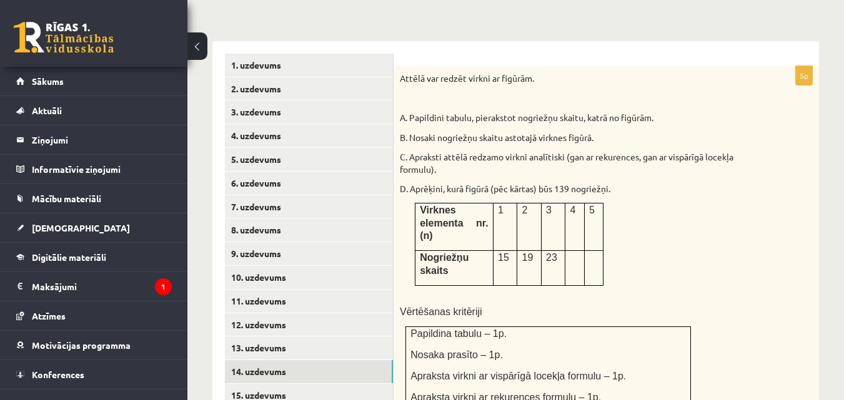
scroll to position [591, 0]
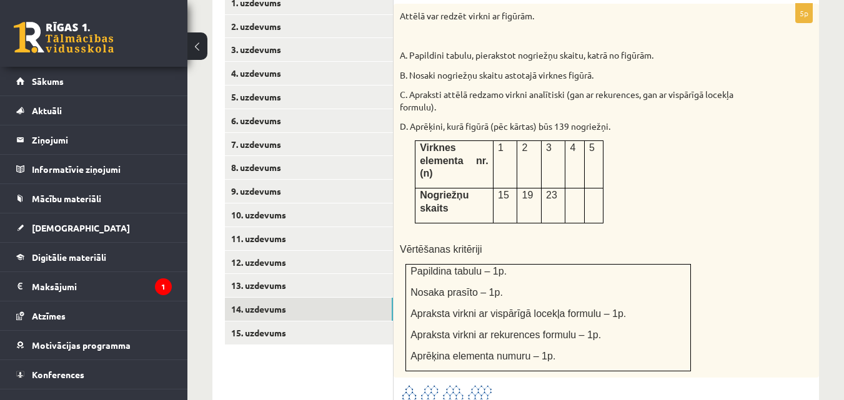
click at [573, 189] on p at bounding box center [574, 195] width 9 height 12
click at [577, 189] on td at bounding box center [574, 206] width 19 height 35
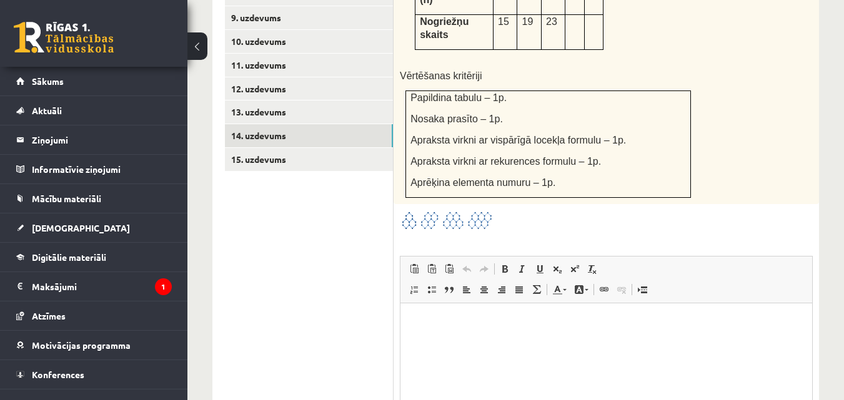
scroll to position [879, 0]
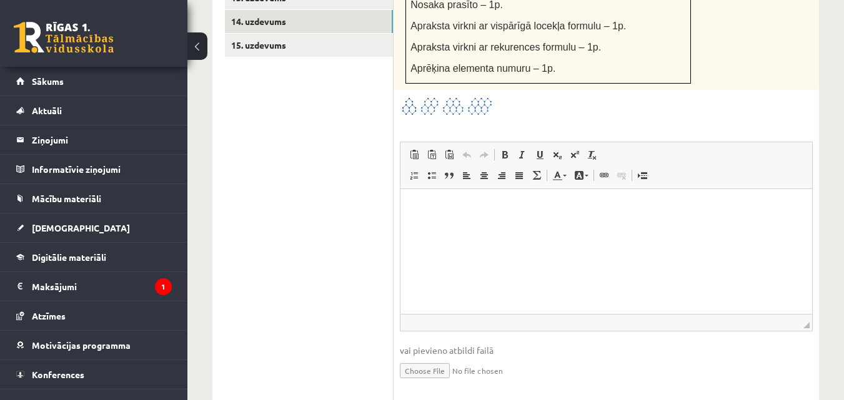
click at [524, 227] on html at bounding box center [606, 208] width 412 height 38
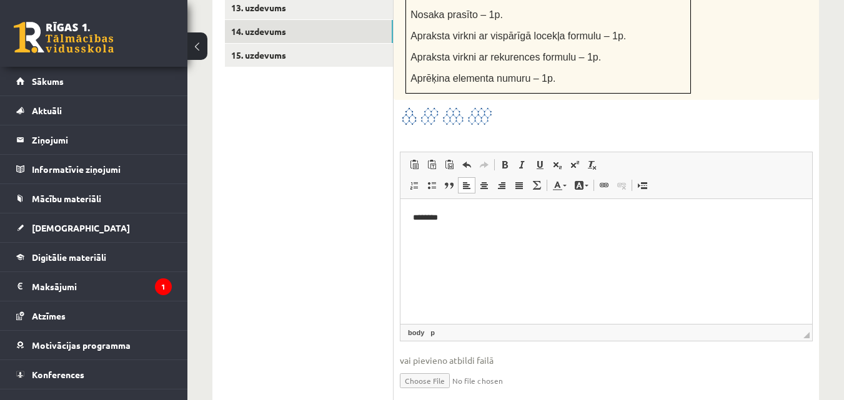
scroll to position [692, 0]
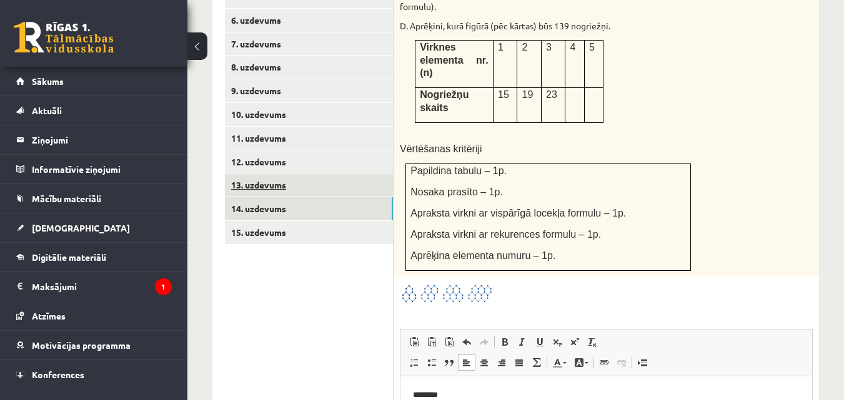
click at [272, 176] on link "13. uzdevums" at bounding box center [309, 185] width 168 height 23
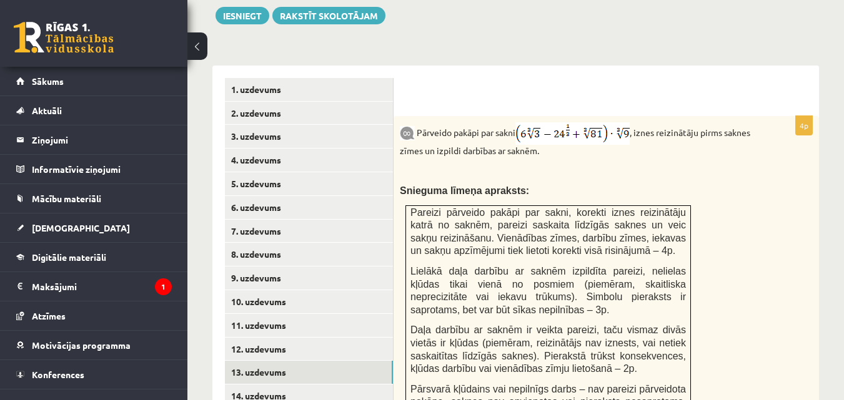
scroll to position [0, 0]
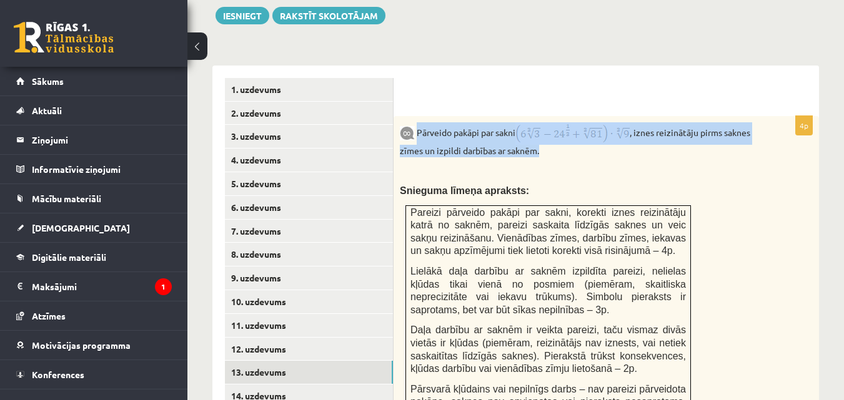
drag, startPoint x: 416, startPoint y: 119, endPoint x: 633, endPoint y: 134, distance: 217.9
click at [633, 134] on p "Pārveido pakāpi par sakni , iznes reizinātāju pirms saknes zīmes un izpildi dar…" at bounding box center [575, 139] width 350 height 35
copy p "Pārveido pakāpi par sakni , iznes reizinātāju pirms saknes zīmes un izpildi dar…"
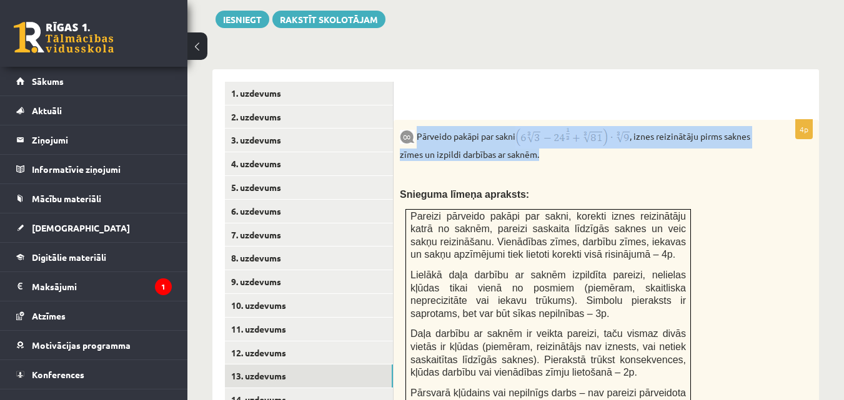
scroll to position [442, 0]
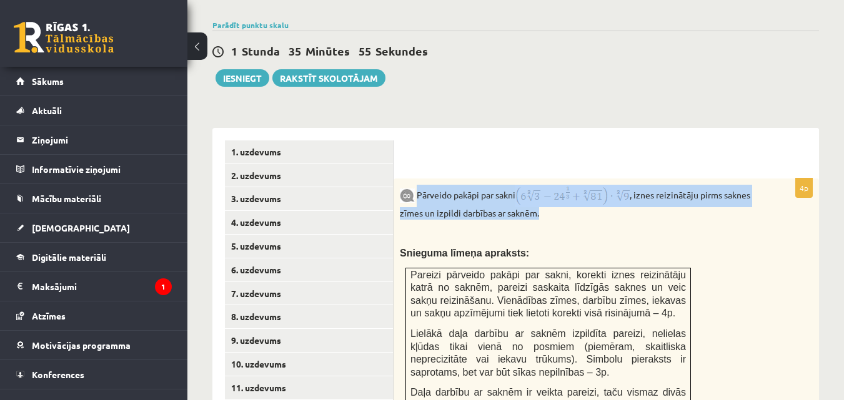
click at [553, 153] on div at bounding box center [606, 159] width 400 height 13
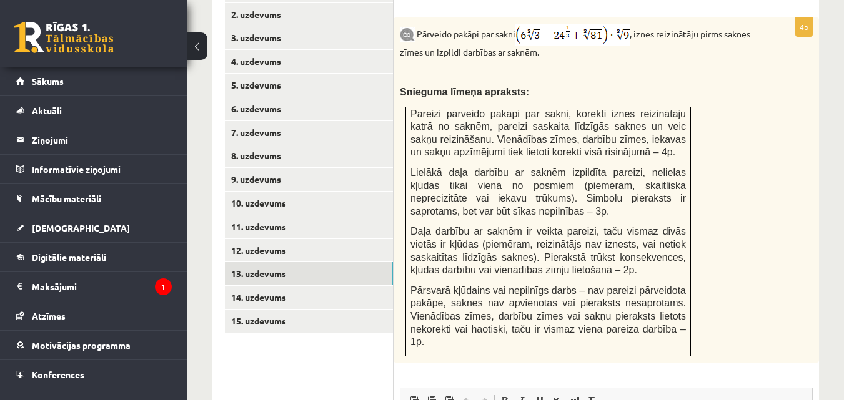
scroll to position [629, 0]
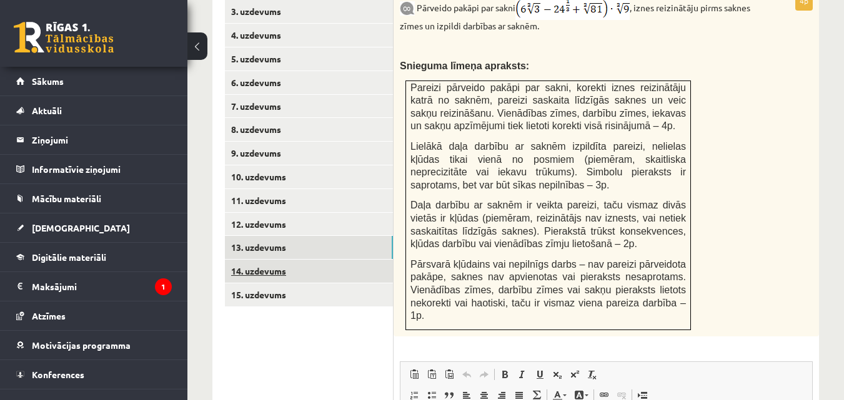
click at [321, 264] on link "14. uzdevums" at bounding box center [309, 271] width 168 height 23
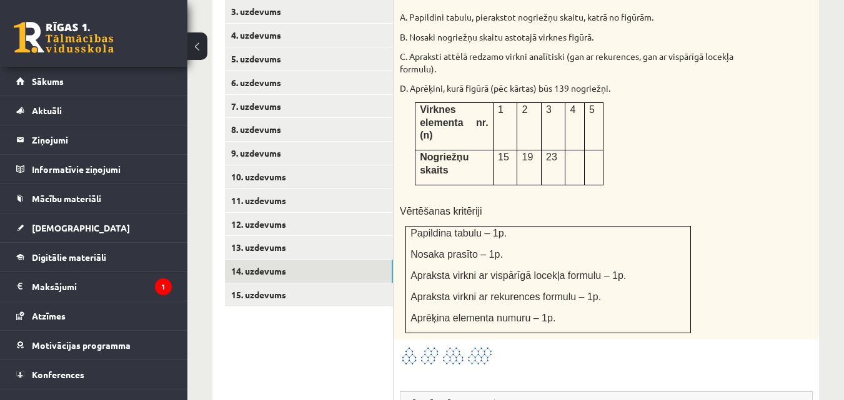
scroll to position [0, 0]
click at [571, 151] on p at bounding box center [574, 157] width 9 height 12
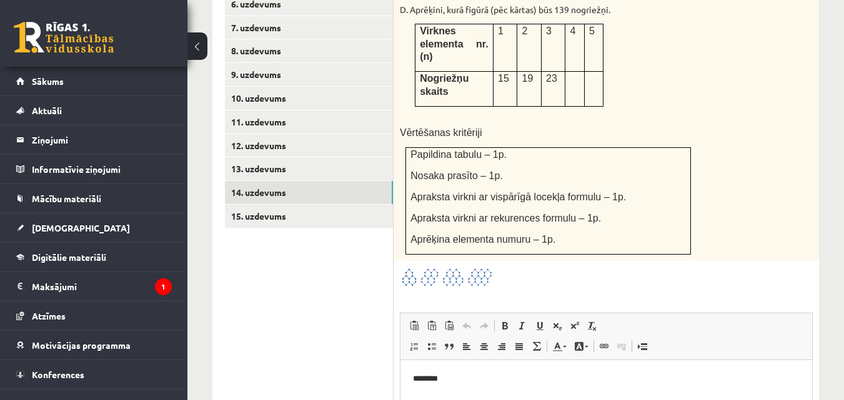
scroll to position [816, 0]
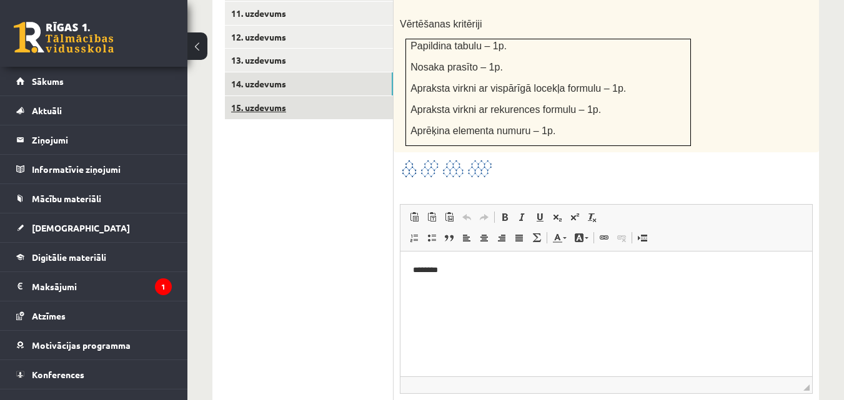
click at [283, 96] on link "15. uzdevums" at bounding box center [309, 107] width 168 height 23
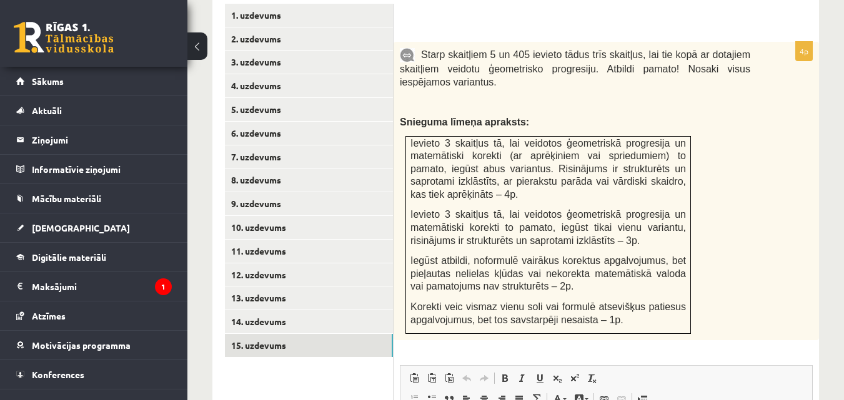
scroll to position [0, 0]
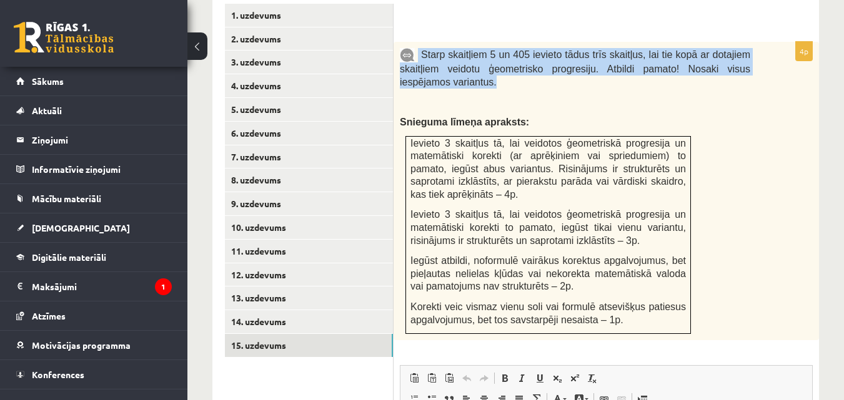
drag, startPoint x: 418, startPoint y: 42, endPoint x: 773, endPoint y: 67, distance: 355.7
click at [773, 67] on div "Starp skaitļiem 5 un 405 ievieto tādus trīs skaitļus, lai tie kopā ar dotajiem …" at bounding box center [606, 191] width 425 height 299
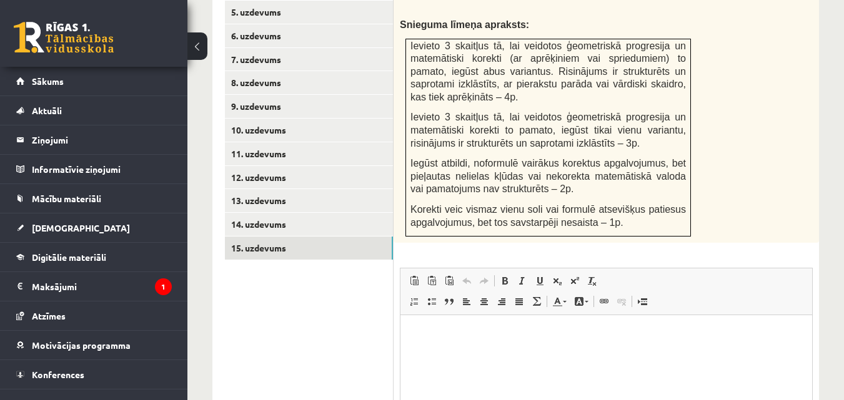
scroll to position [766, 0]
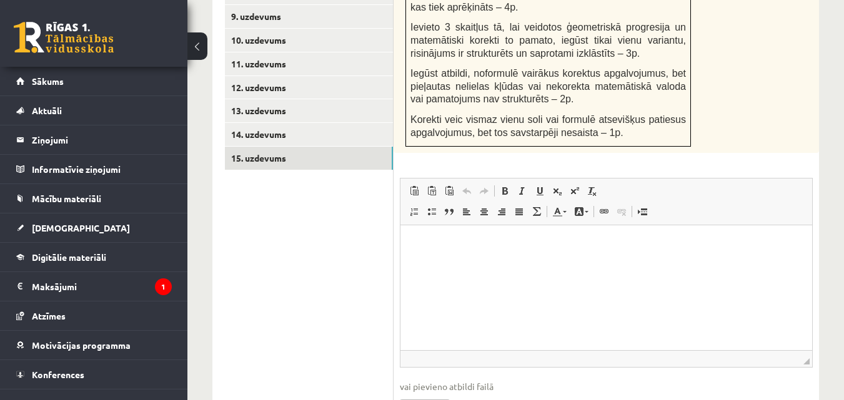
click at [467, 264] on html at bounding box center [606, 245] width 412 height 38
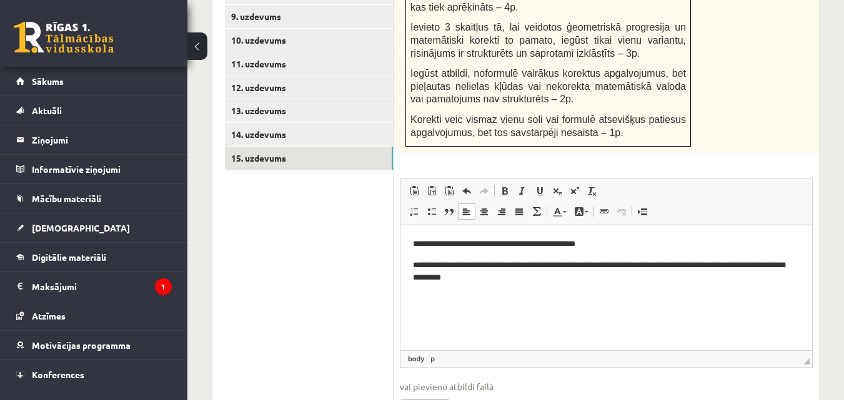
click at [467, 267] on p "**********" at bounding box center [606, 272] width 387 height 26
click at [445, 245] on p "**********" at bounding box center [606, 244] width 387 height 13
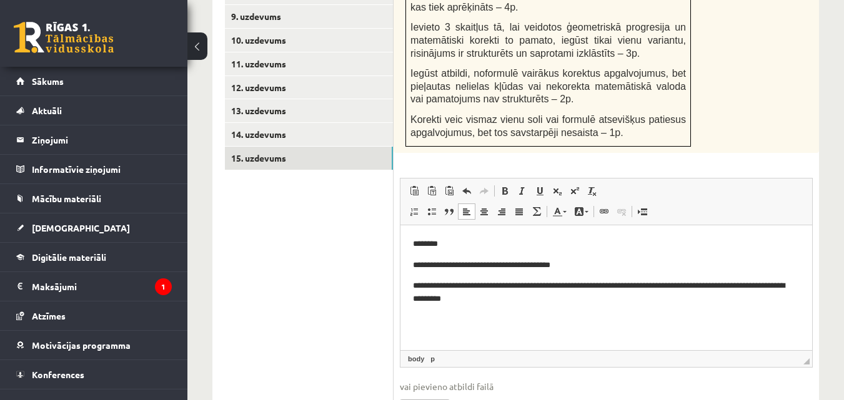
click at [445, 241] on p "********" at bounding box center [606, 244] width 387 height 13
click at [464, 186] on span at bounding box center [467, 191] width 10 height 10
click at [469, 186] on span at bounding box center [467, 191] width 10 height 10
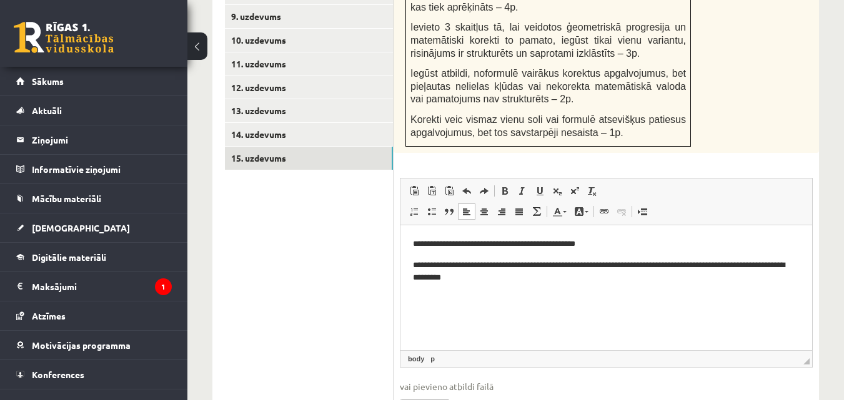
click at [512, 242] on p "**********" at bounding box center [606, 244] width 387 height 13
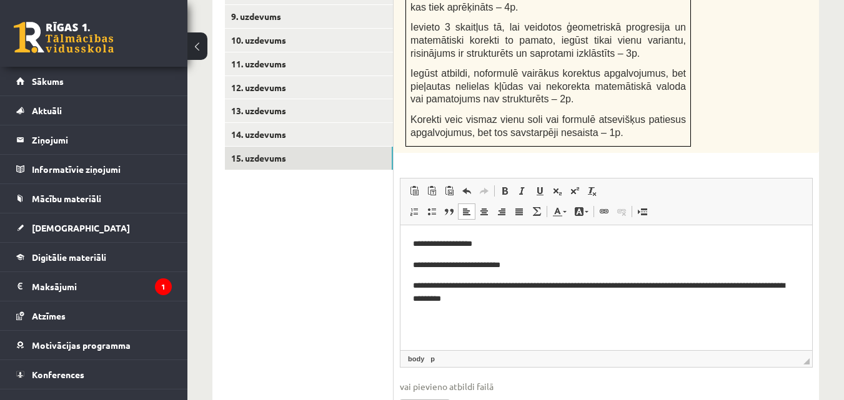
click at [503, 240] on p "**********" at bounding box center [606, 244] width 387 height 13
drag, startPoint x: 407, startPoint y: 266, endPoint x: 523, endPoint y: 266, distance: 115.6
click at [523, 266] on html "**********" at bounding box center [606, 272] width 412 height 93
click at [520, 249] on p "**********" at bounding box center [606, 244] width 387 height 13
click at [462, 244] on p "**********" at bounding box center [606, 244] width 387 height 13
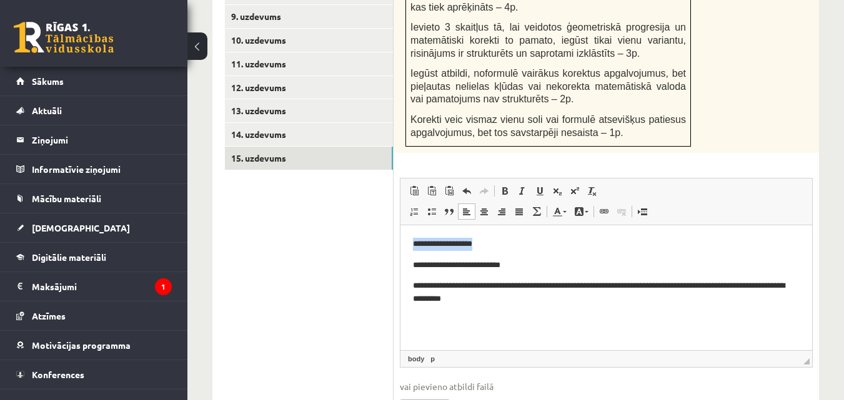
drag, startPoint x: 412, startPoint y: 242, endPoint x: 506, endPoint y: 244, distance: 94.3
click at [506, 244] on html "**********" at bounding box center [606, 272] width 412 height 93
drag, startPoint x: 440, startPoint y: 265, endPoint x: 773, endPoint y: 476, distance: 394.3
click at [400, 265] on html "**********" at bounding box center [606, 272] width 412 height 93
click at [541, 284] on p "**********" at bounding box center [606, 293] width 387 height 26
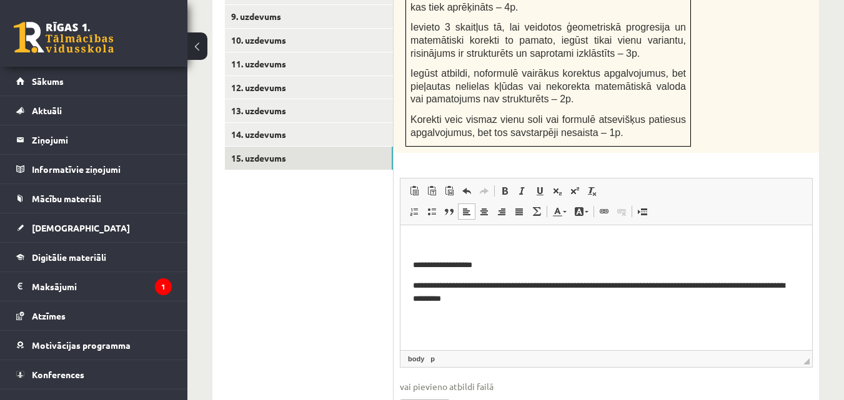
click at [543, 283] on p "**********" at bounding box center [606, 293] width 387 height 26
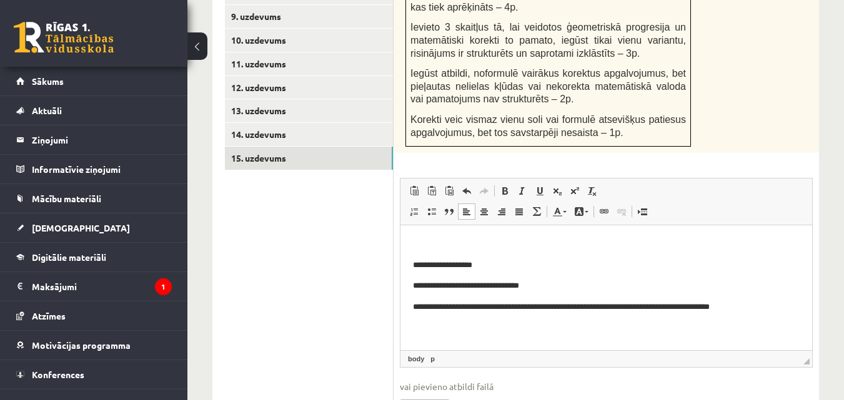
click at [437, 247] on p "Bagātinātā teksta redaktors, wiswyg-editor-user-answer-47024977474880" at bounding box center [606, 244] width 387 height 13
click at [440, 254] on body "**********" at bounding box center [606, 276] width 387 height 76
click at [409, 267] on html "**********" at bounding box center [606, 276] width 412 height 101
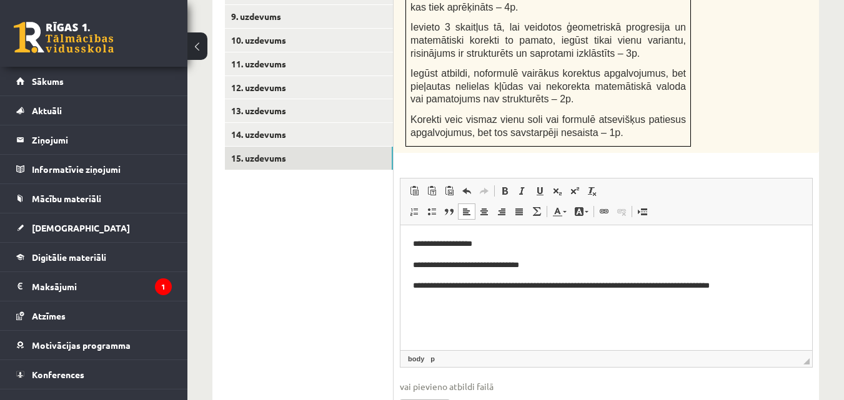
click at [497, 260] on p "**********" at bounding box center [606, 265] width 387 height 13
click at [442, 263] on p "**********" at bounding box center [606, 265] width 387 height 13
click at [459, 264] on p "**********" at bounding box center [606, 265] width 387 height 13
click at [479, 264] on p "**********" at bounding box center [606, 265] width 387 height 13
click at [513, 262] on p "**********" at bounding box center [606, 265] width 387 height 13
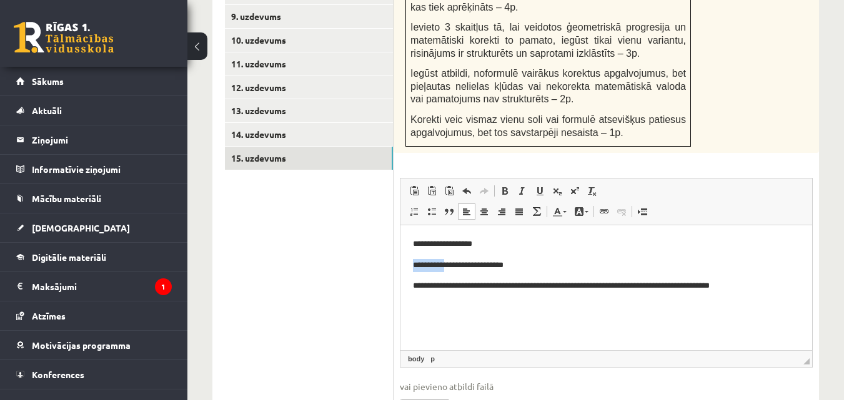
drag, startPoint x: 457, startPoint y: 264, endPoint x: 783, endPoint y: 481, distance: 391.9
click at [400, 269] on html "**********" at bounding box center [606, 266] width 412 height 80
click at [460, 288] on p "**********" at bounding box center [606, 286] width 387 height 13
click at [422, 286] on p "**********" at bounding box center [606, 286] width 387 height 13
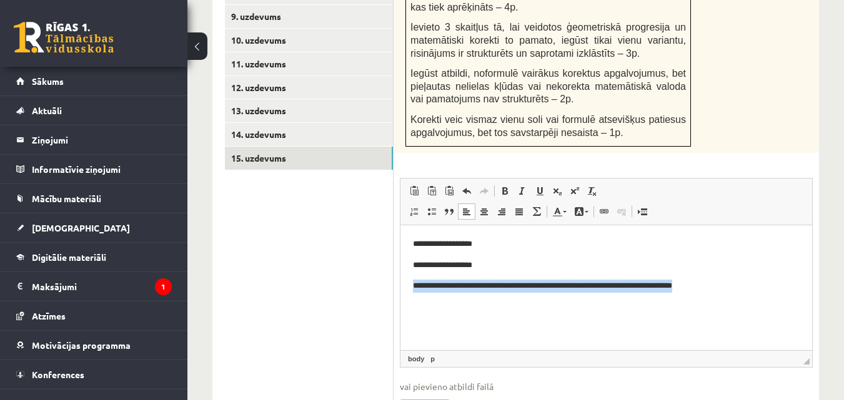
drag, startPoint x: 412, startPoint y: 286, endPoint x: 785, endPoint y: 278, distance: 373.0
click at [785, 278] on html "**********" at bounding box center [606, 266] width 412 height 80
click at [482, 250] on p "**********" at bounding box center [606, 244] width 387 height 13
drag, startPoint x: 410, startPoint y: 246, endPoint x: 804, endPoint y: 291, distance: 396.8
click at [804, 291] on html "**********" at bounding box center [606, 266] width 412 height 80
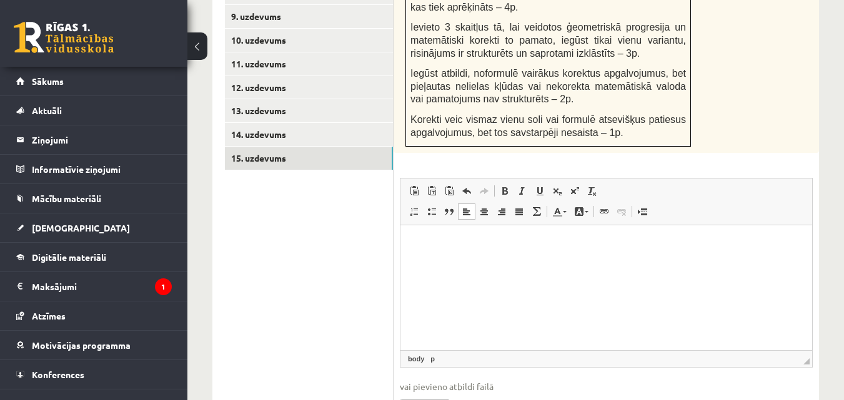
drag, startPoint x: 424, startPoint y: 231, endPoint x: 408, endPoint y: 249, distance: 23.9
click at [408, 249] on html at bounding box center [606, 245] width 412 height 38
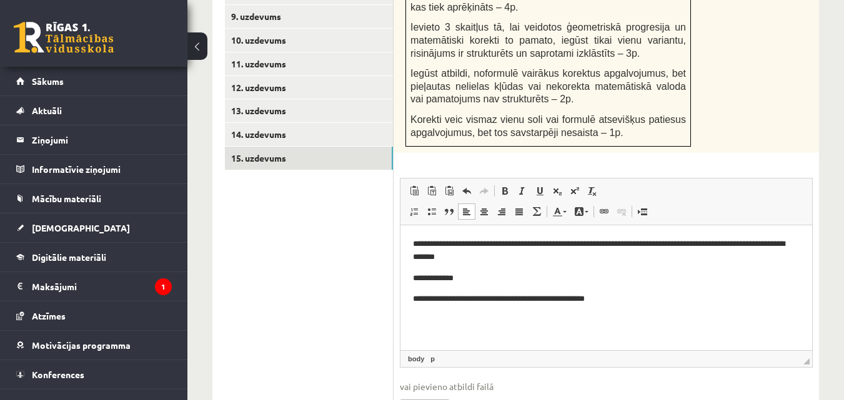
click at [497, 244] on p "**********" at bounding box center [606, 251] width 387 height 26
click at [467, 242] on p "**********" at bounding box center [606, 251] width 387 height 26
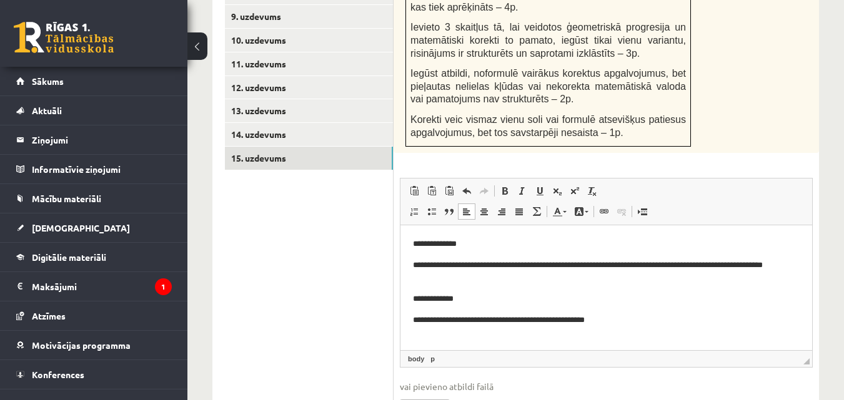
click at [618, 264] on p "**********" at bounding box center [606, 272] width 387 height 26
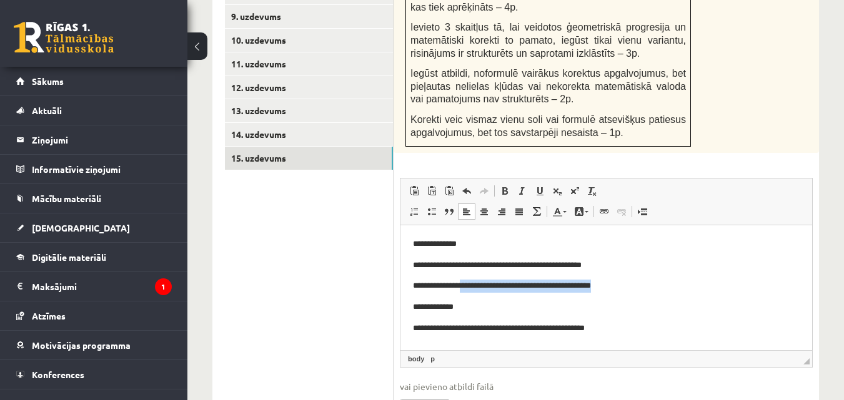
drag, startPoint x: 474, startPoint y: 287, endPoint x: 664, endPoint y: 292, distance: 190.6
click at [664, 292] on p "**********" at bounding box center [606, 286] width 387 height 13
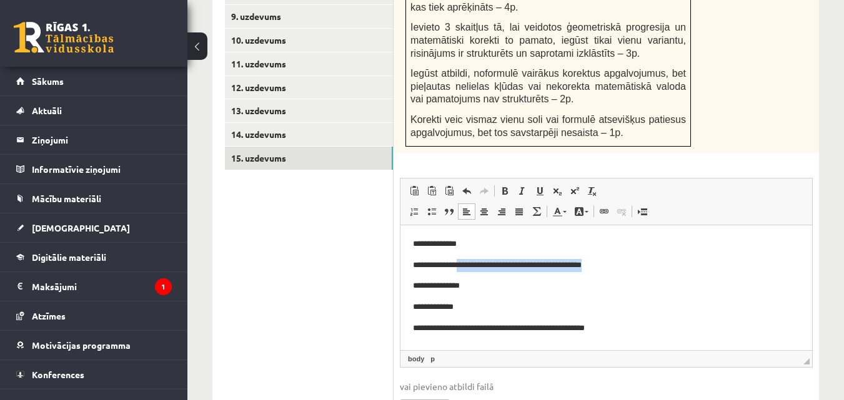
drag, startPoint x: 470, startPoint y: 265, endPoint x: 625, endPoint y: 260, distance: 155.0
click at [625, 260] on p "**********" at bounding box center [606, 265] width 387 height 13
click at [463, 264] on p "**********" at bounding box center [606, 265] width 387 height 13
click at [457, 282] on p "**********" at bounding box center [606, 286] width 387 height 13
click at [450, 243] on p "**********" at bounding box center [606, 244] width 387 height 13
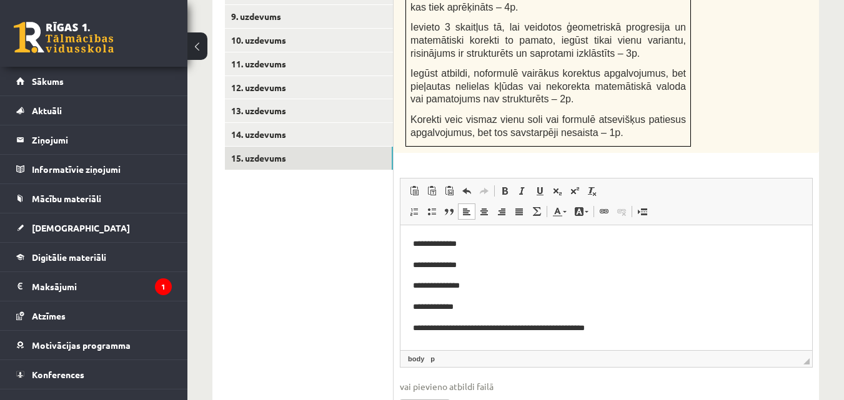
click at [457, 266] on p "**********" at bounding box center [606, 265] width 387 height 13
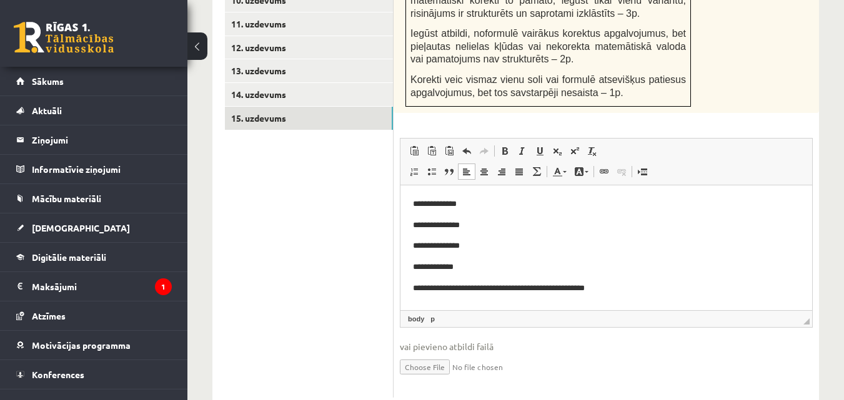
scroll to position [828, 0]
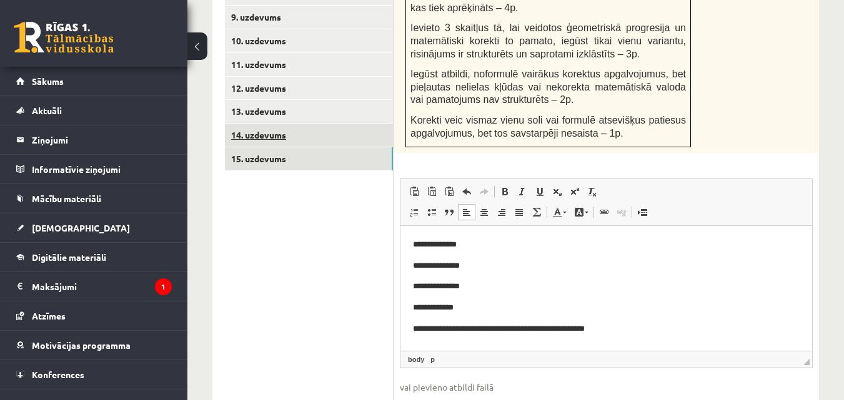
click at [280, 124] on link "14. uzdevums" at bounding box center [309, 135] width 168 height 23
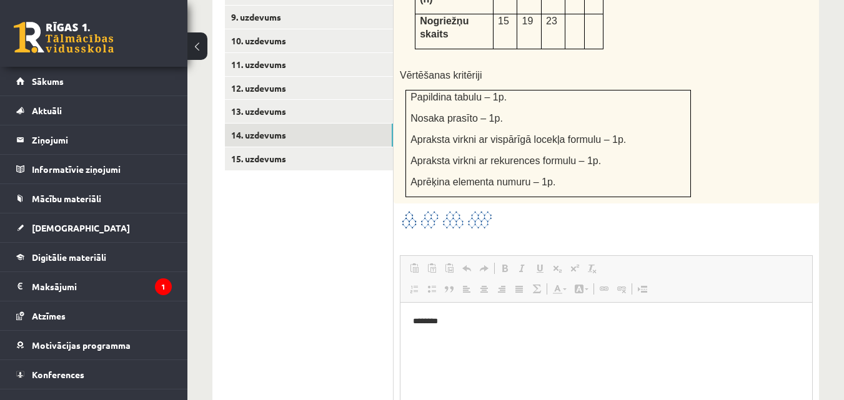
scroll to position [0, 0]
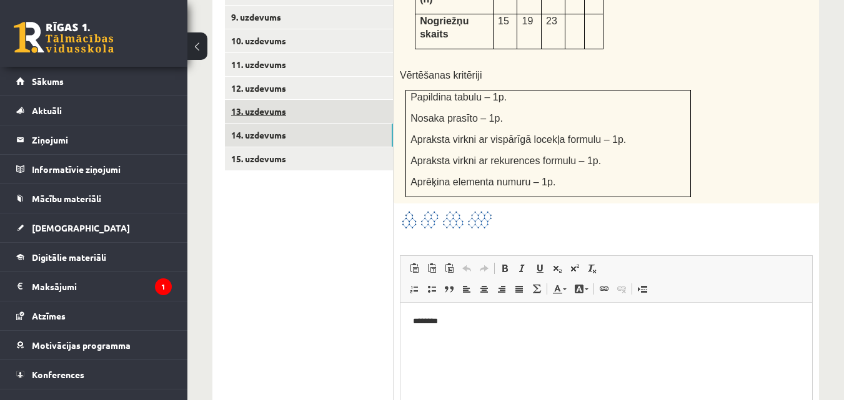
click at [253, 100] on link "13. uzdevums" at bounding box center [309, 111] width 168 height 23
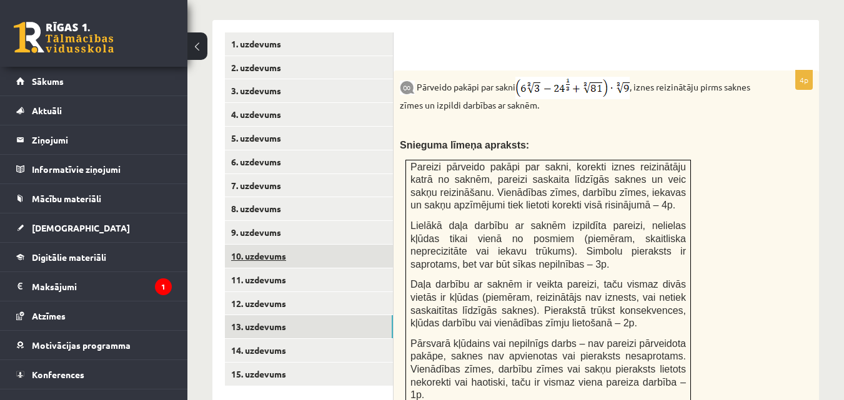
click at [280, 251] on link "10. uzdevums" at bounding box center [309, 256] width 168 height 23
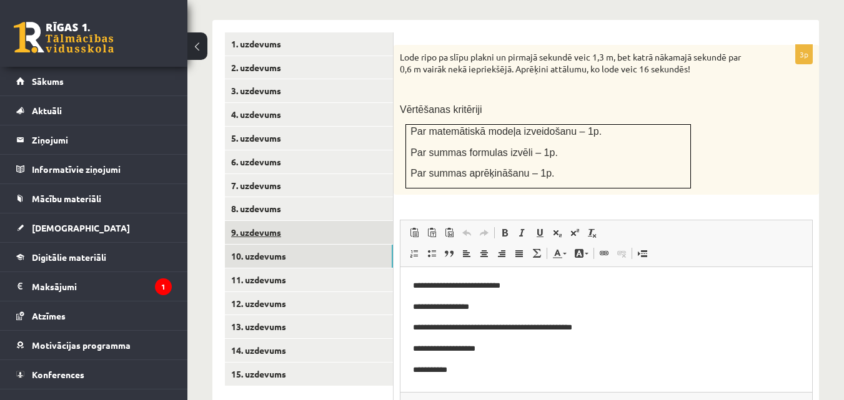
click at [245, 221] on link "9. uzdevums" at bounding box center [309, 232] width 168 height 23
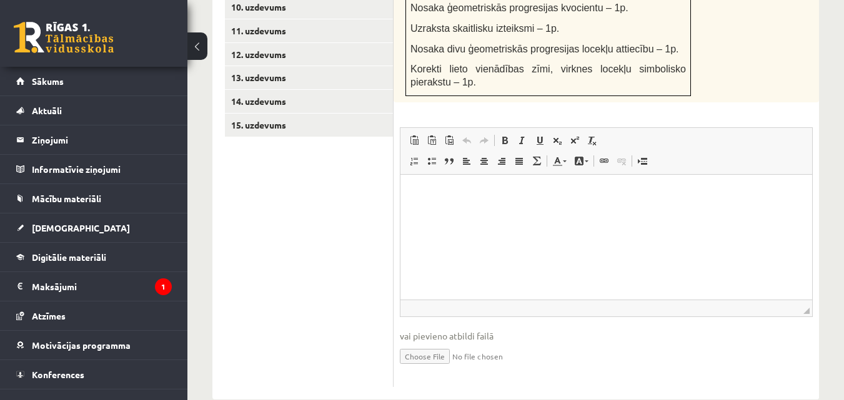
scroll to position [800, 0]
click at [488, 188] on p "Bagātinātā teksta redaktors, wiswyg-editor-user-answer-47024853090080" at bounding box center [606, 193] width 387 height 13
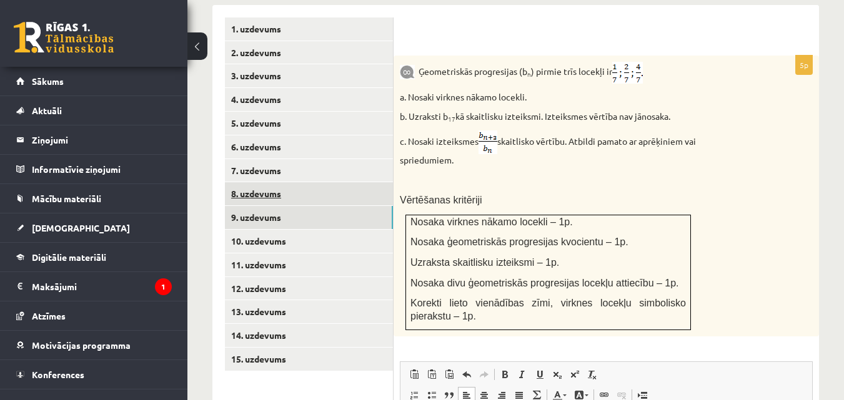
scroll to position [550, 0]
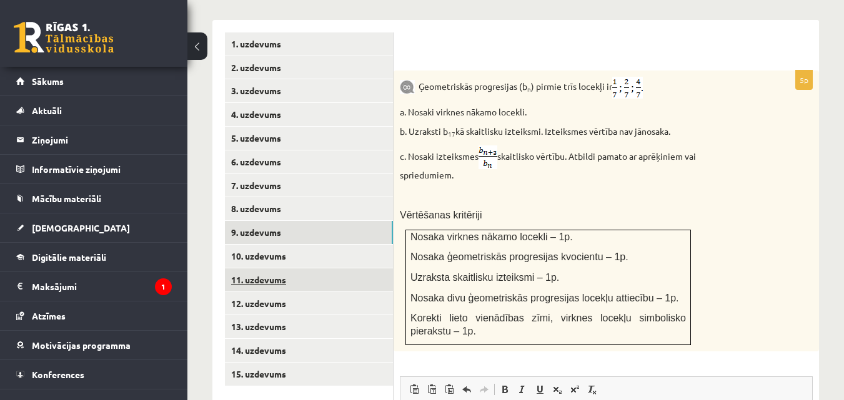
click at [268, 270] on link "11. uzdevums" at bounding box center [309, 280] width 168 height 23
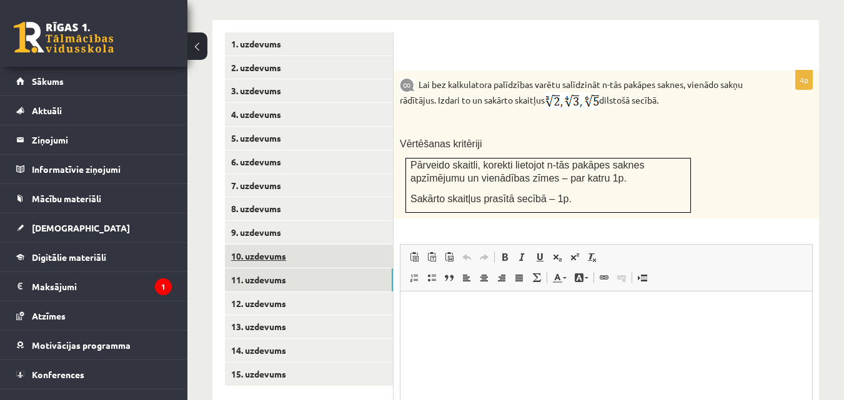
scroll to position [0, 0]
click at [272, 254] on link "10. uzdevums" at bounding box center [309, 256] width 168 height 23
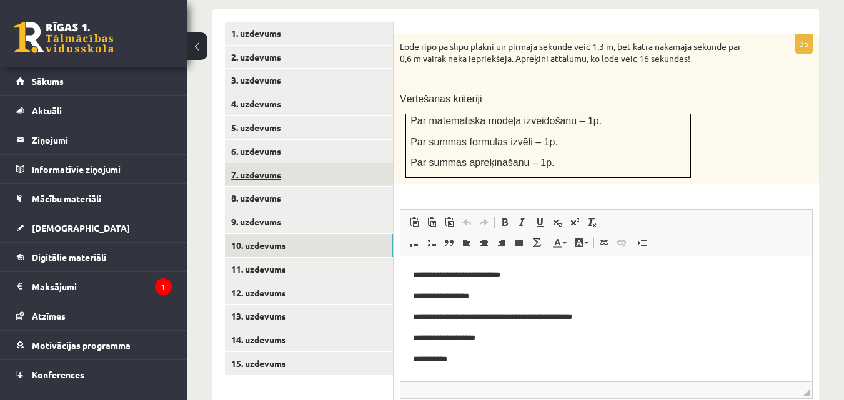
click at [253, 164] on link "7. uzdevums" at bounding box center [309, 175] width 168 height 23
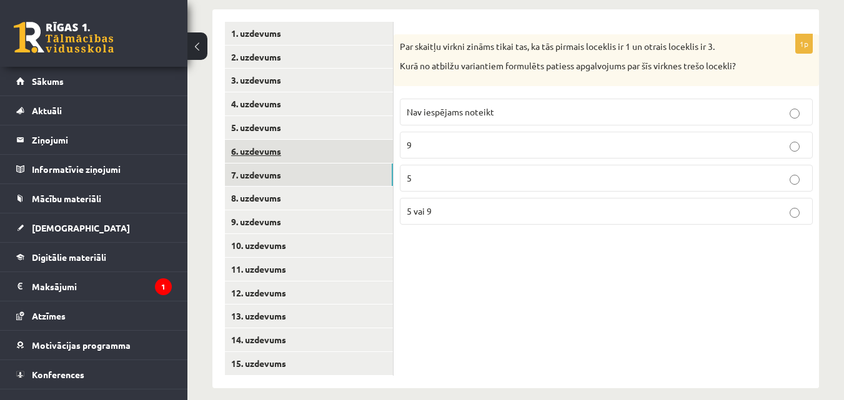
click at [277, 140] on link "6. uzdevums" at bounding box center [309, 151] width 168 height 23
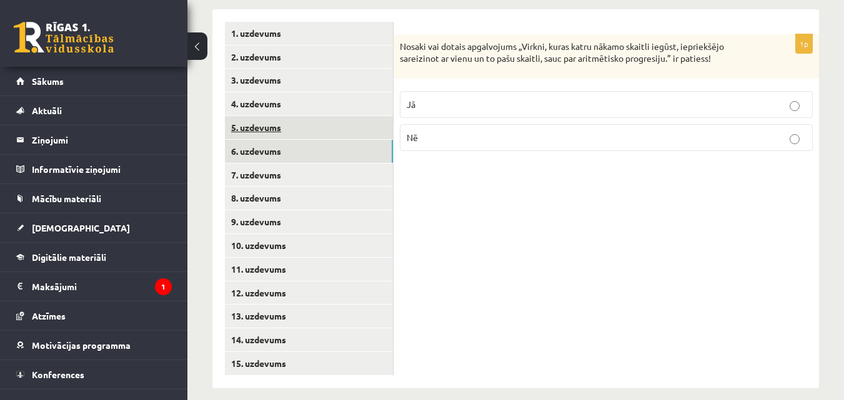
click at [269, 116] on link "5. uzdevums" at bounding box center [309, 127] width 168 height 23
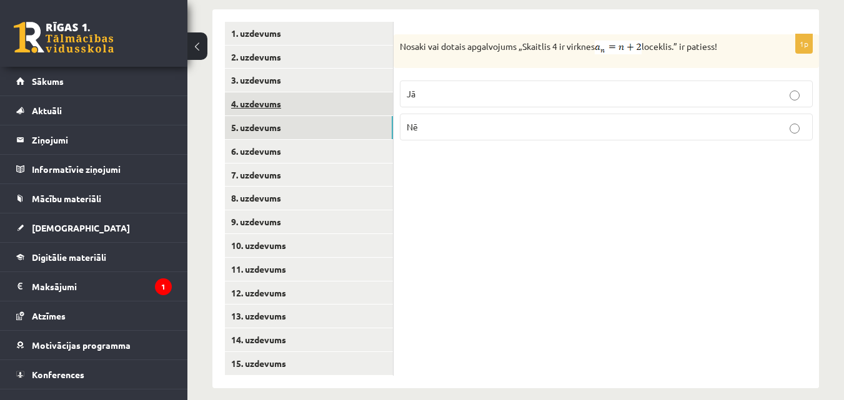
click at [269, 99] on link "4. uzdevums" at bounding box center [309, 103] width 168 height 23
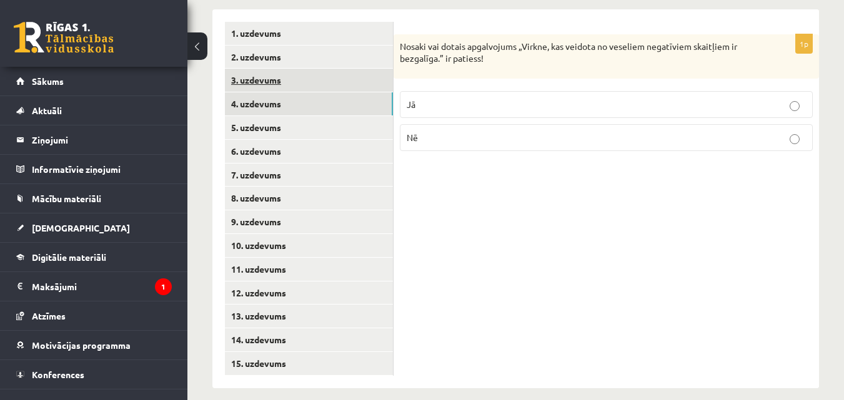
click at [276, 69] on link "3. uzdevums" at bounding box center [309, 80] width 168 height 23
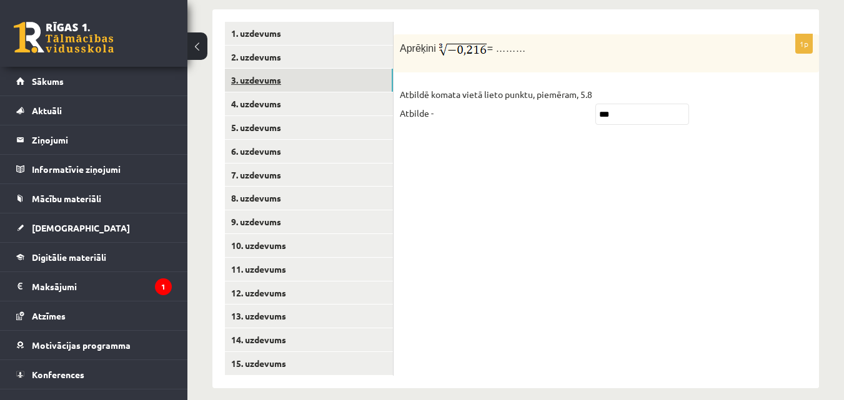
click at [276, 69] on link "3. uzdevums" at bounding box center [309, 80] width 168 height 23
click at [277, 46] on link "2. uzdevums" at bounding box center [309, 57] width 168 height 23
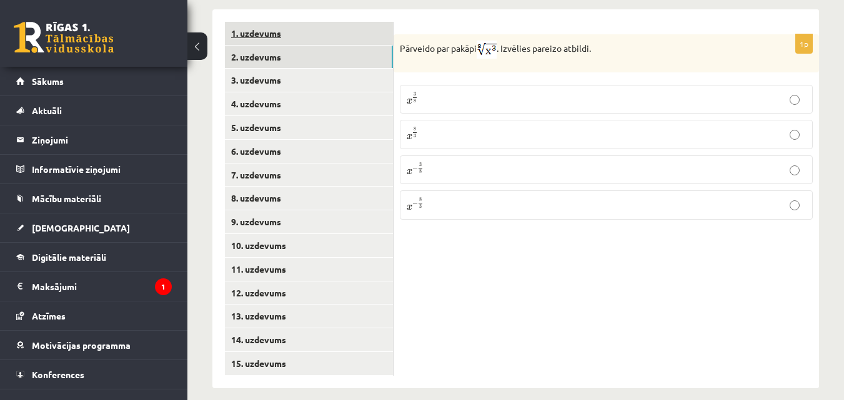
click at [282, 22] on link "1. uzdevums" at bounding box center [309, 33] width 168 height 23
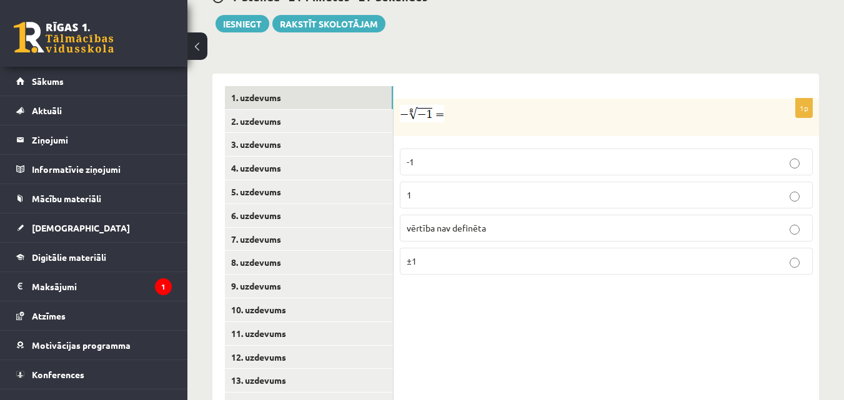
scroll to position [435, 0]
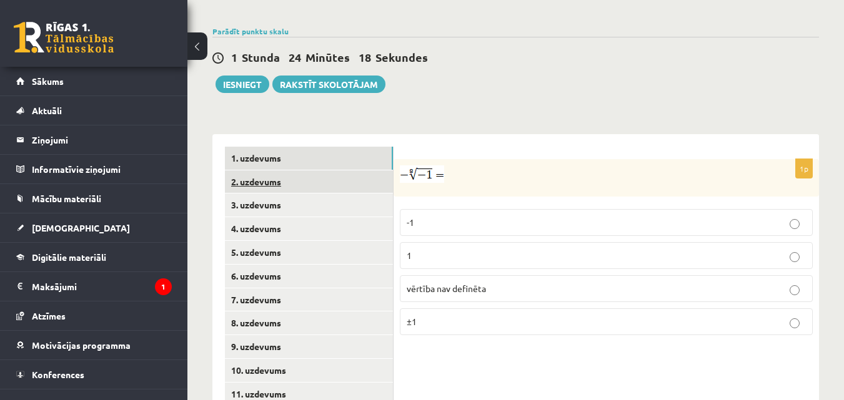
click at [305, 171] on link "2. uzdevums" at bounding box center [309, 182] width 168 height 23
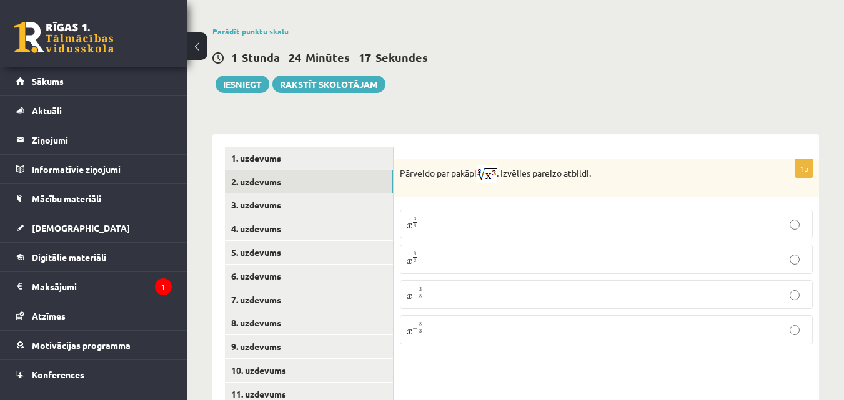
drag, startPoint x: 474, startPoint y: 159, endPoint x: 489, endPoint y: 159, distance: 15.0
click at [489, 166] on p "Pārveido par pakāpi . Izvēlies pareizo atbildi." at bounding box center [575, 175] width 350 height 18
click at [606, 166] on p "Pārveido par pakāpi . Izvēlies pareizo atbildi." at bounding box center [575, 175] width 350 height 18
click at [425, 217] on p "x 3 8 x 3 8" at bounding box center [606, 224] width 399 height 15
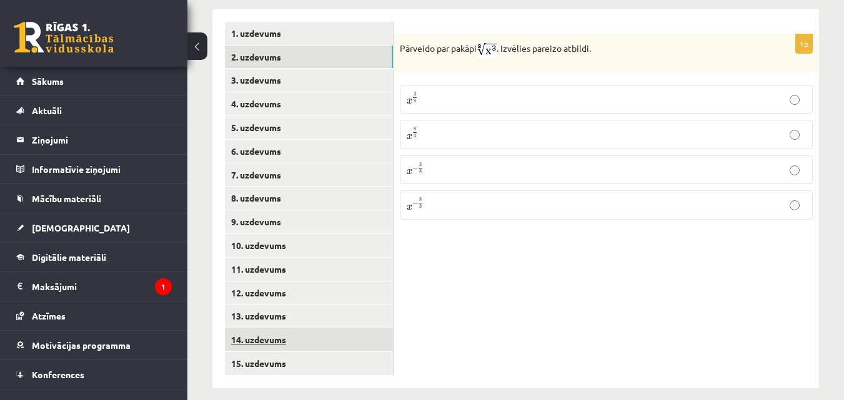
click at [310, 329] on link "14. uzdevums" at bounding box center [309, 340] width 168 height 23
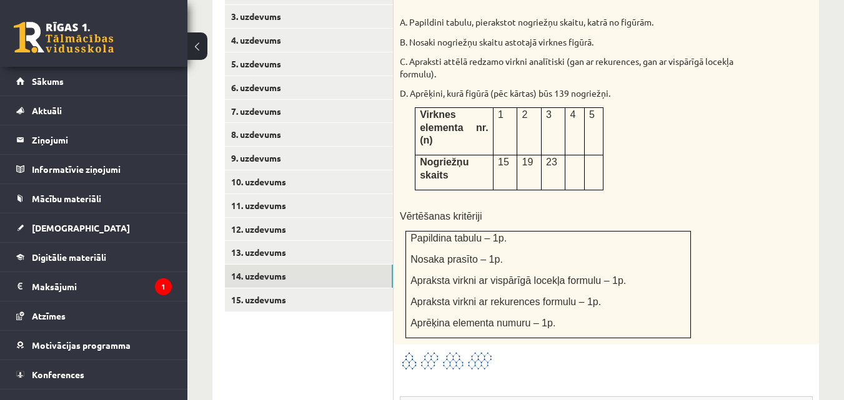
scroll to position [623, 0]
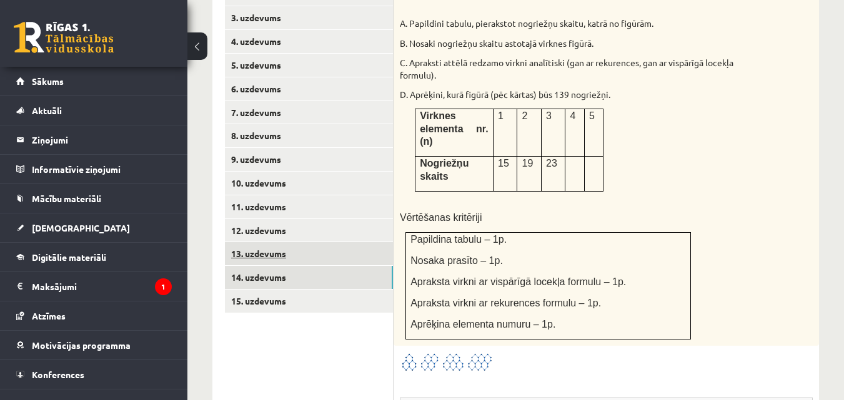
click at [279, 243] on link "13. uzdevums" at bounding box center [309, 253] width 168 height 23
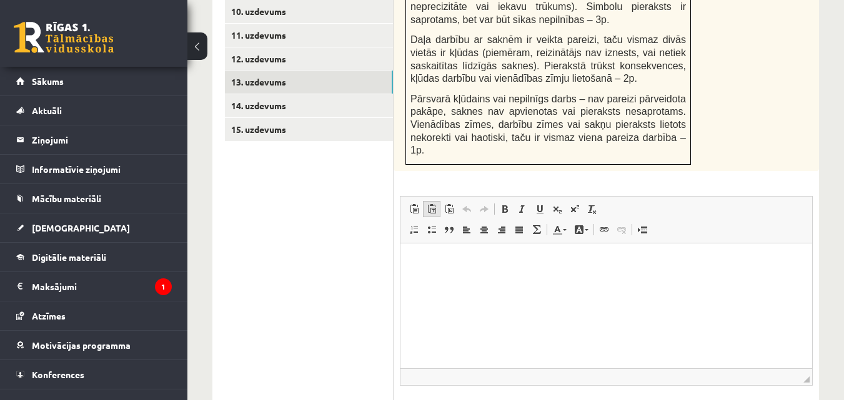
scroll to position [810, 0]
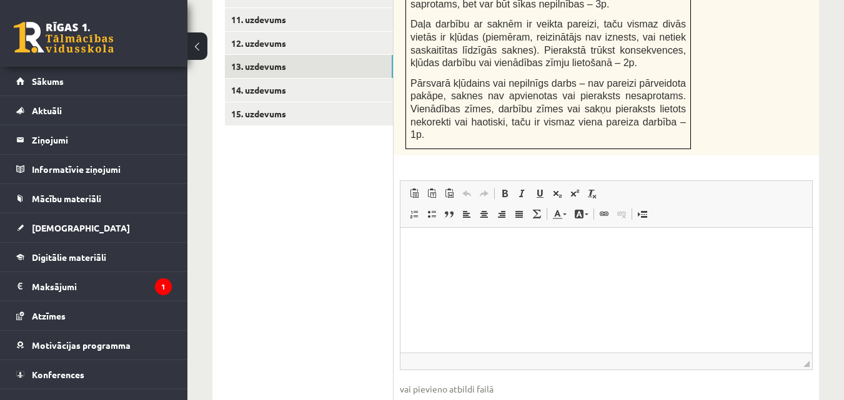
click at [446, 265] on html at bounding box center [606, 246] width 412 height 38
click at [417, 250] on p "Bagātinātā teksta redaktors, wiswyg-editor-user-answer-47024854449700" at bounding box center [606, 246] width 387 height 13
drag, startPoint x: 440, startPoint y: 239, endPoint x: 425, endPoint y: 240, distance: 15.6
click at [439, 240] on p "Bagātinātā teksta redaktors, wiswyg-editor-user-answer-47024854449700" at bounding box center [606, 246] width 387 height 13
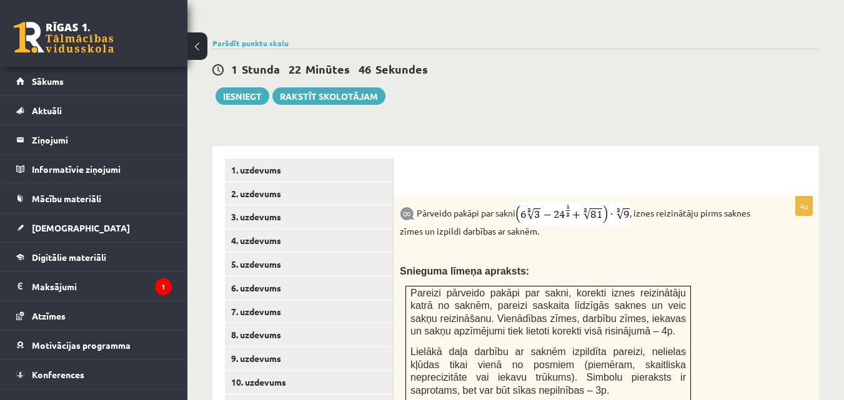
scroll to position [424, 0]
click at [245, 90] on button "Iesniegt" at bounding box center [243, 95] width 54 height 17
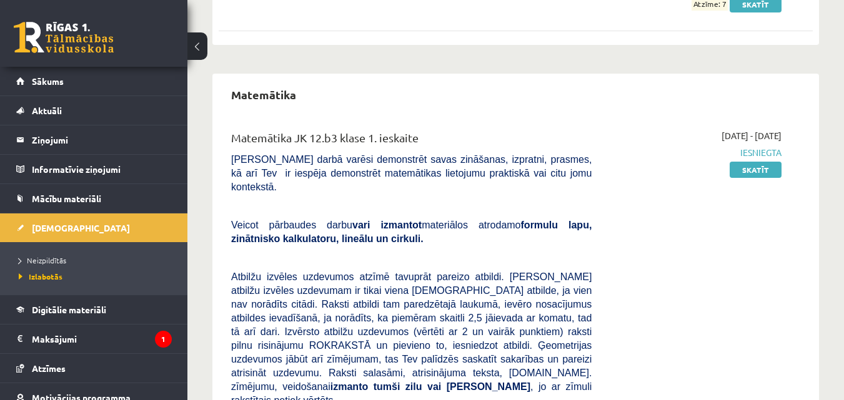
scroll to position [104, 0]
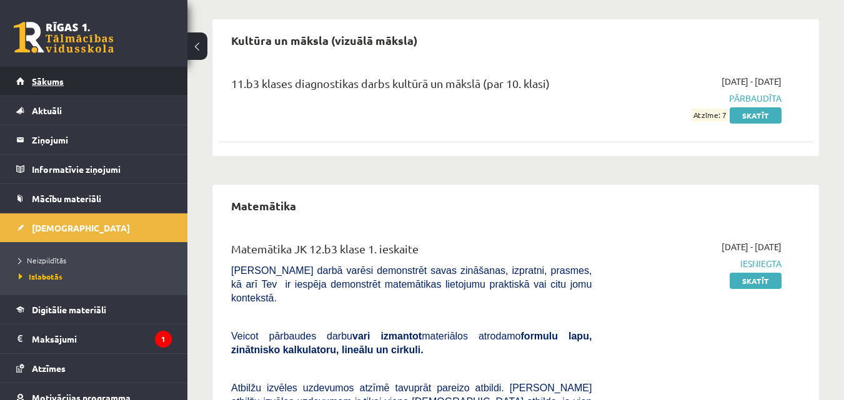
click at [121, 76] on link "Sākums" at bounding box center [94, 81] width 156 height 29
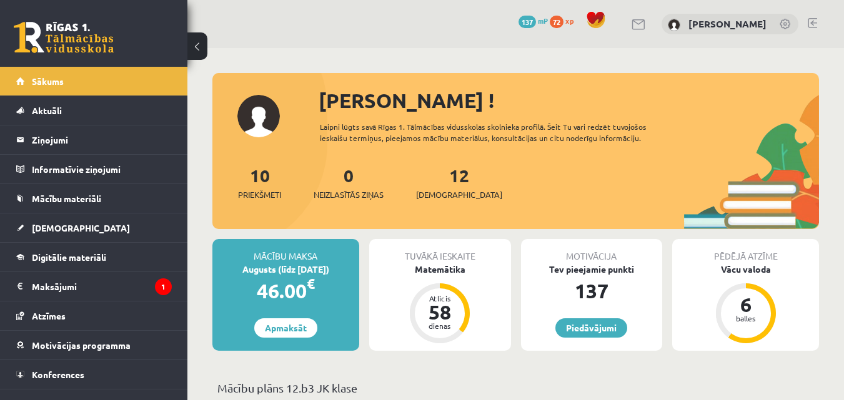
scroll to position [62, 0]
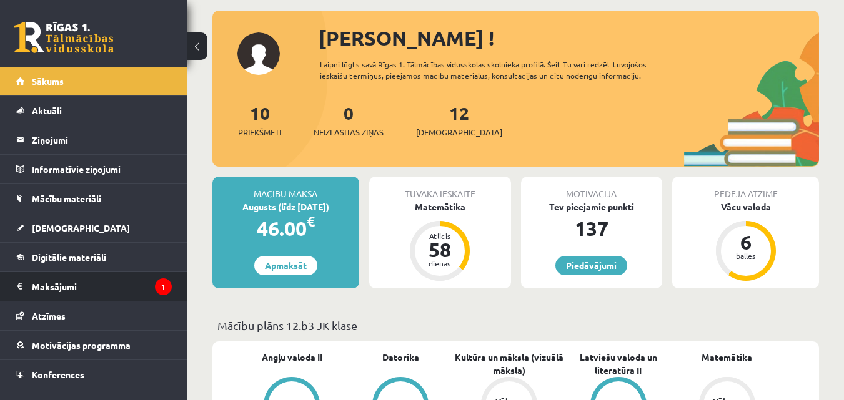
click at [83, 290] on legend "Maksājumi 1" at bounding box center [102, 286] width 140 height 29
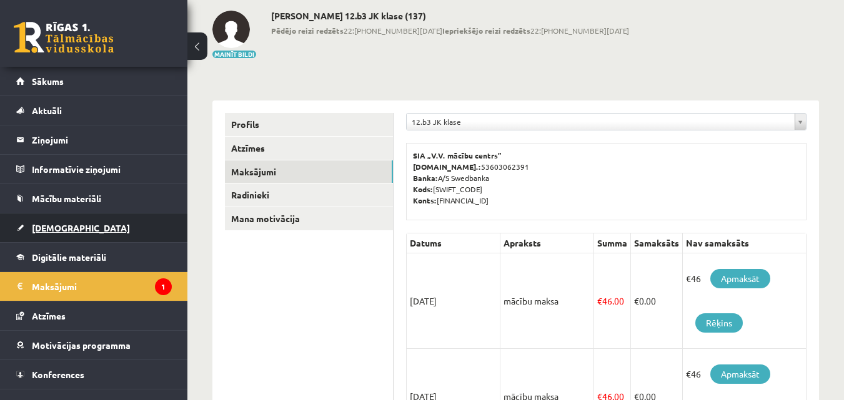
click at [84, 231] on link "[DEMOGRAPHIC_DATA]" at bounding box center [94, 228] width 156 height 29
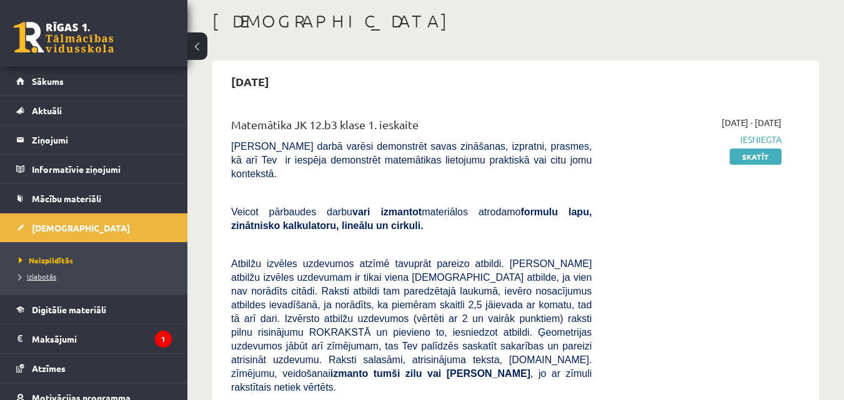
click at [70, 277] on link "Izlabotās" at bounding box center [97, 276] width 156 height 11
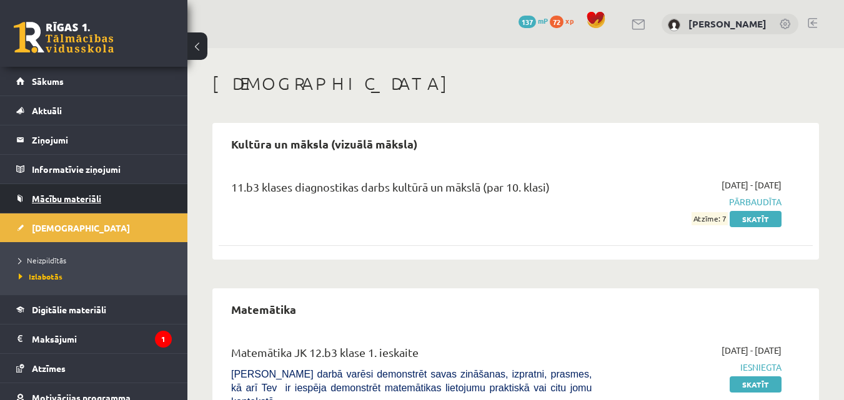
click at [72, 194] on span "Mācību materiāli" at bounding box center [66, 198] width 69 height 11
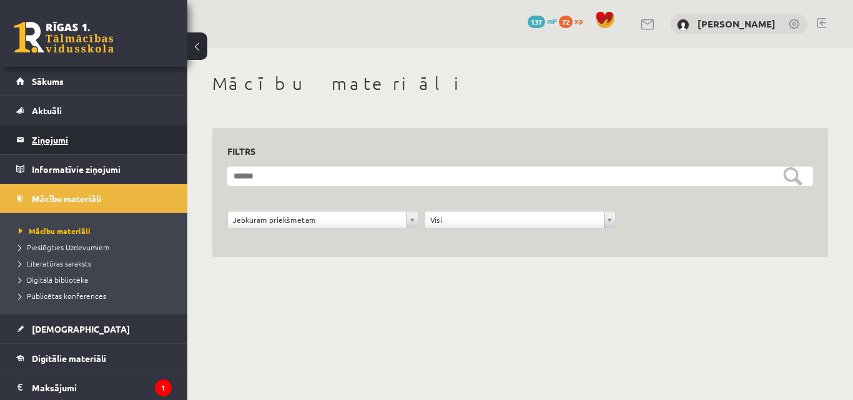
click at [52, 139] on legend "Ziņojumi 0" at bounding box center [102, 140] width 140 height 29
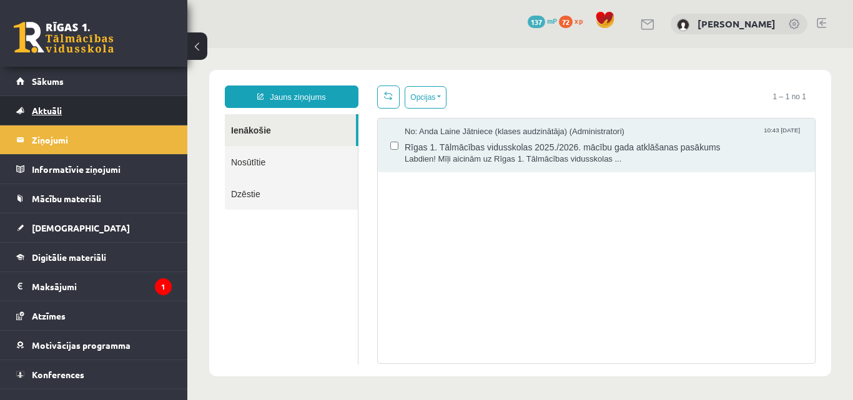
click at [57, 118] on link "Aktuāli" at bounding box center [94, 110] width 156 height 29
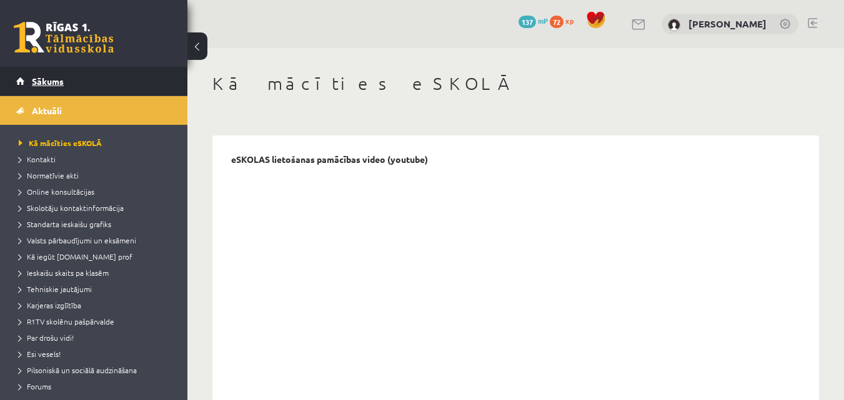
click at [72, 77] on link "Sākums" at bounding box center [94, 81] width 156 height 29
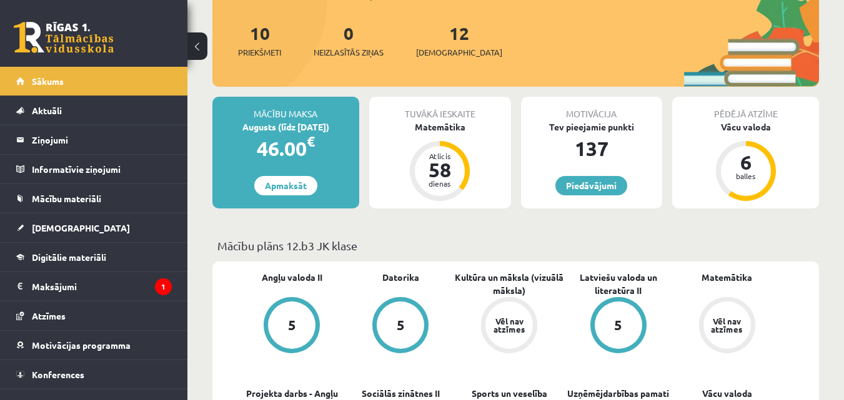
scroll to position [69, 0]
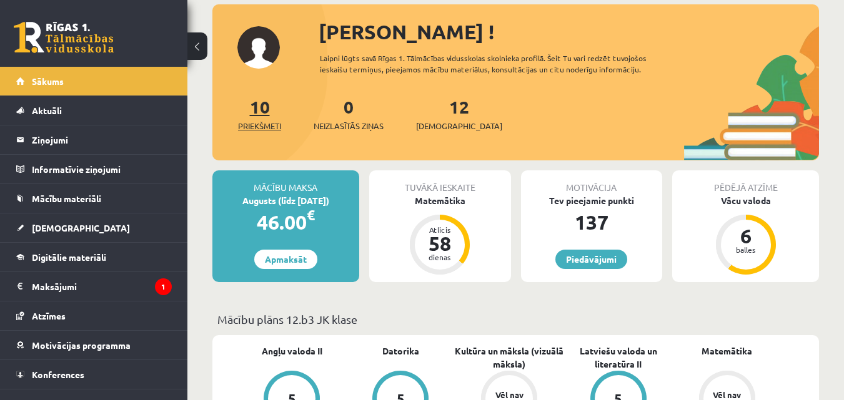
click at [262, 114] on link "10 Priekšmeti" at bounding box center [259, 114] width 43 height 37
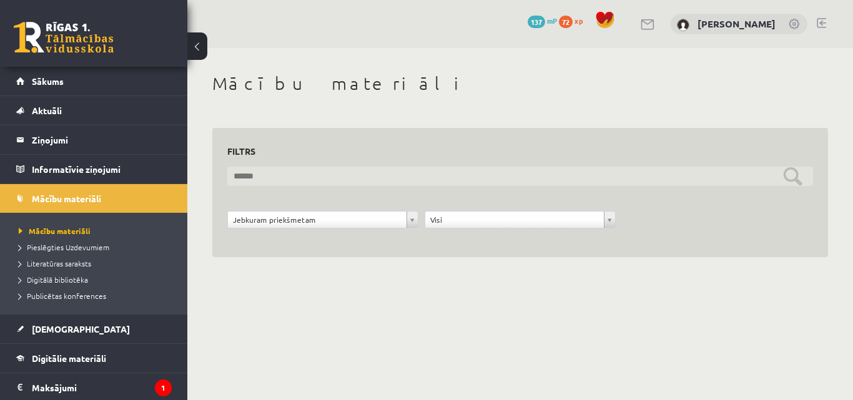
click input "text"
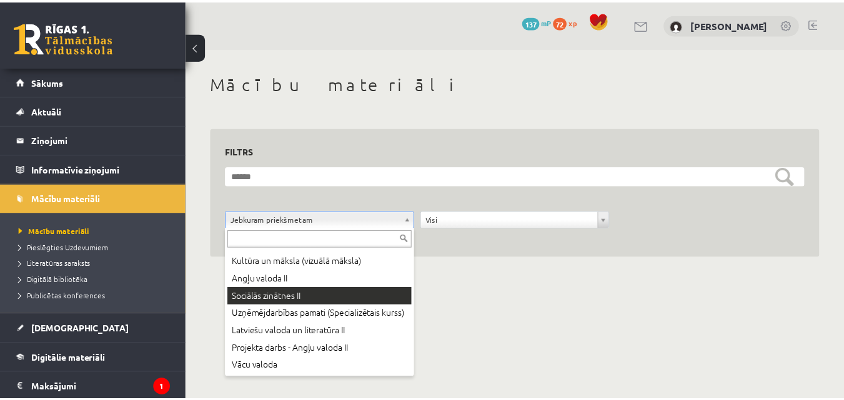
scroll to position [81, 0]
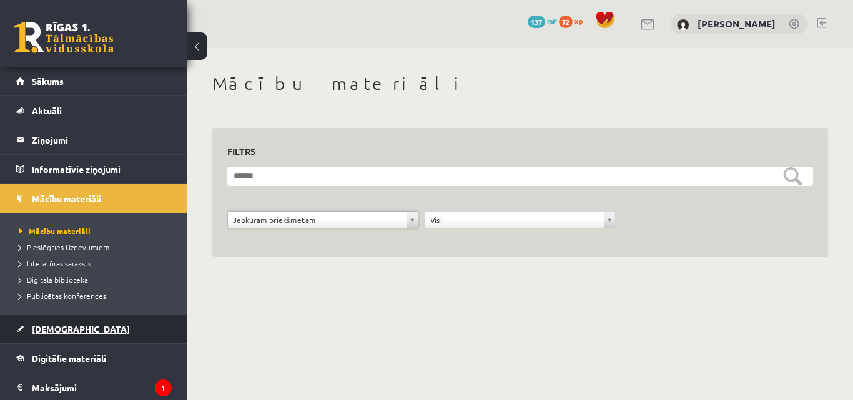
click link "[DEMOGRAPHIC_DATA]"
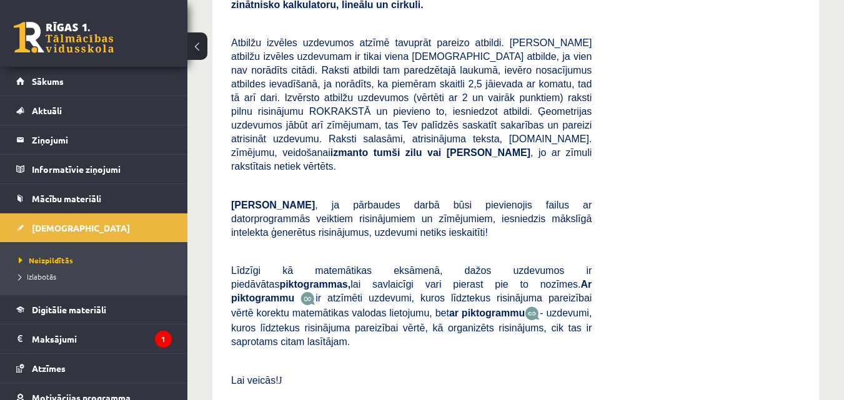
scroll to position [500, 0]
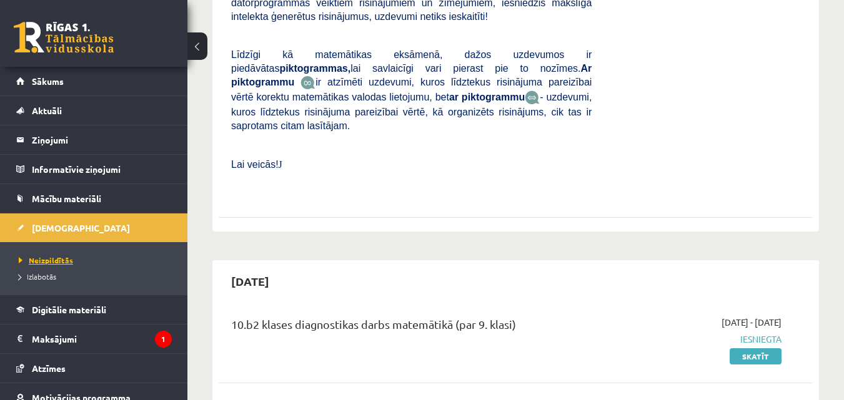
click span "Neizpildītās"
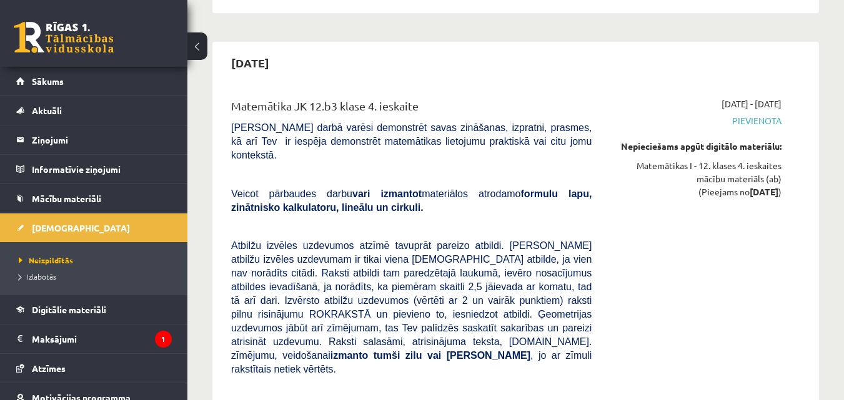
scroll to position [7481, 0]
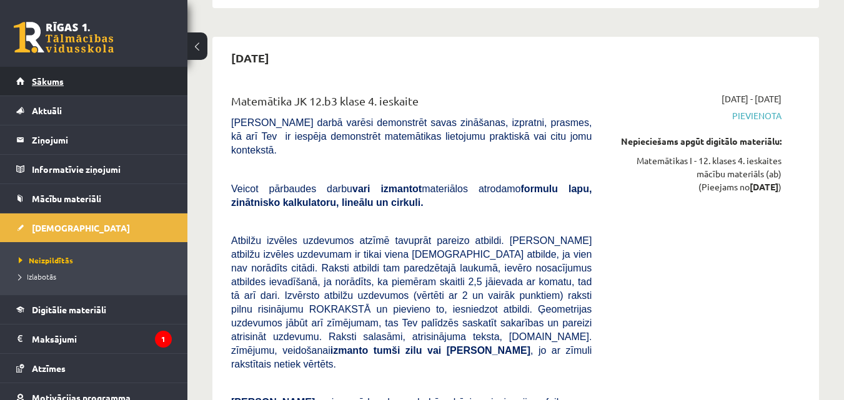
click link "Sākums"
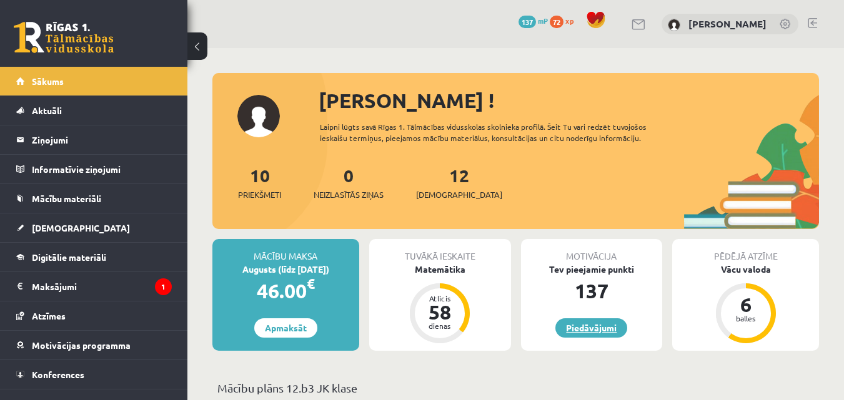
click at [589, 329] on link "Piedāvājumi" at bounding box center [591, 328] width 72 height 19
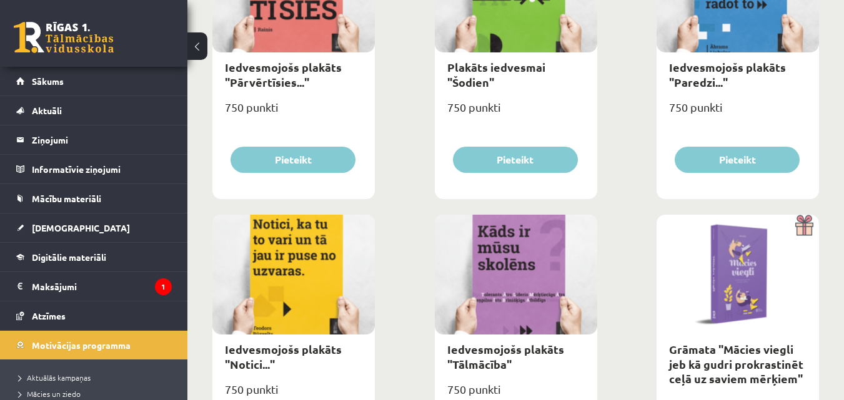
scroll to position [1584, 0]
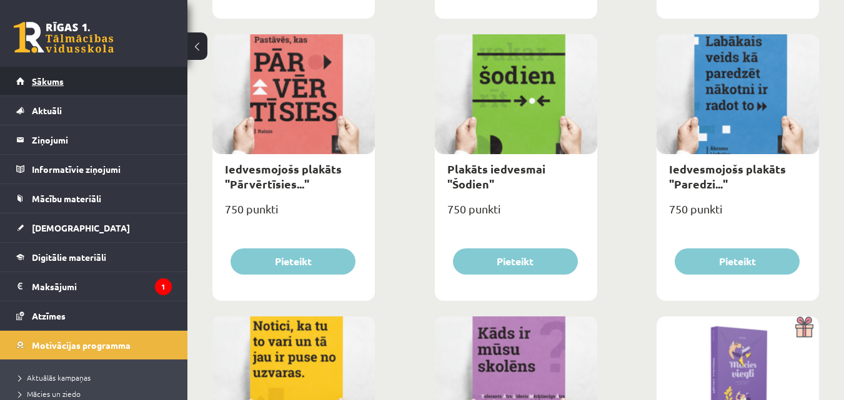
click at [78, 72] on link "Sākums" at bounding box center [94, 81] width 156 height 29
